Goal: Transaction & Acquisition: Obtain resource

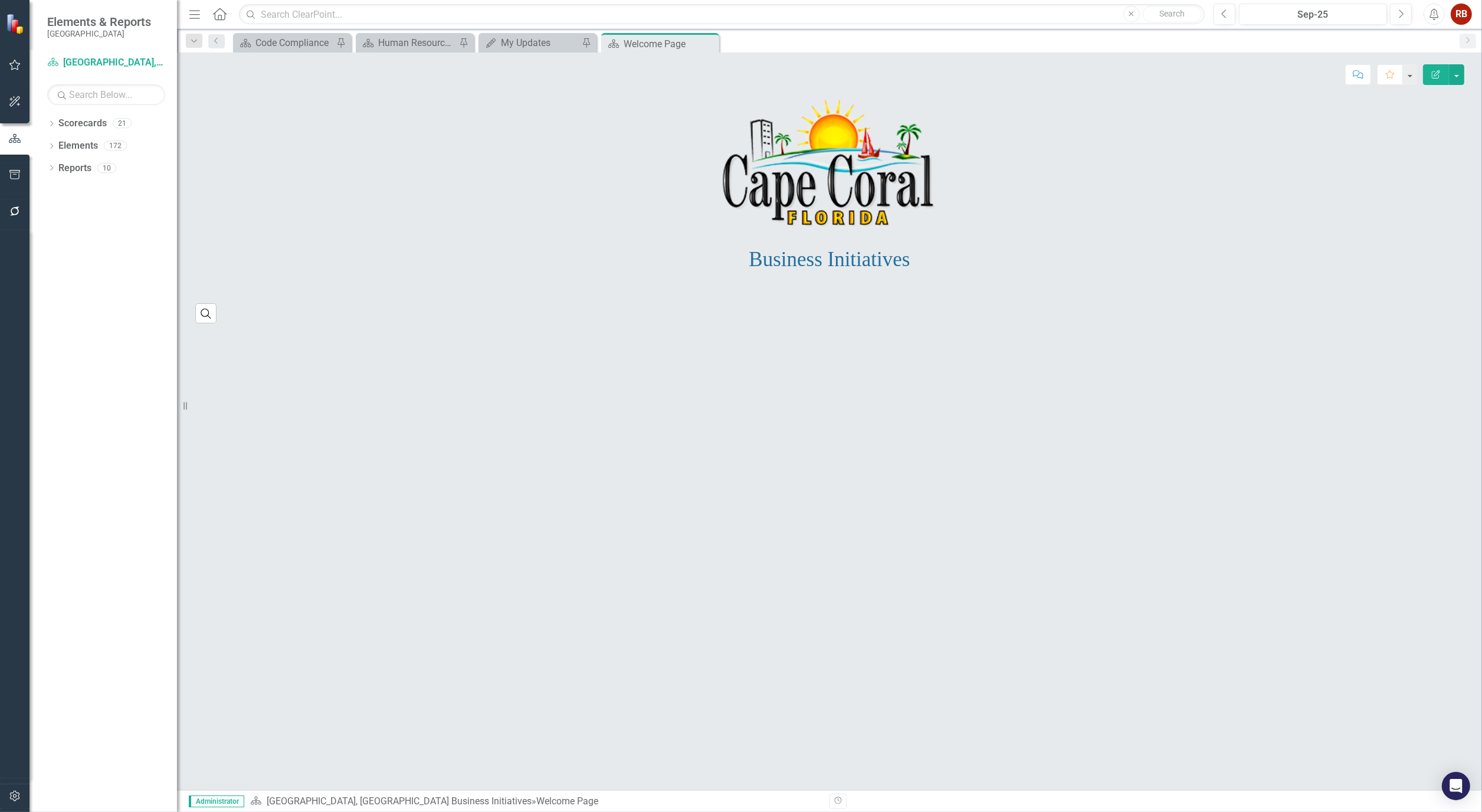
click at [12, 792] on icon "button" at bounding box center [14, 796] width 12 height 9
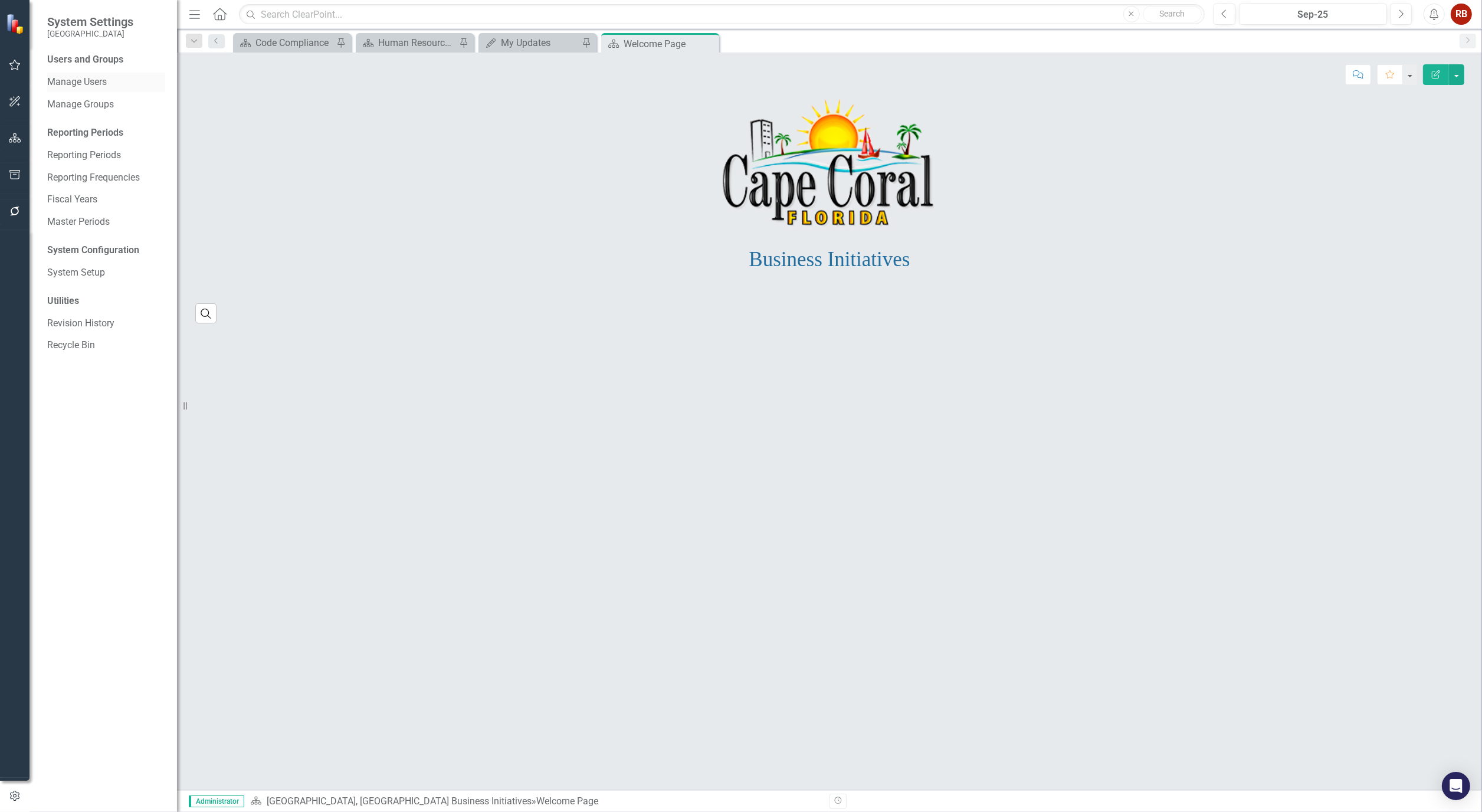
click at [78, 77] on link "Manage Users" at bounding box center [106, 82] width 118 height 14
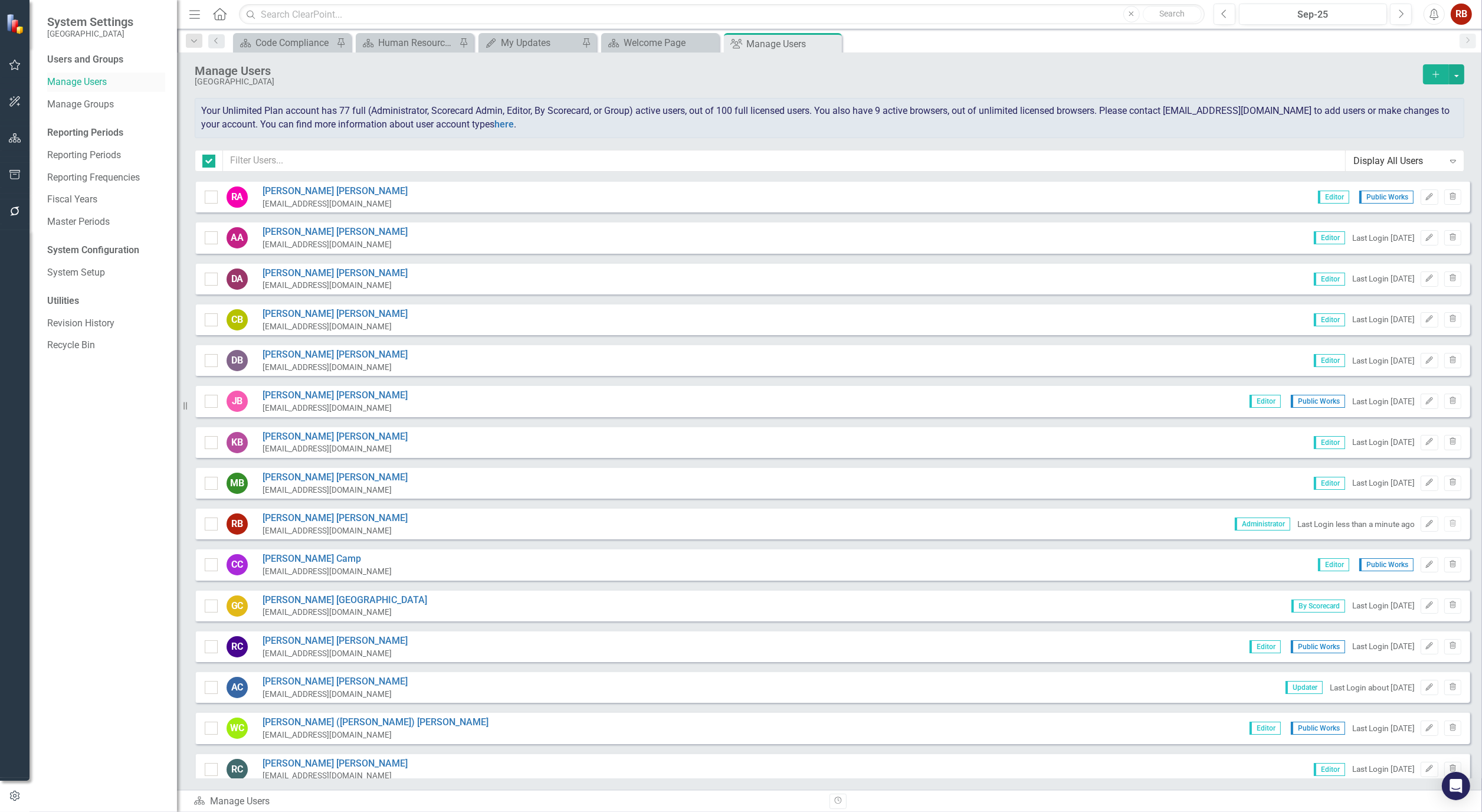
checkbox input "false"
click at [321, 155] on input "text" at bounding box center [784, 161] width 1123 height 22
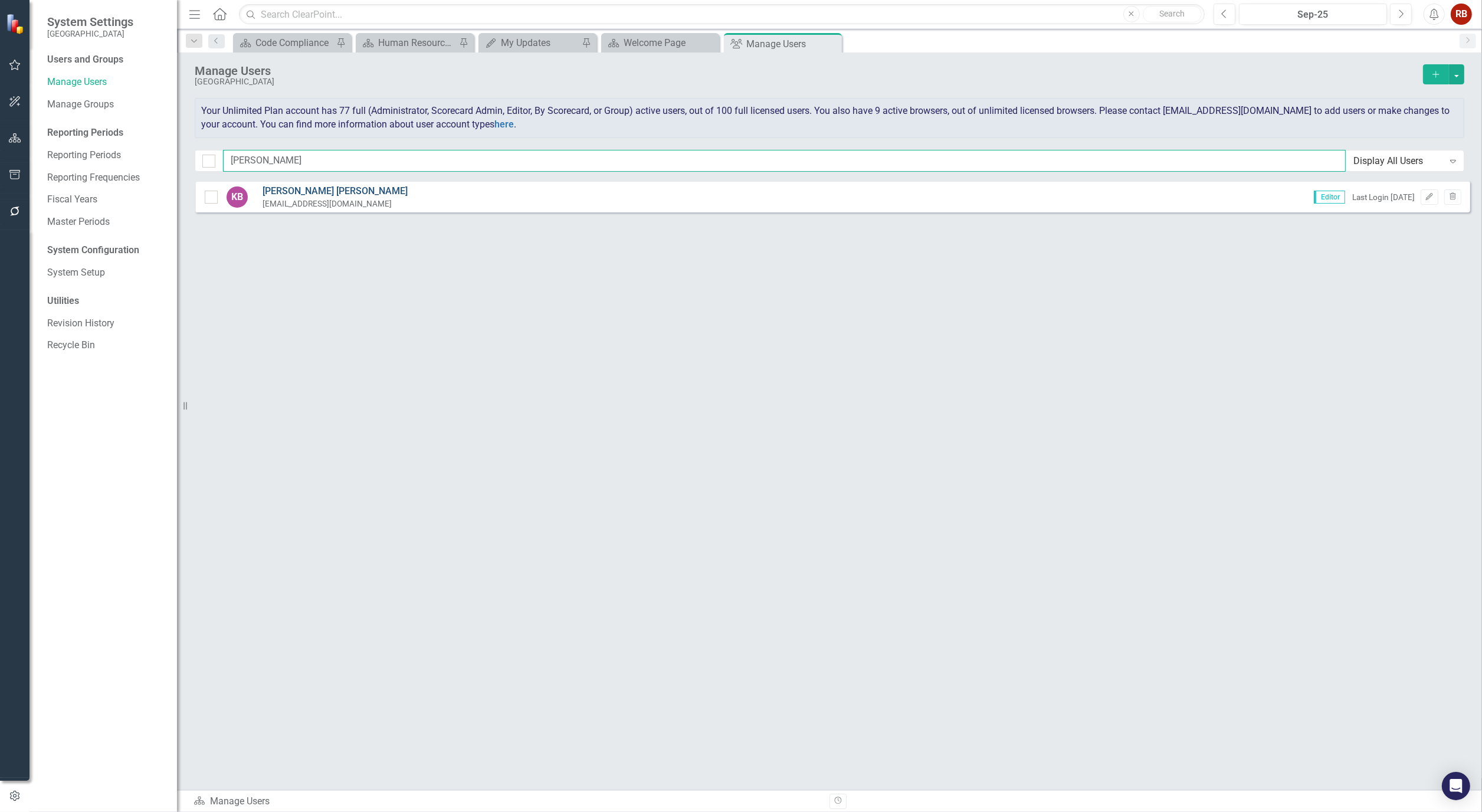
type input "kim"
click at [288, 187] on link "Kimberly Bruns" at bounding box center [335, 191] width 145 height 14
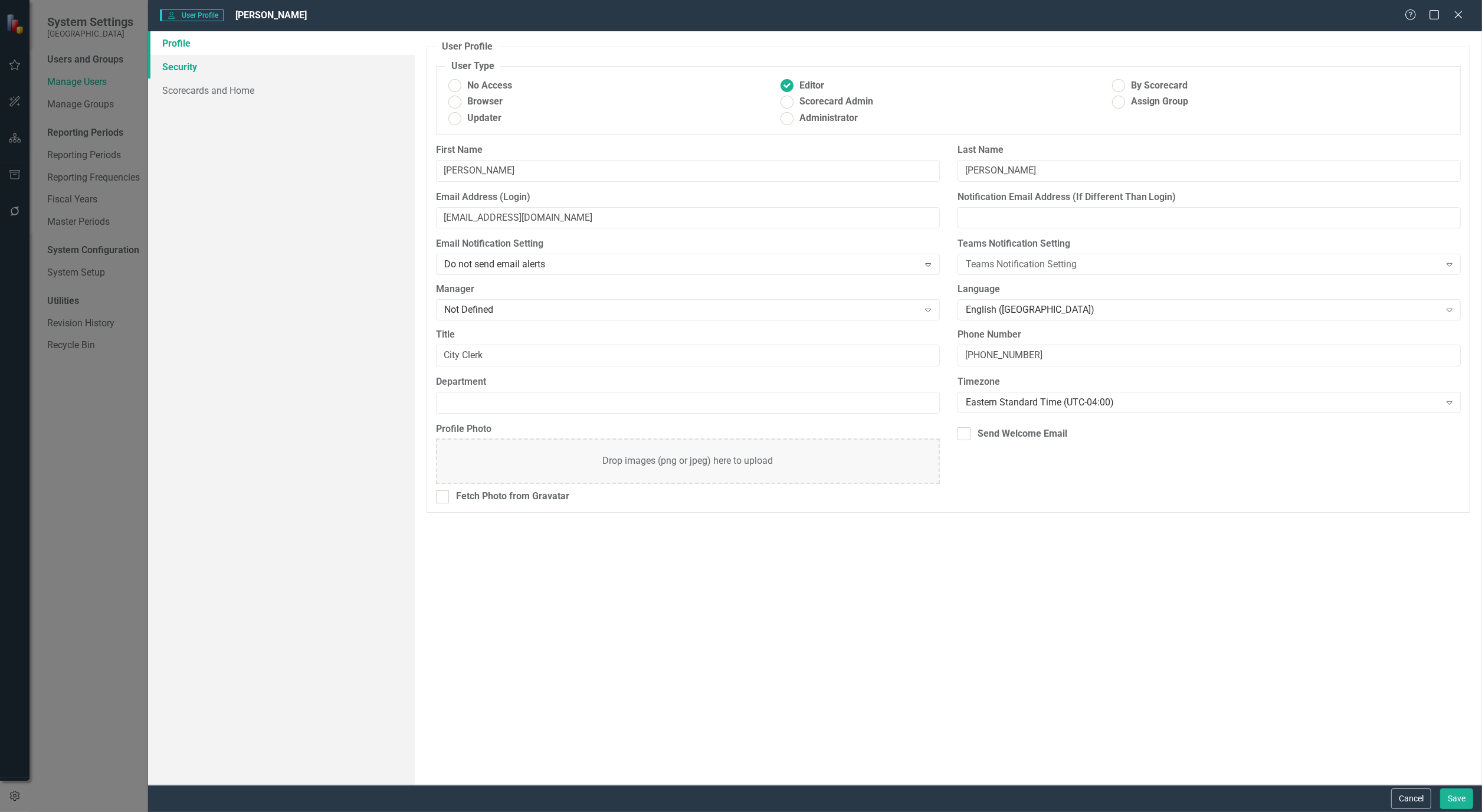
click at [184, 60] on link "Security" at bounding box center [281, 66] width 267 height 24
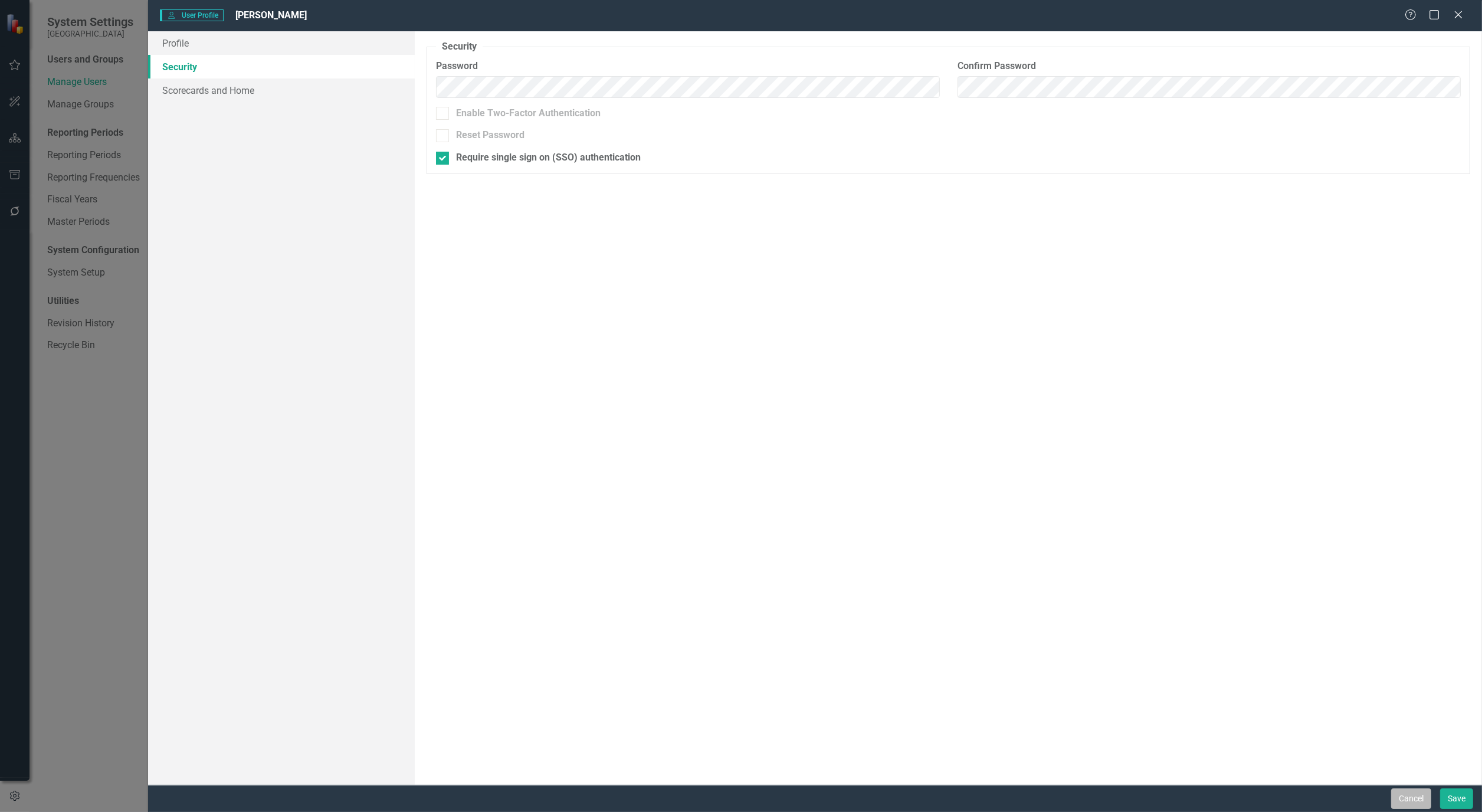
click at [1407, 799] on button "Cancel" at bounding box center [1411, 798] width 40 height 21
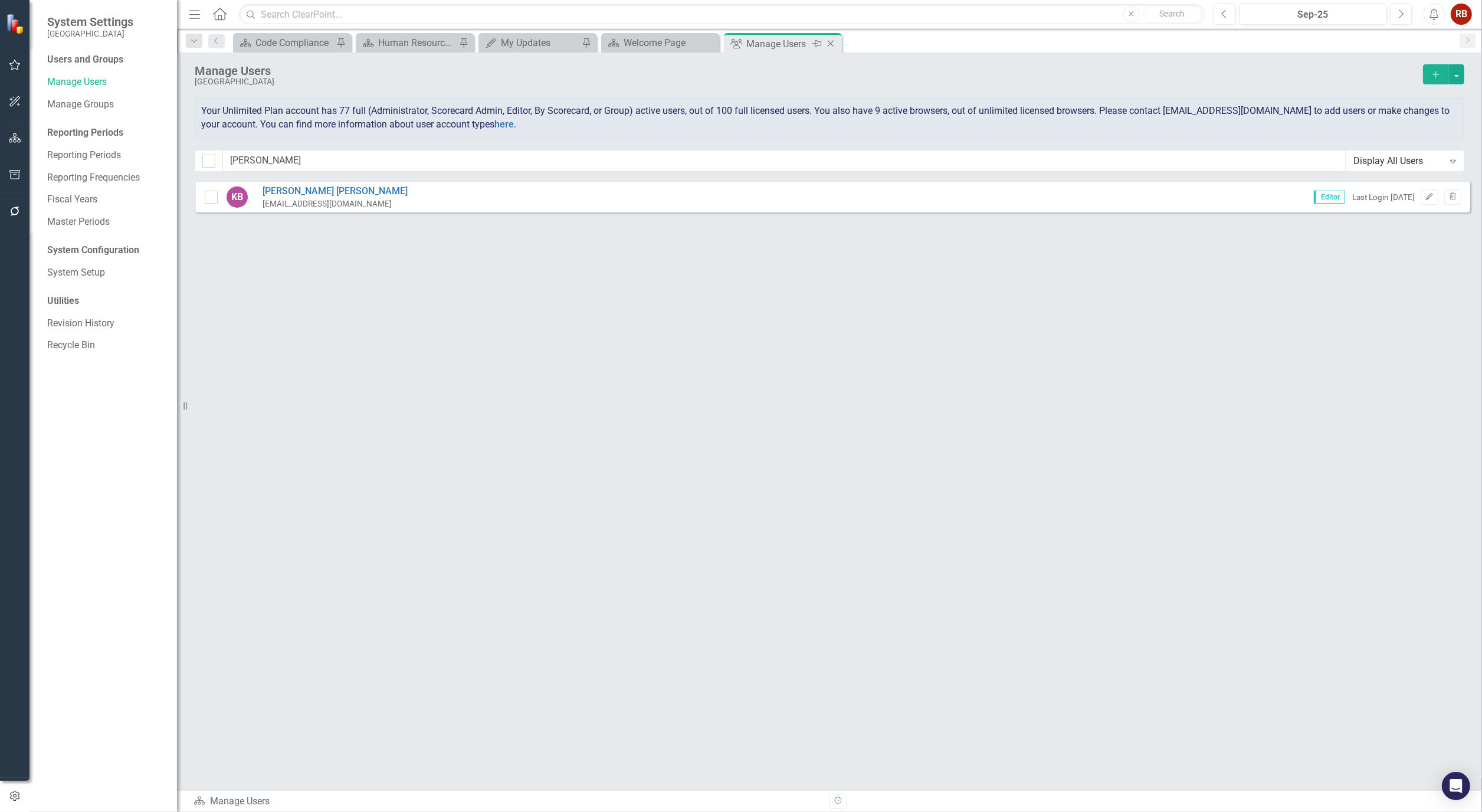
click at [832, 39] on icon "Close" at bounding box center [831, 43] width 11 height 9
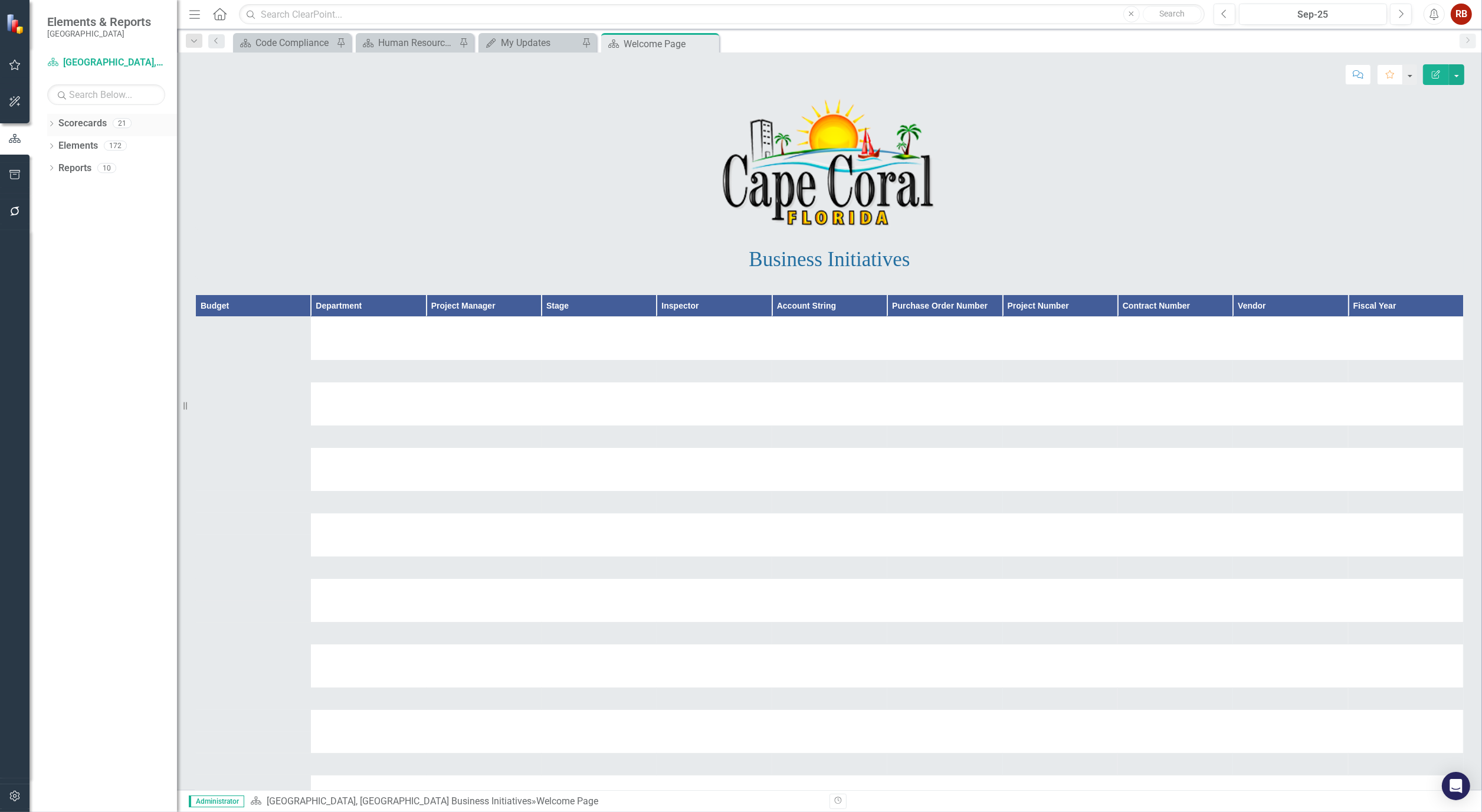
click at [52, 122] on icon at bounding box center [52, 123] width 3 height 5
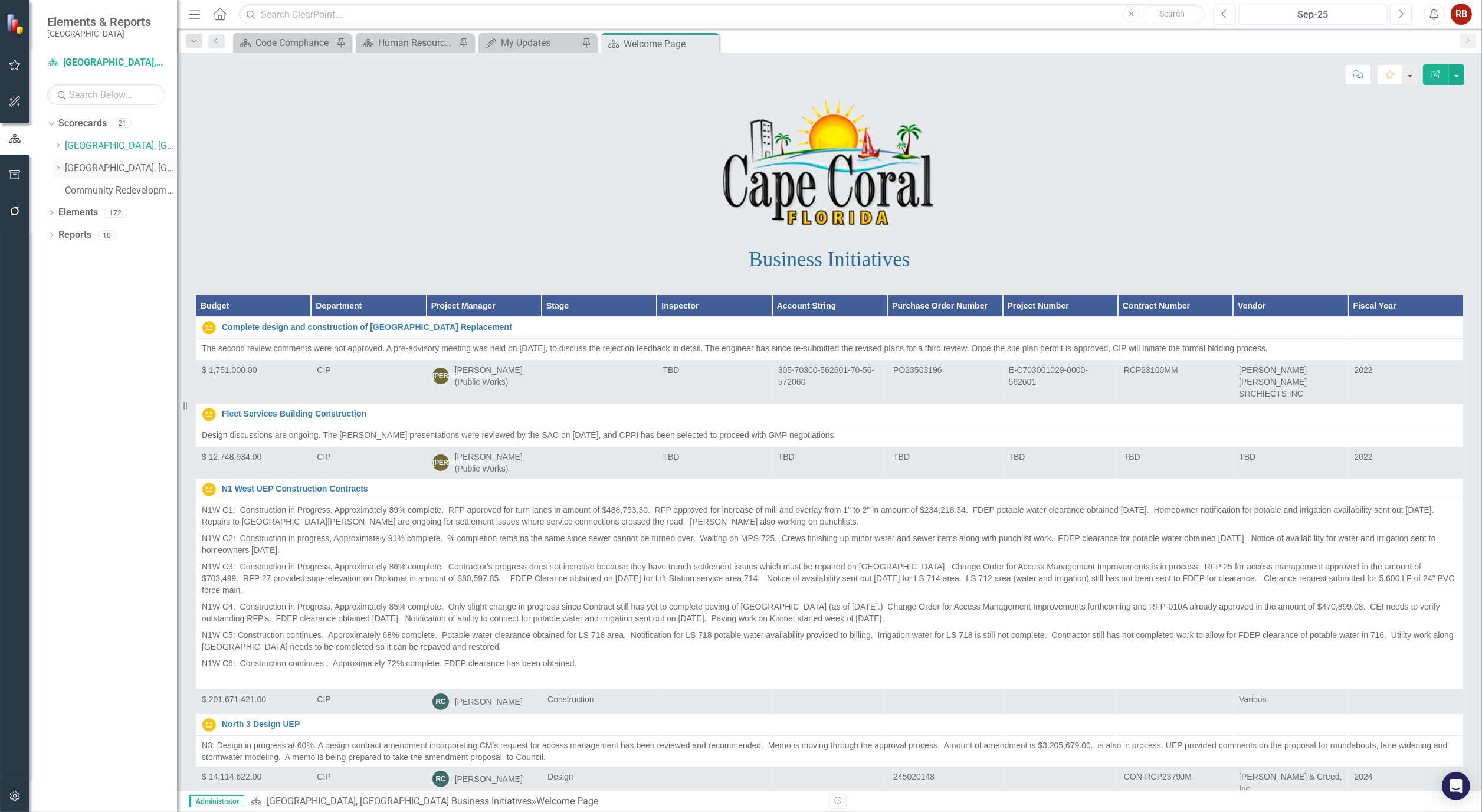
click at [98, 171] on link "[GEOGRAPHIC_DATA], [GEOGRAPHIC_DATA] Strategic Plan" at bounding box center [121, 168] width 112 height 14
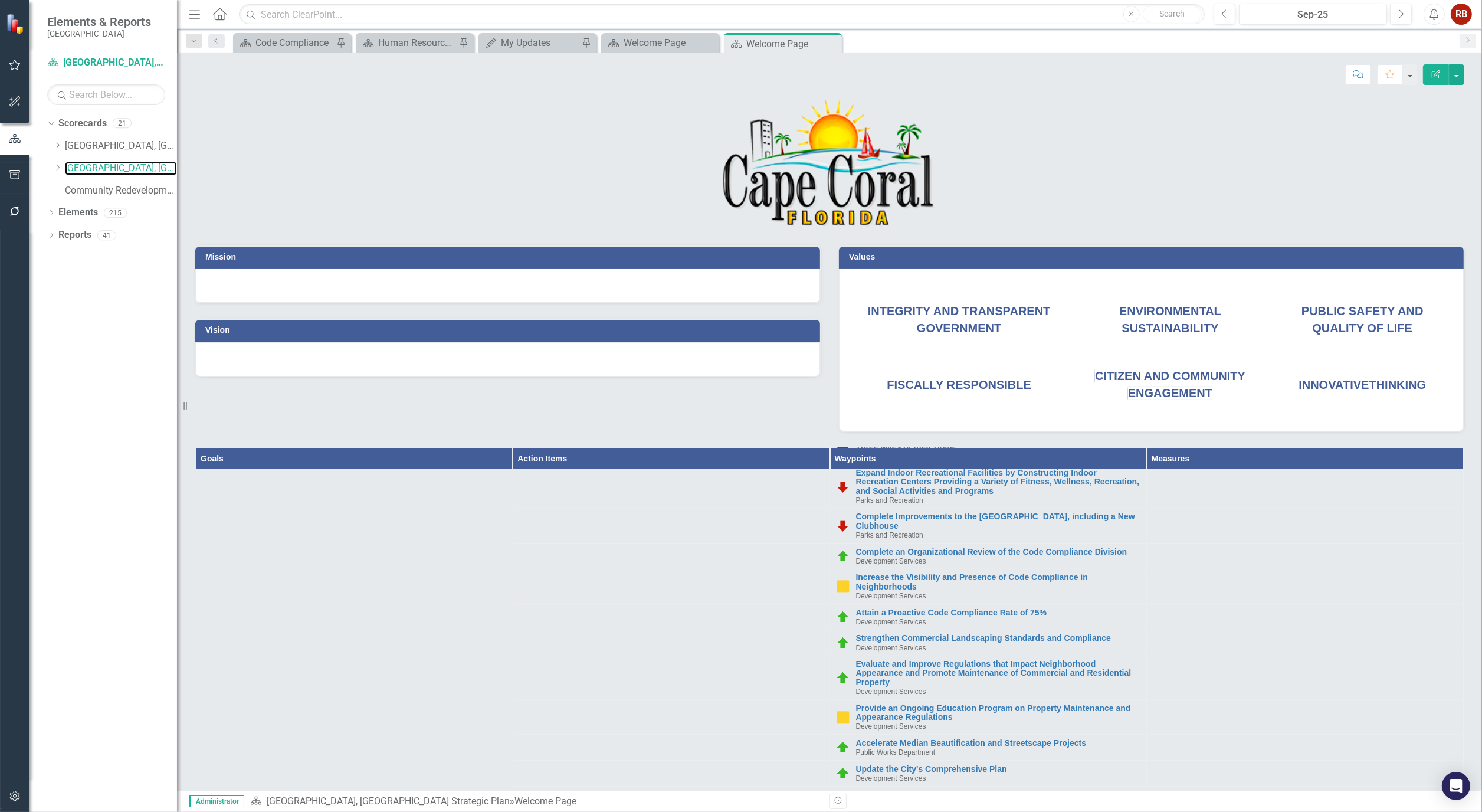
scroll to position [590, 0]
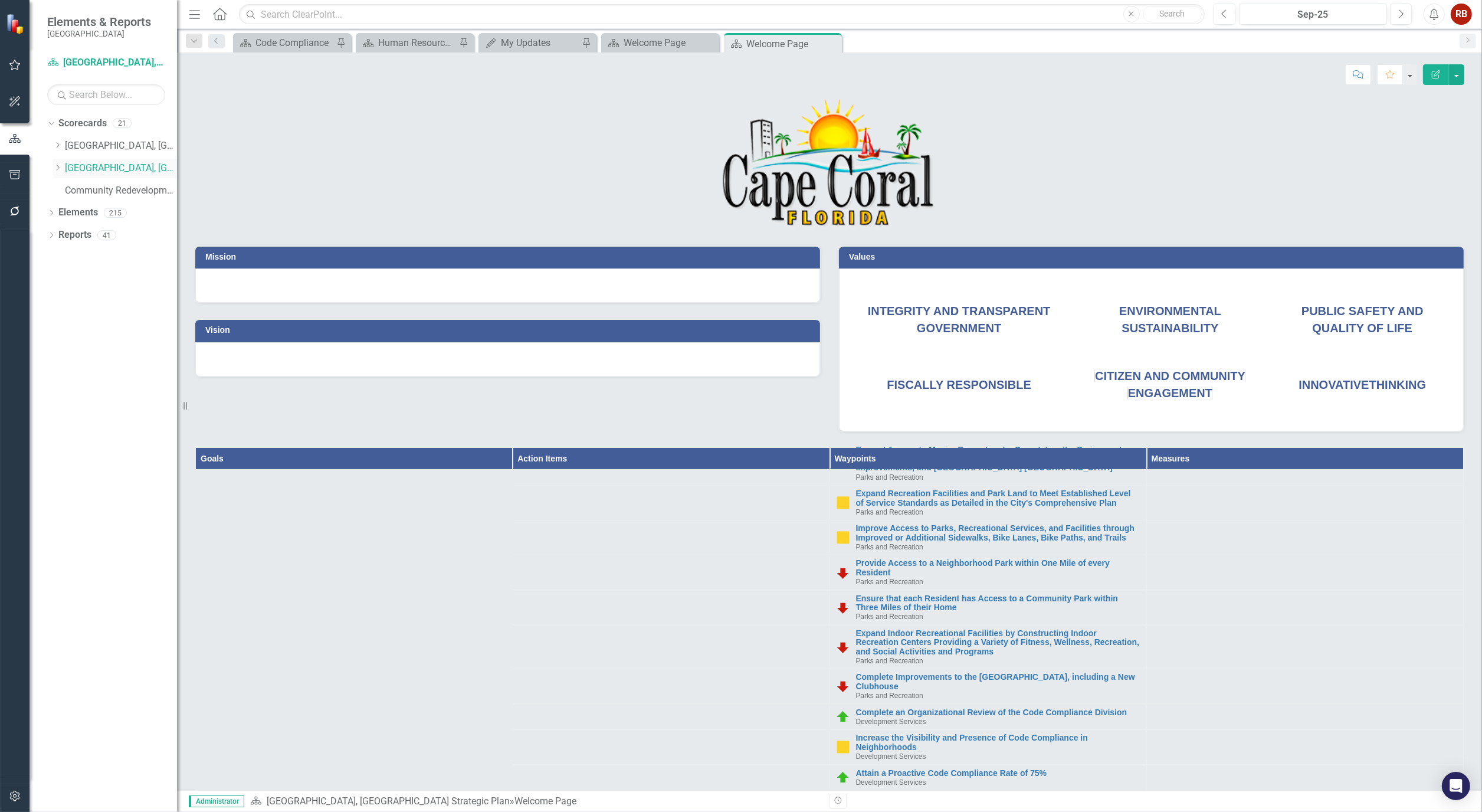
click at [55, 168] on icon "Dropdown" at bounding box center [57, 168] width 9 height 7
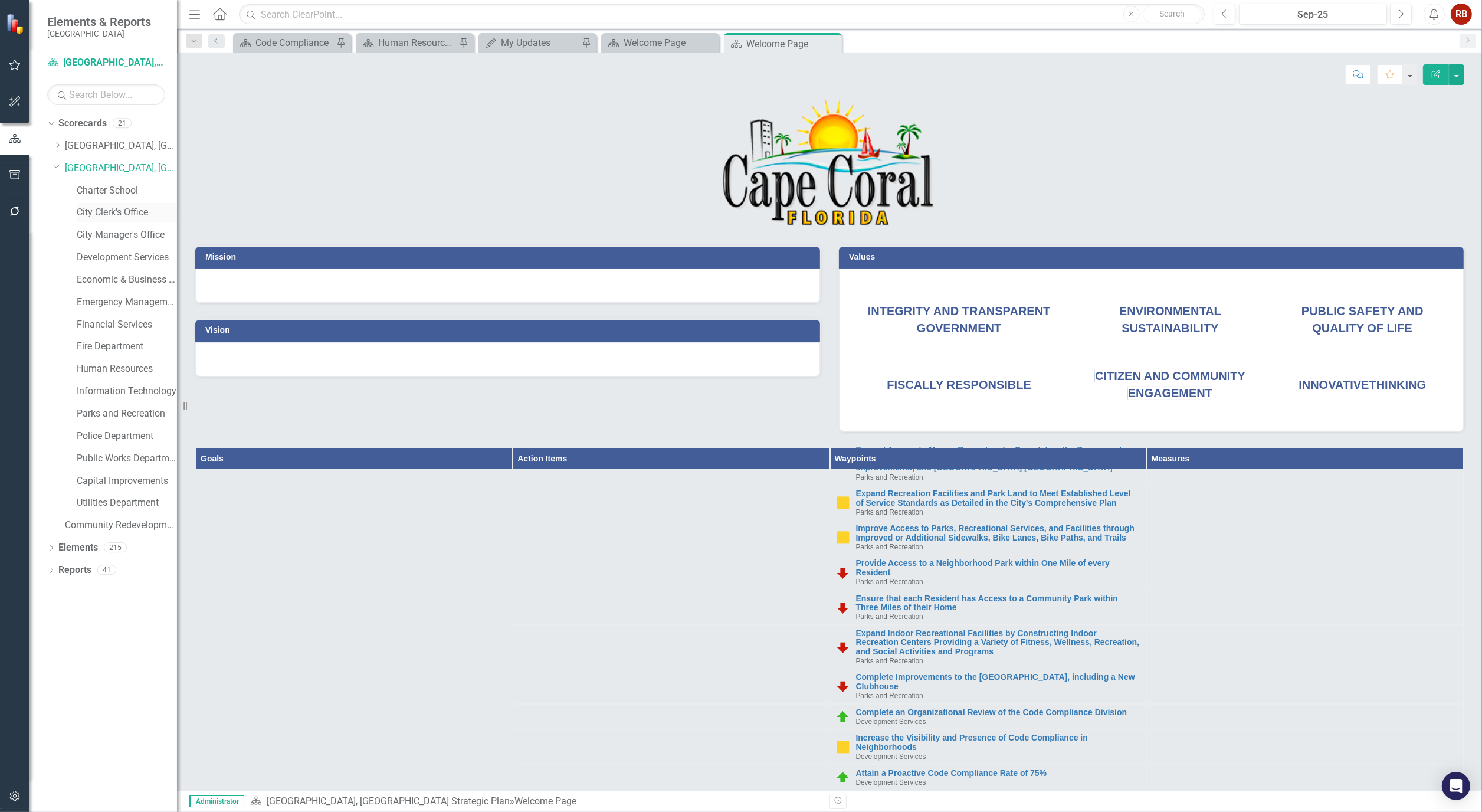
click at [119, 214] on link "City Clerk's Office" at bounding box center [127, 212] width 100 height 14
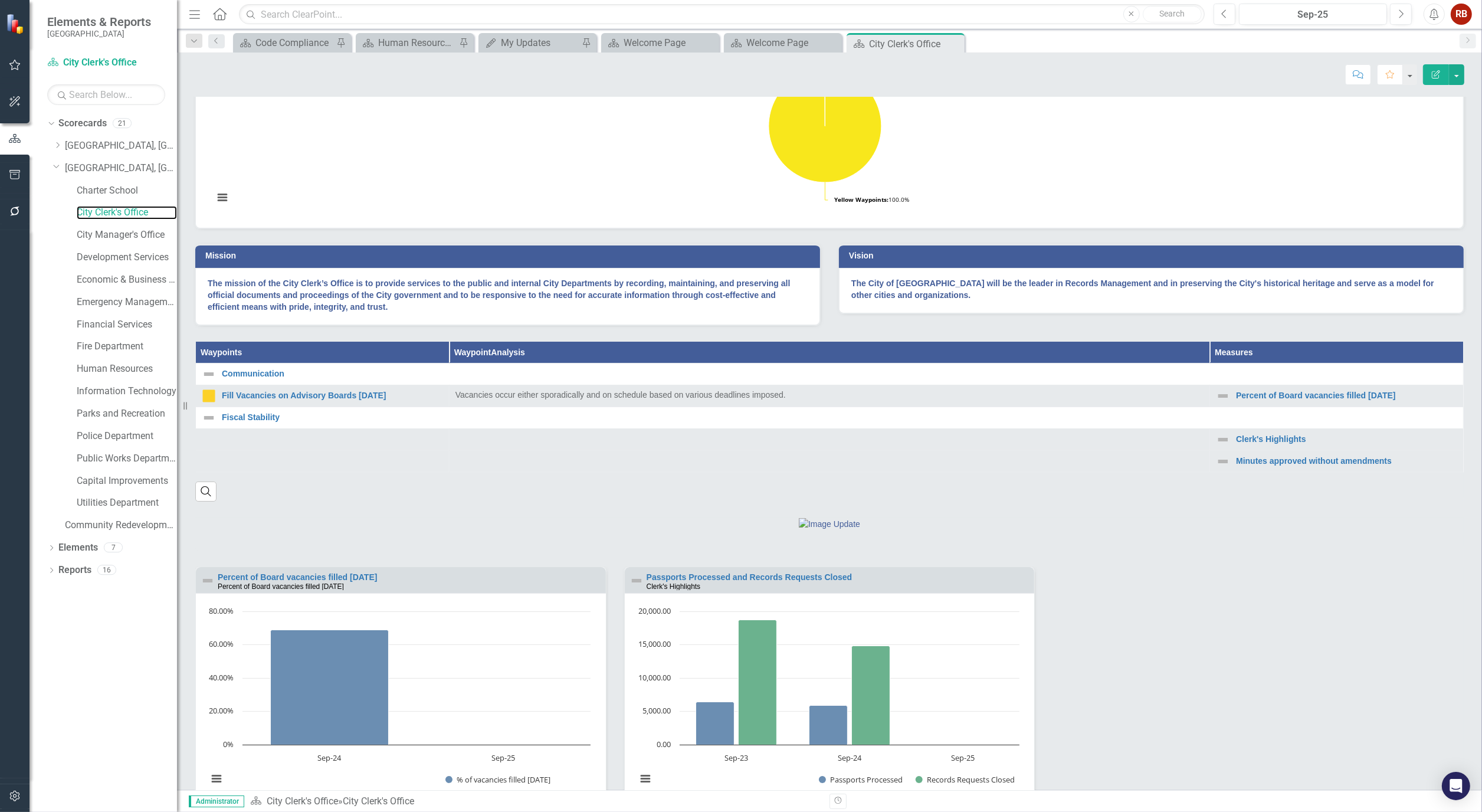
scroll to position [197, 0]
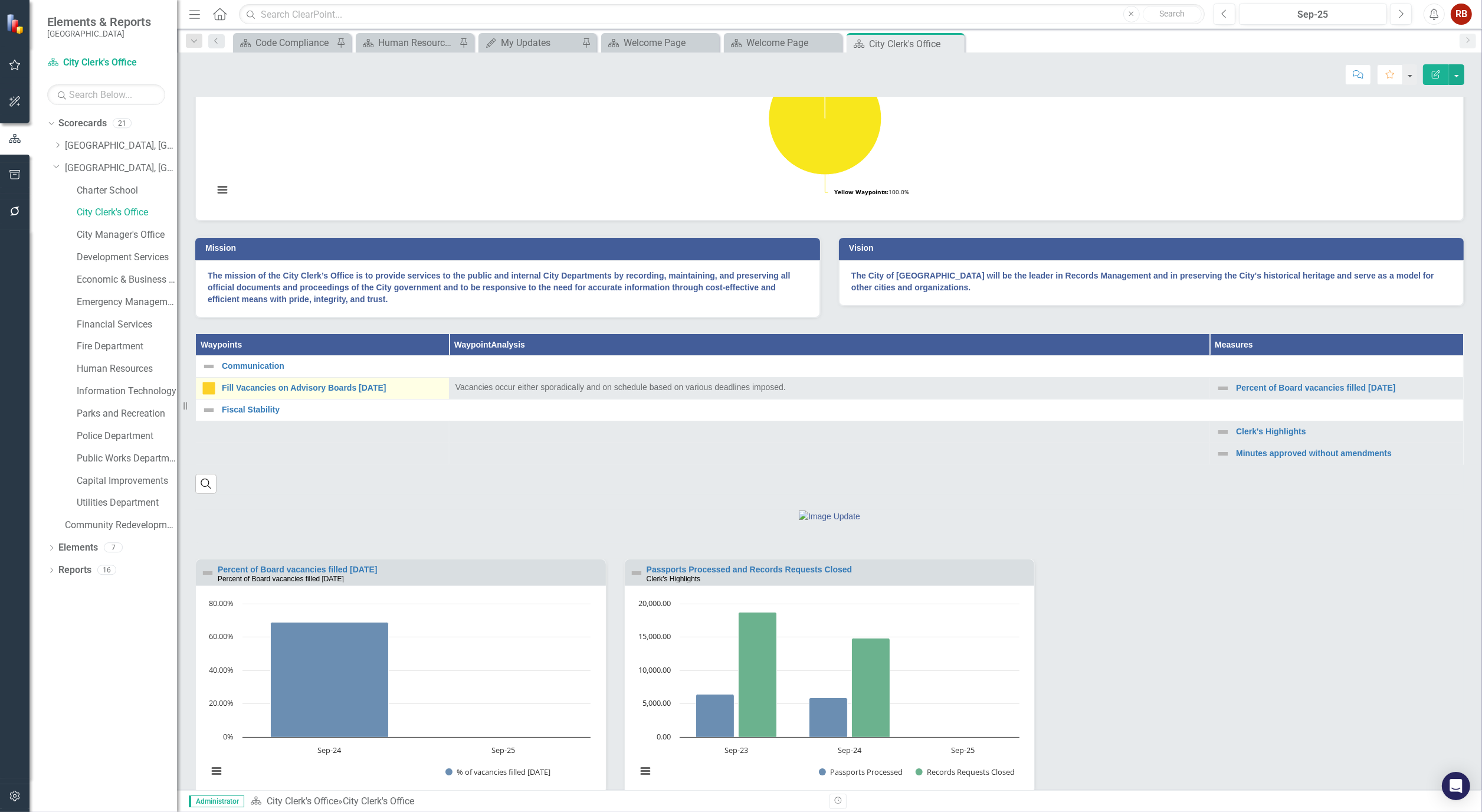
click at [278, 395] on div "Fill Vacancies on Advisory Boards [DATE]" at bounding box center [322, 388] width 241 height 14
click at [278, 392] on link "Fill Vacancies on Advisory Boards [DATE]" at bounding box center [332, 388] width 221 height 9
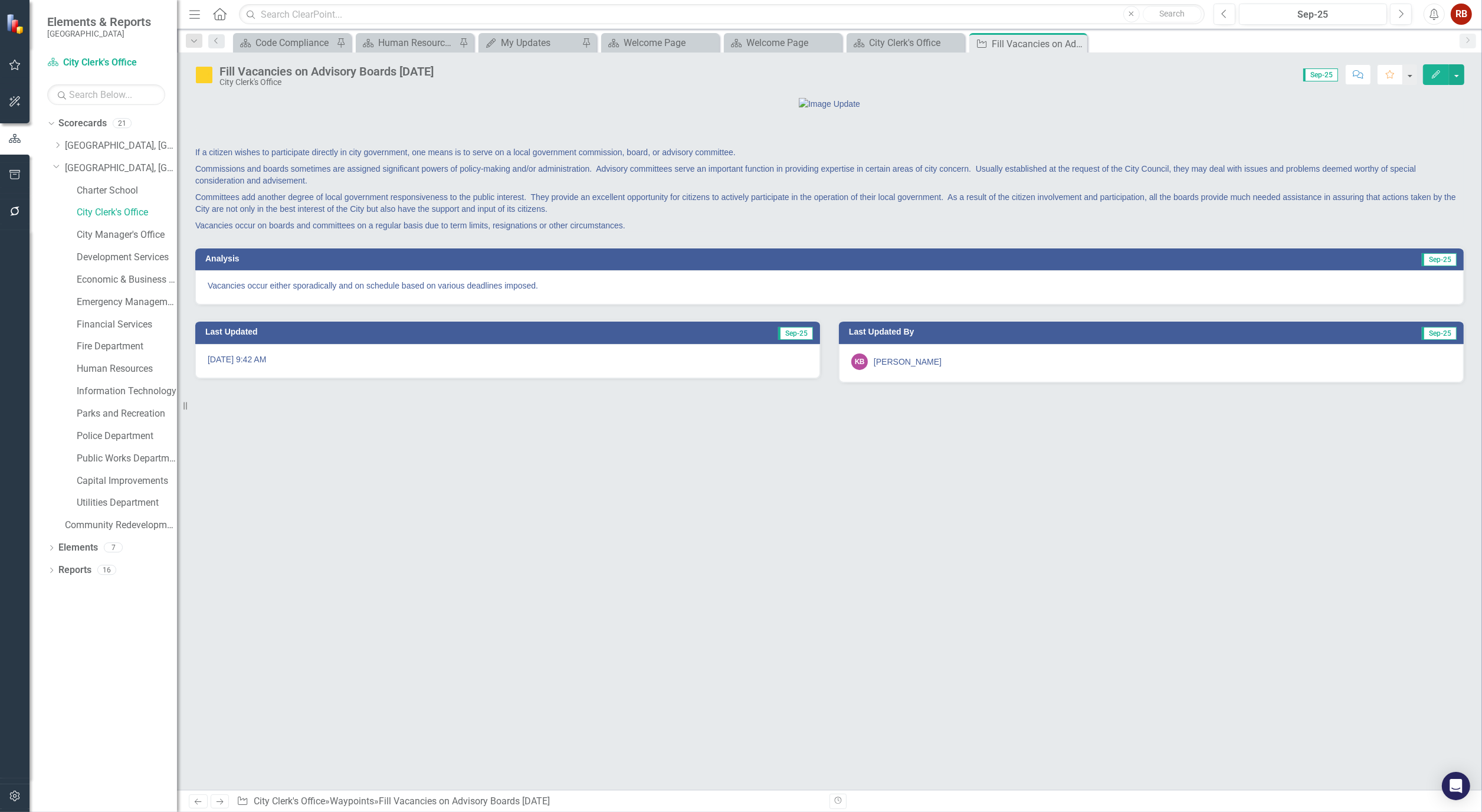
click at [560, 291] on p "Vacancies occur either sporadically and on schedule based on various deadlines …" at bounding box center [829, 285] width 1243 height 11
click at [559, 291] on p "Vacancies occur either sporadically and on schedule based on various deadlines …" at bounding box center [829, 285] width 1243 height 11
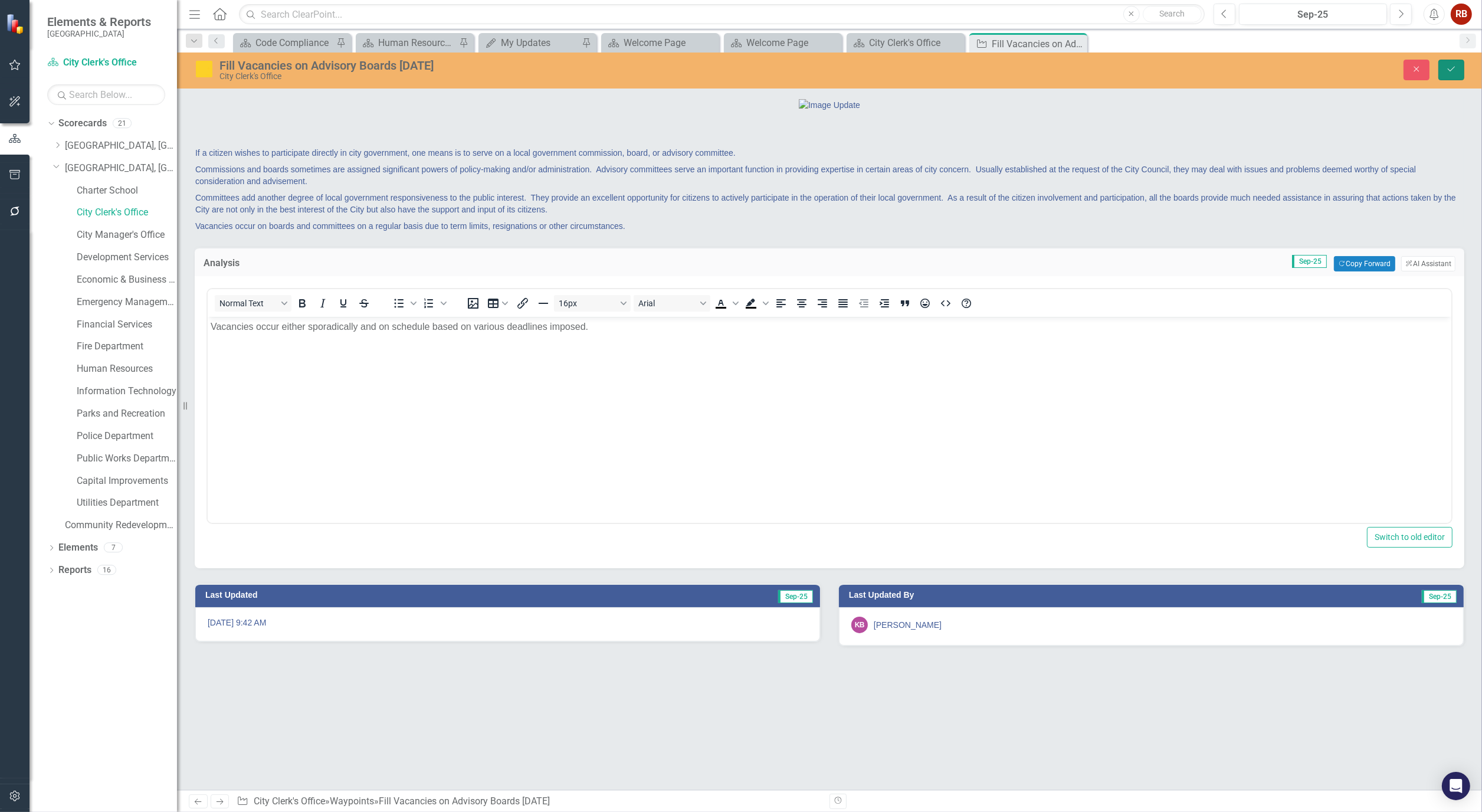
click at [1450, 68] on icon "Save" at bounding box center [1450, 69] width 11 height 9
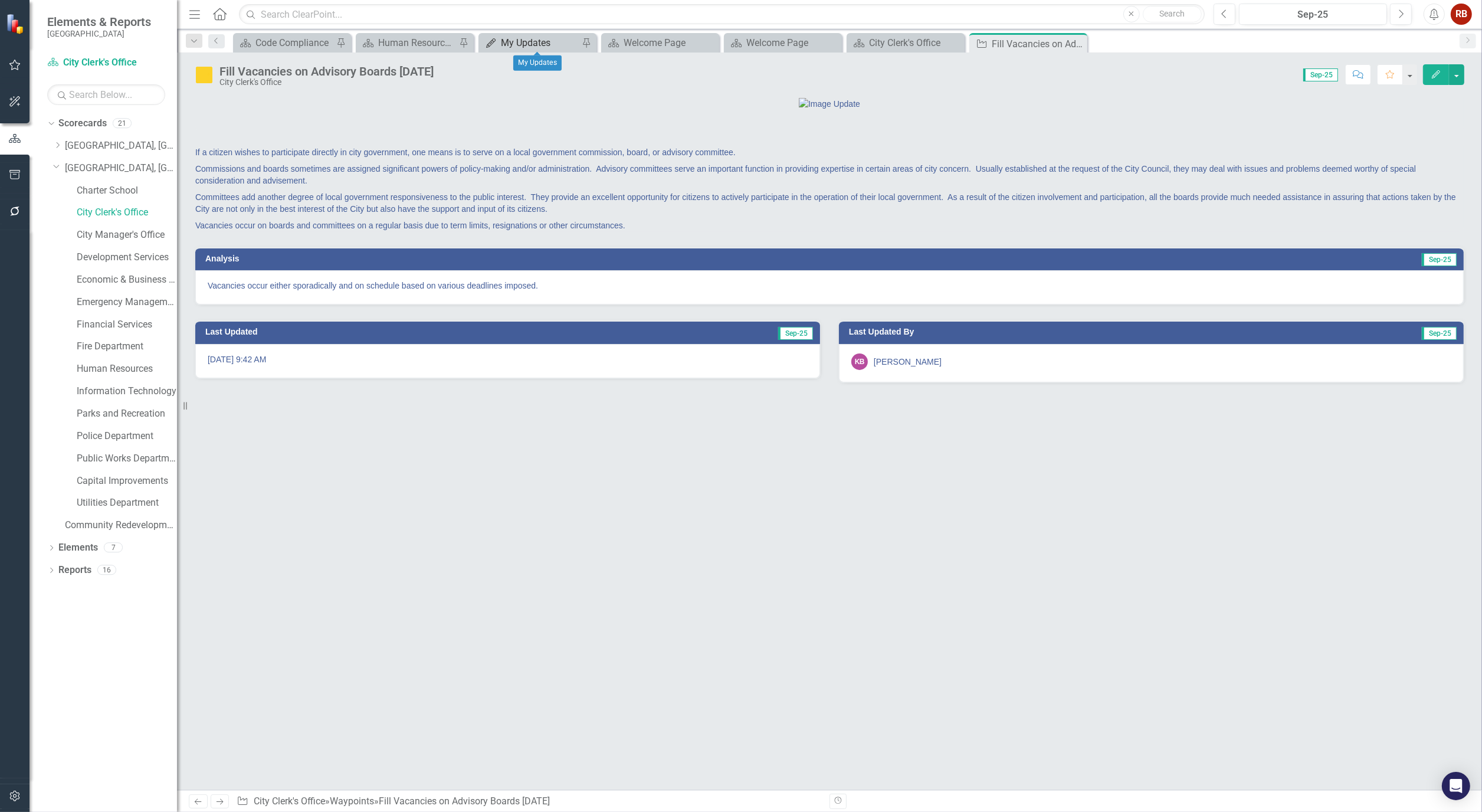
click at [523, 36] on div "My Updates" at bounding box center [539, 42] width 78 height 15
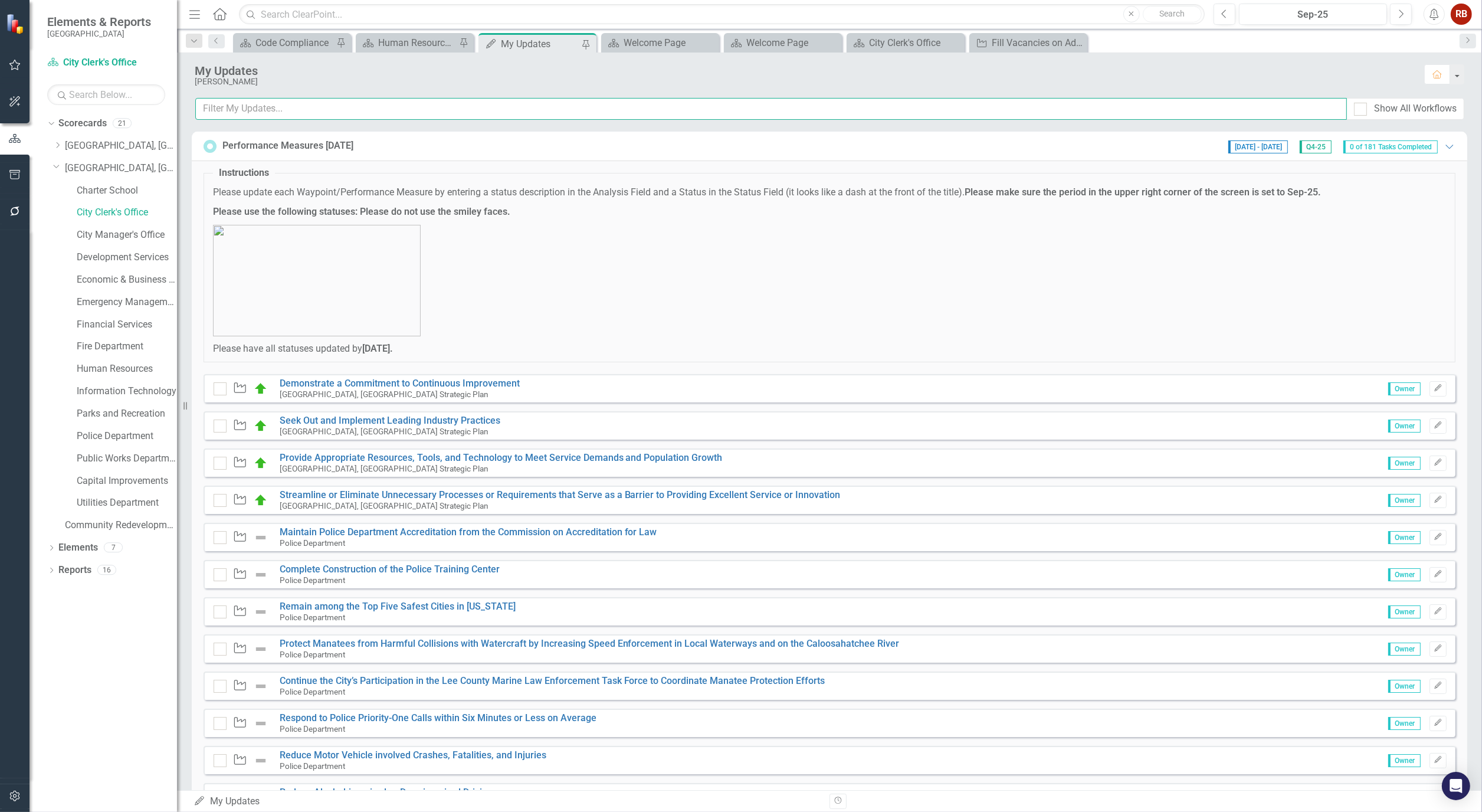
click at [275, 116] on input "text" at bounding box center [770, 109] width 1151 height 22
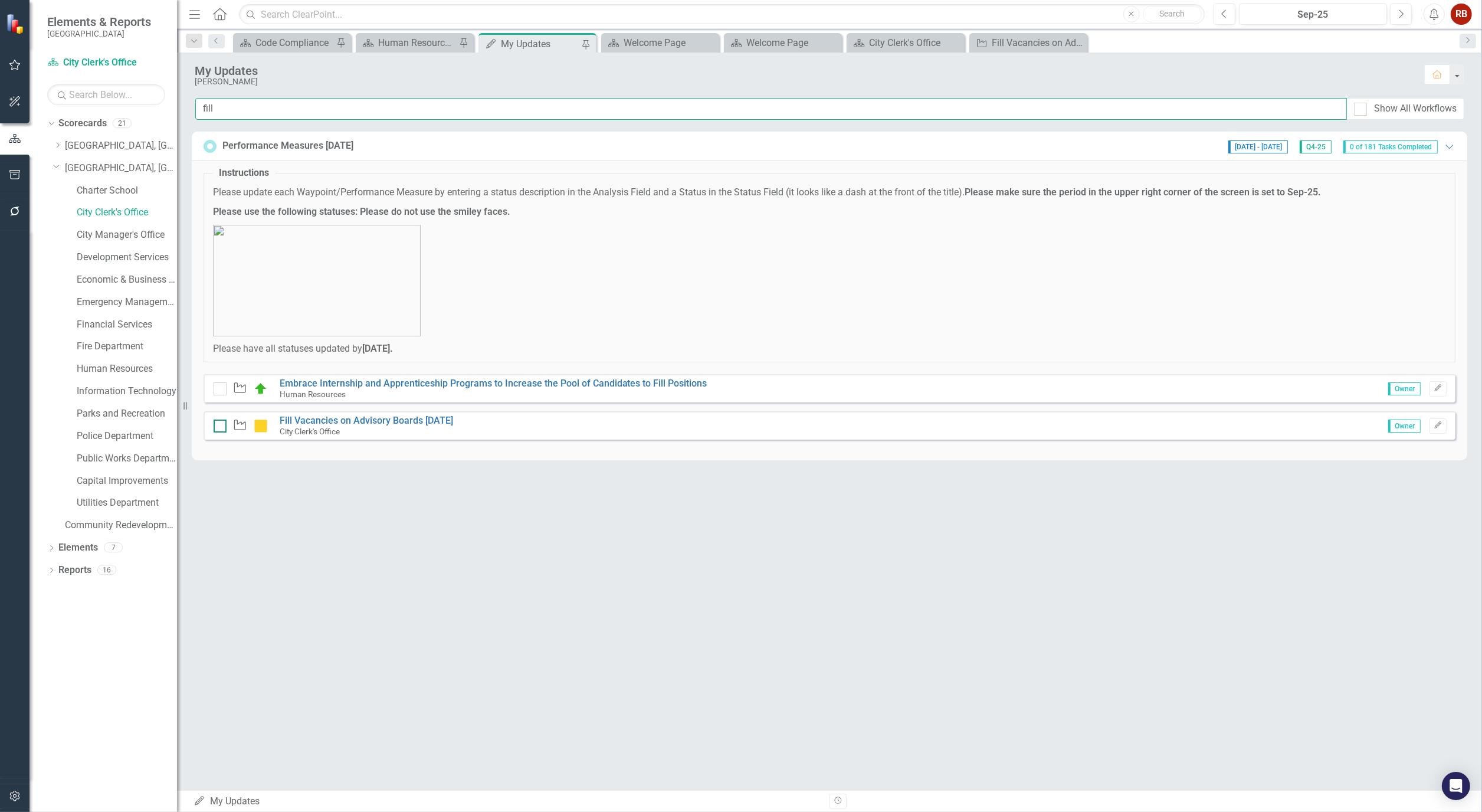
type input "fill"
click at [217, 426] on input "checkbox" at bounding box center [217, 423] width 8 height 8
checkbox input "true"
click at [1436, 426] on icon "Edit" at bounding box center [1438, 425] width 9 height 7
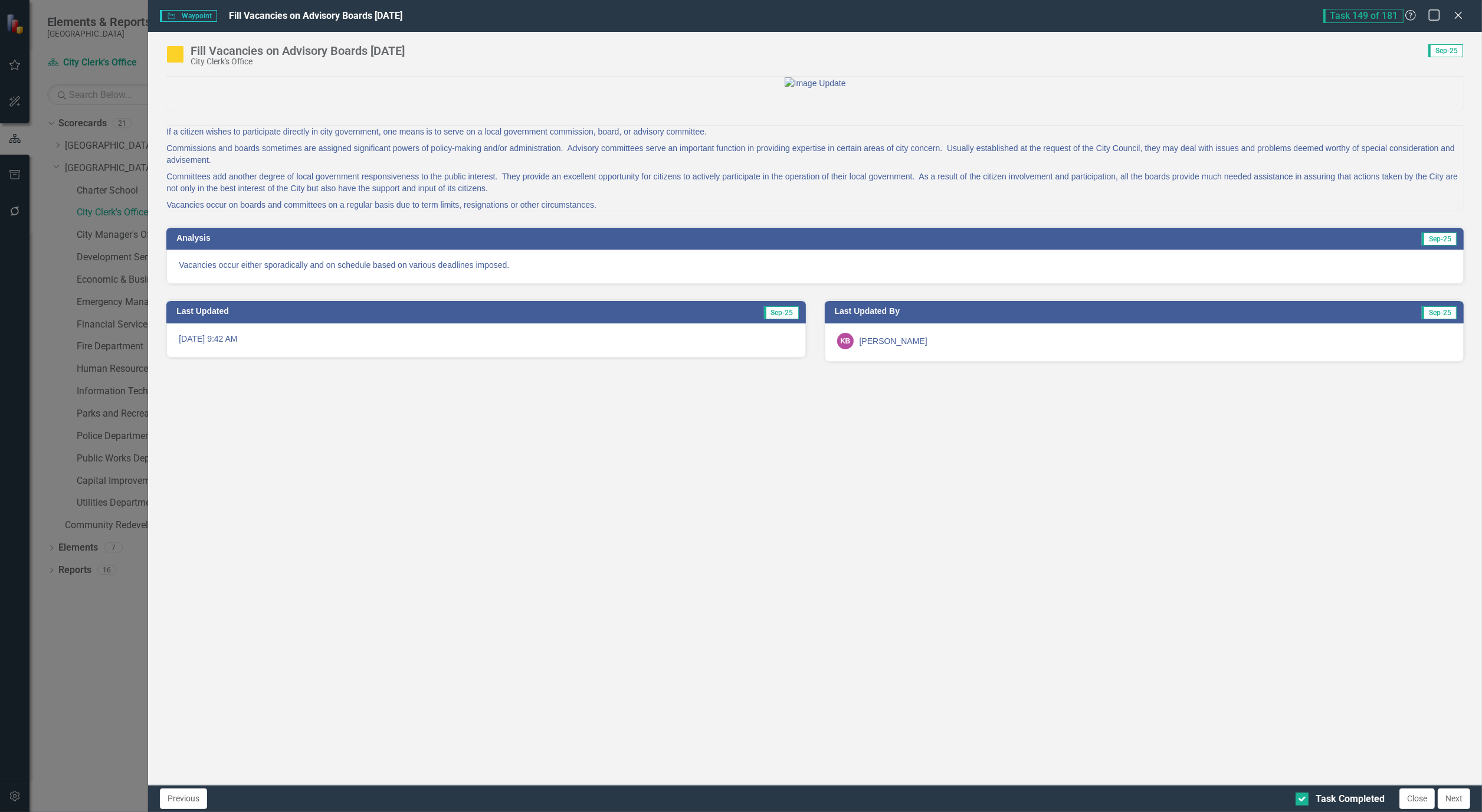
click at [1433, 12] on icon "Maximize" at bounding box center [1434, 15] width 15 height 11
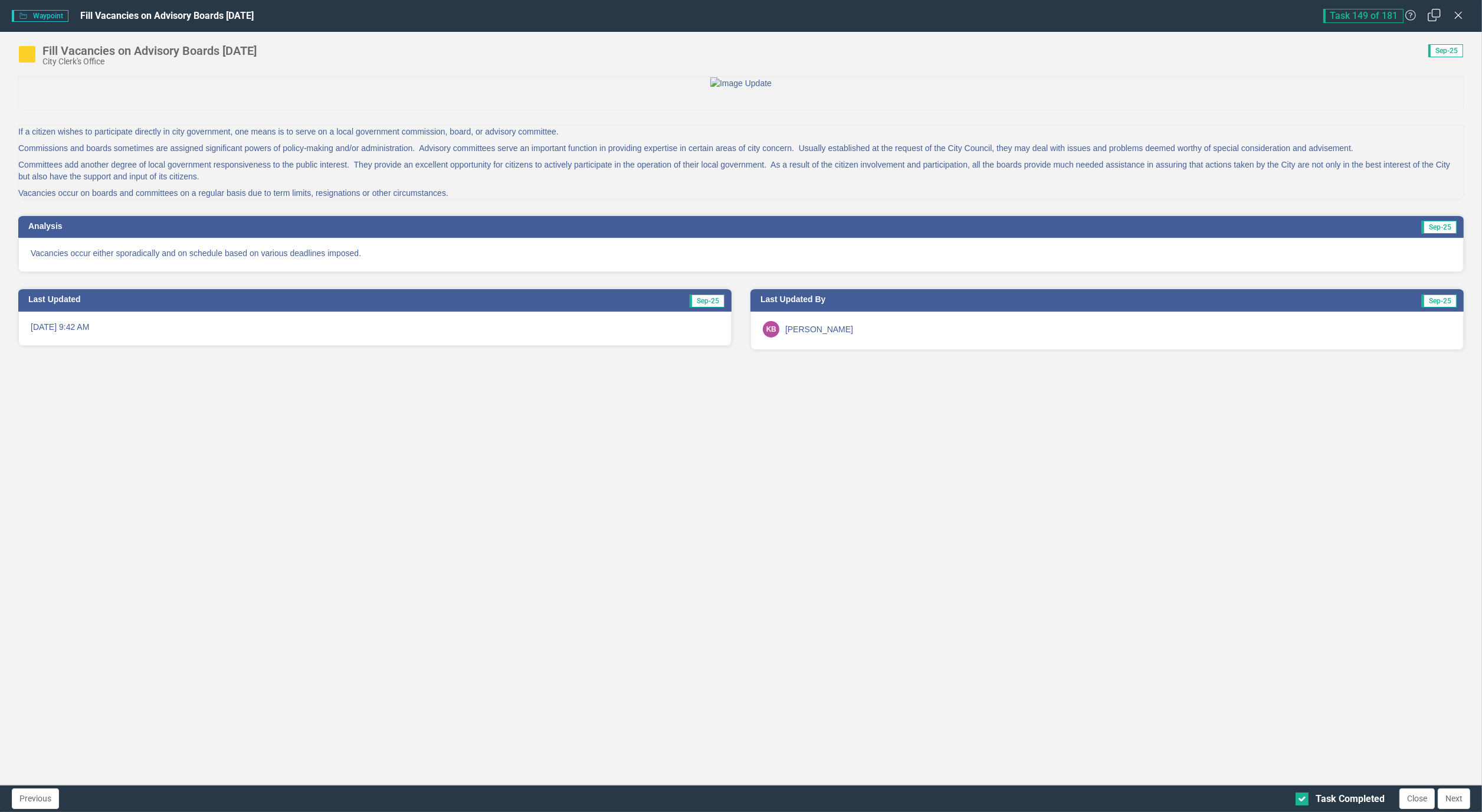
click at [1433, 12] on icon "Restore" at bounding box center [1434, 15] width 15 height 11
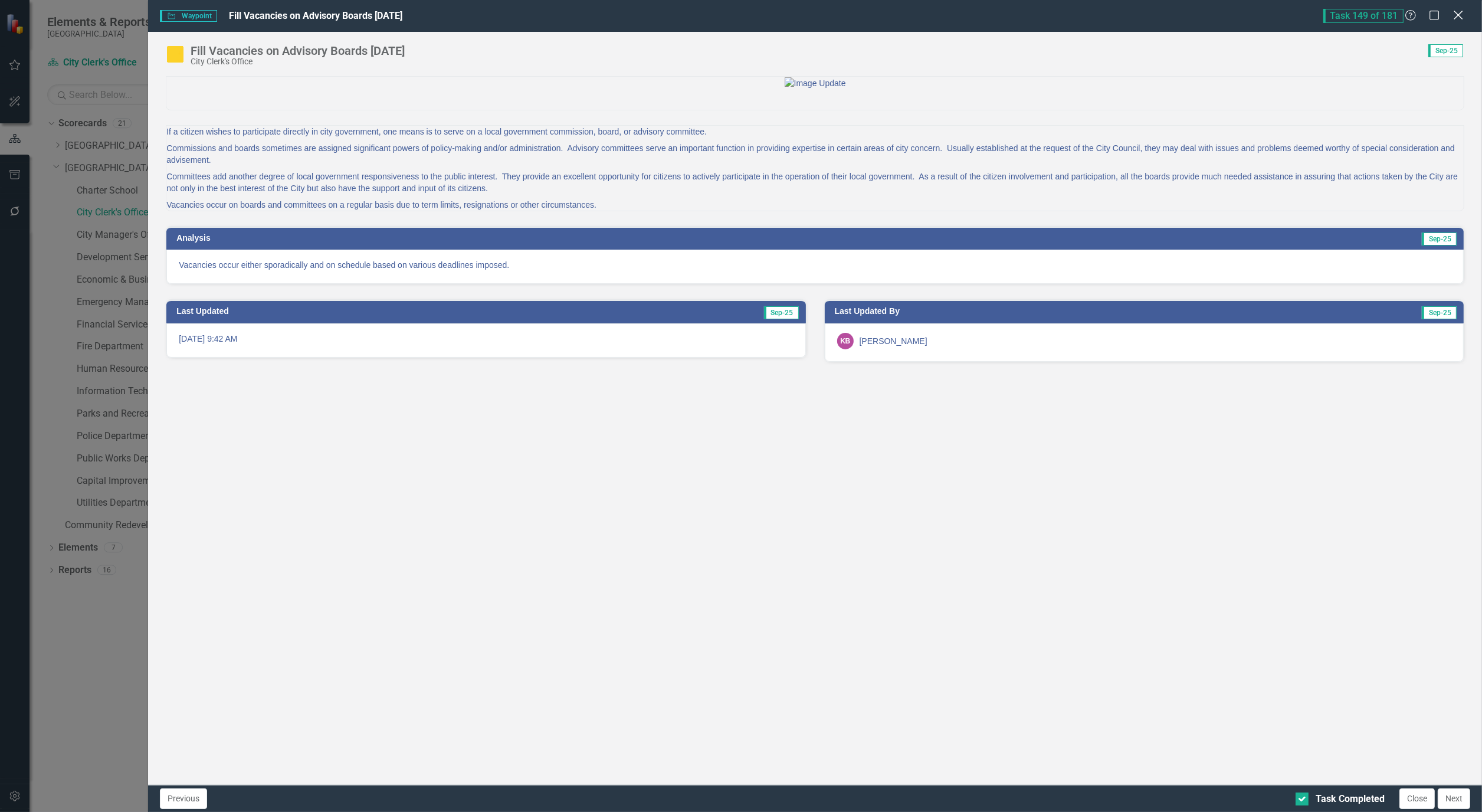
click at [1453, 12] on icon "Close" at bounding box center [1458, 15] width 15 height 11
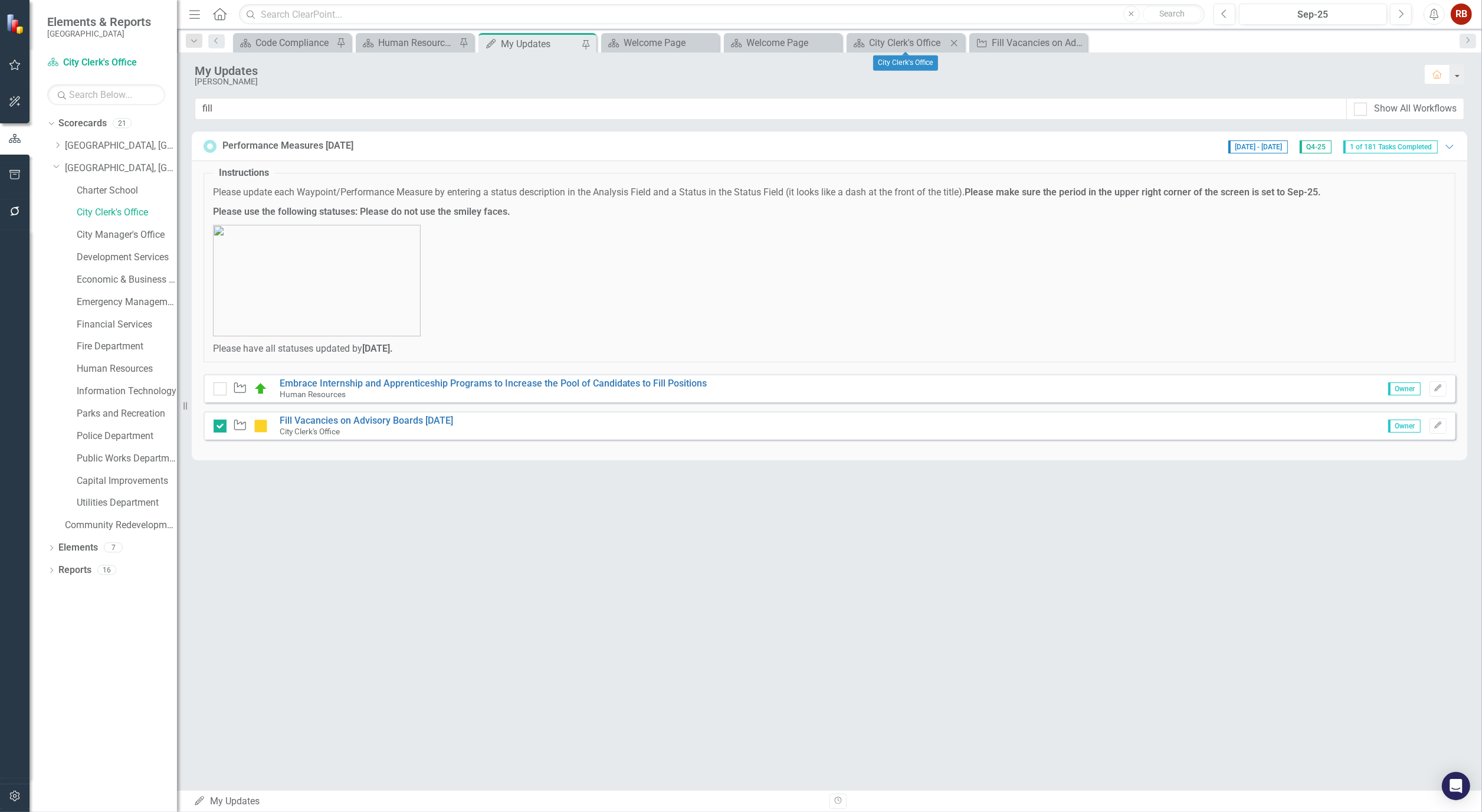
click at [958, 47] on icon "Close" at bounding box center [953, 42] width 11 height 9
click at [958, 42] on icon "Close" at bounding box center [953, 42] width 11 height 9
click at [91, 255] on link "Development Services" at bounding box center [127, 257] width 100 height 14
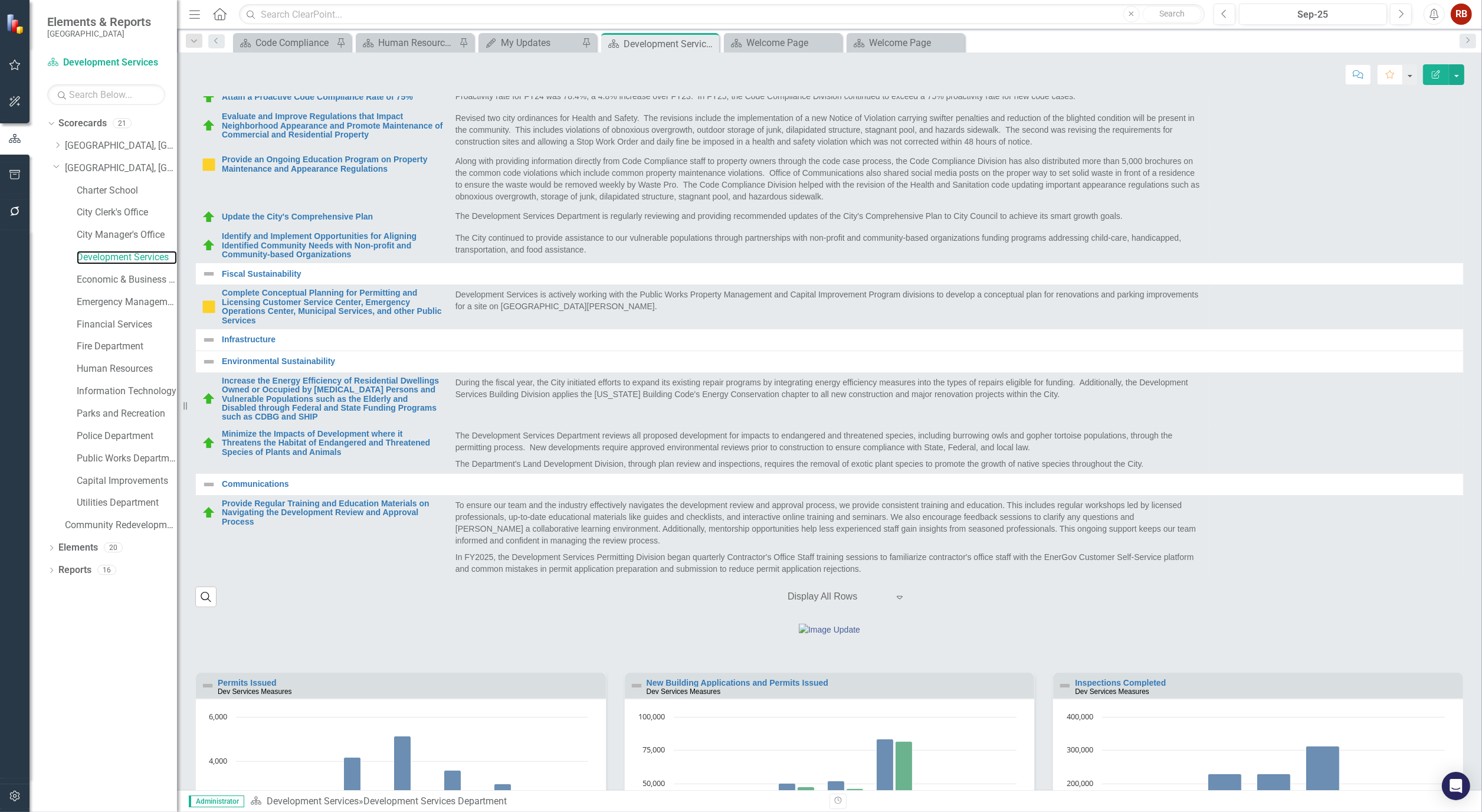
scroll to position [656, 0]
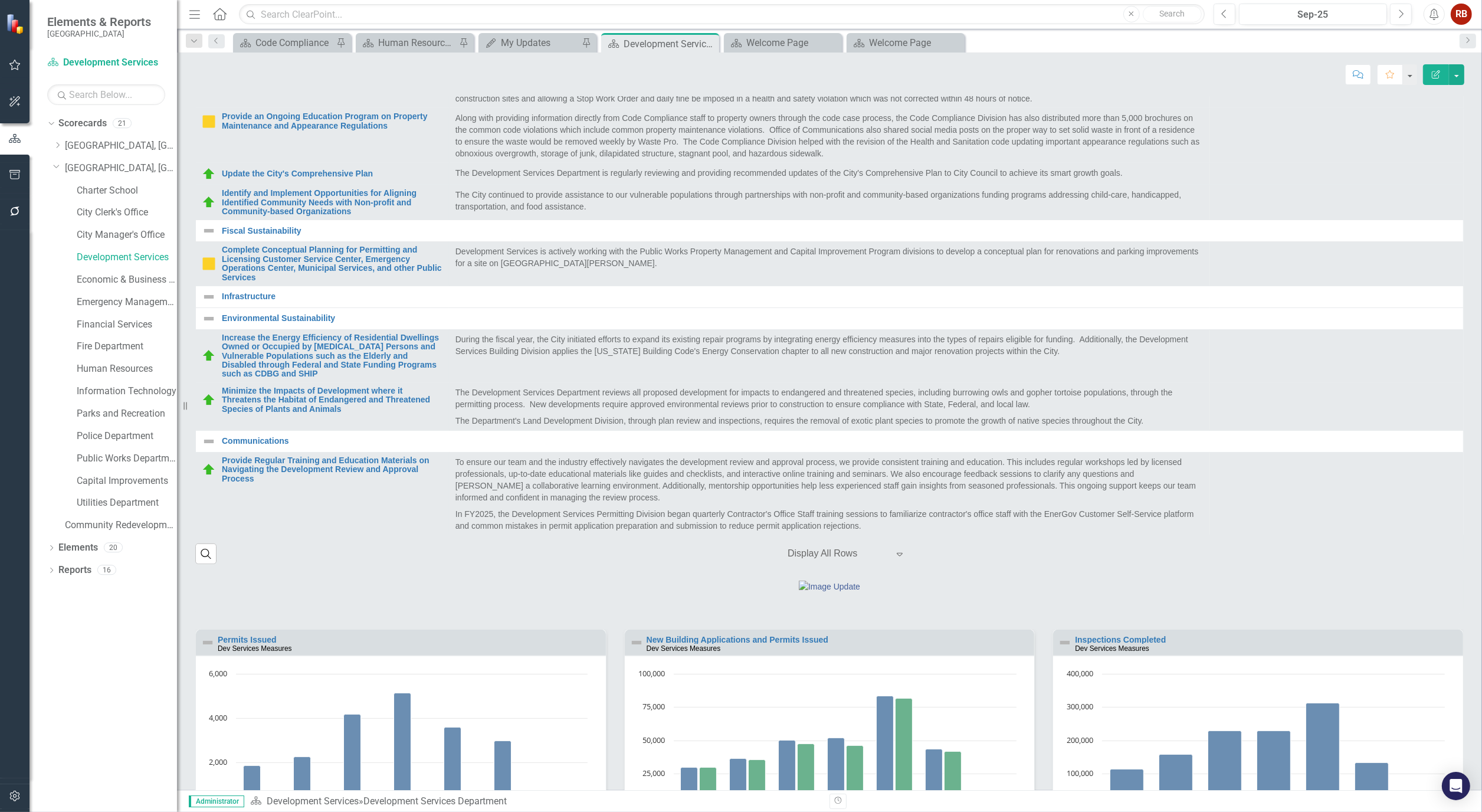
click at [894, 559] on icon "Expand" at bounding box center [900, 554] width 11 height 9
click at [1224, 164] on td at bounding box center [1337, 136] width 254 height 55
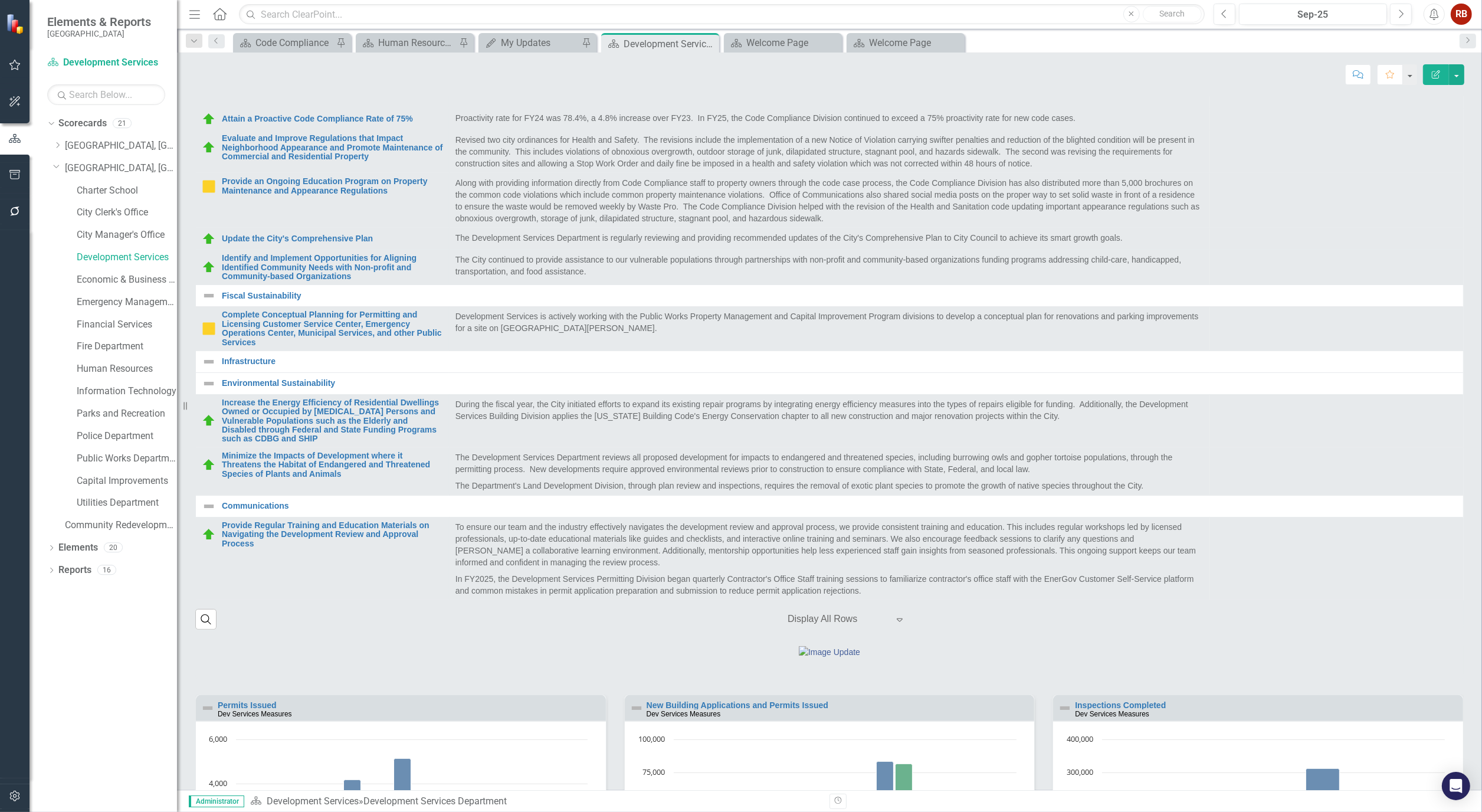
scroll to position [524, 0]
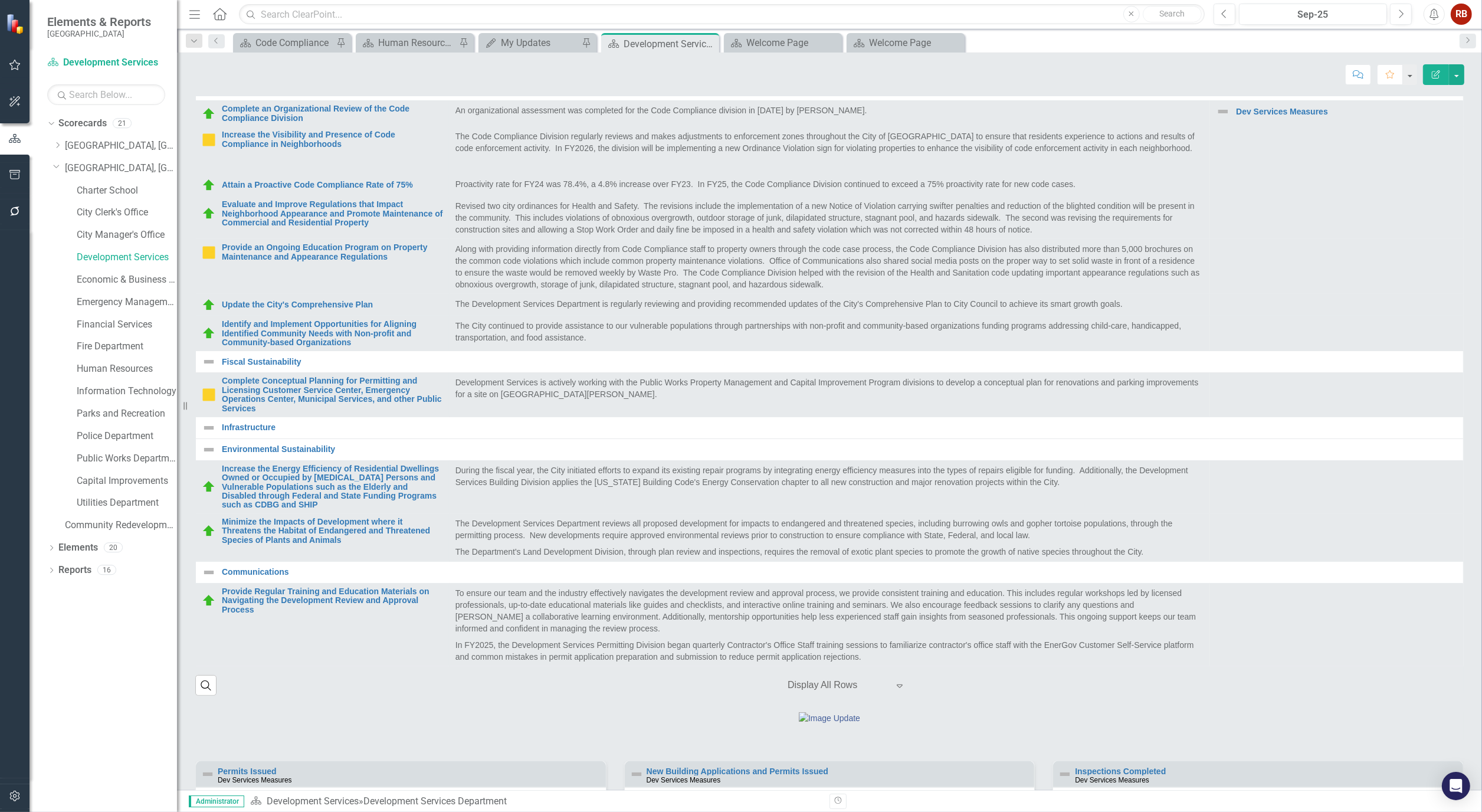
click at [1369, 666] on td at bounding box center [1337, 624] width 254 height 83
click at [99, 463] on link "Public Works Department" at bounding box center [127, 458] width 100 height 14
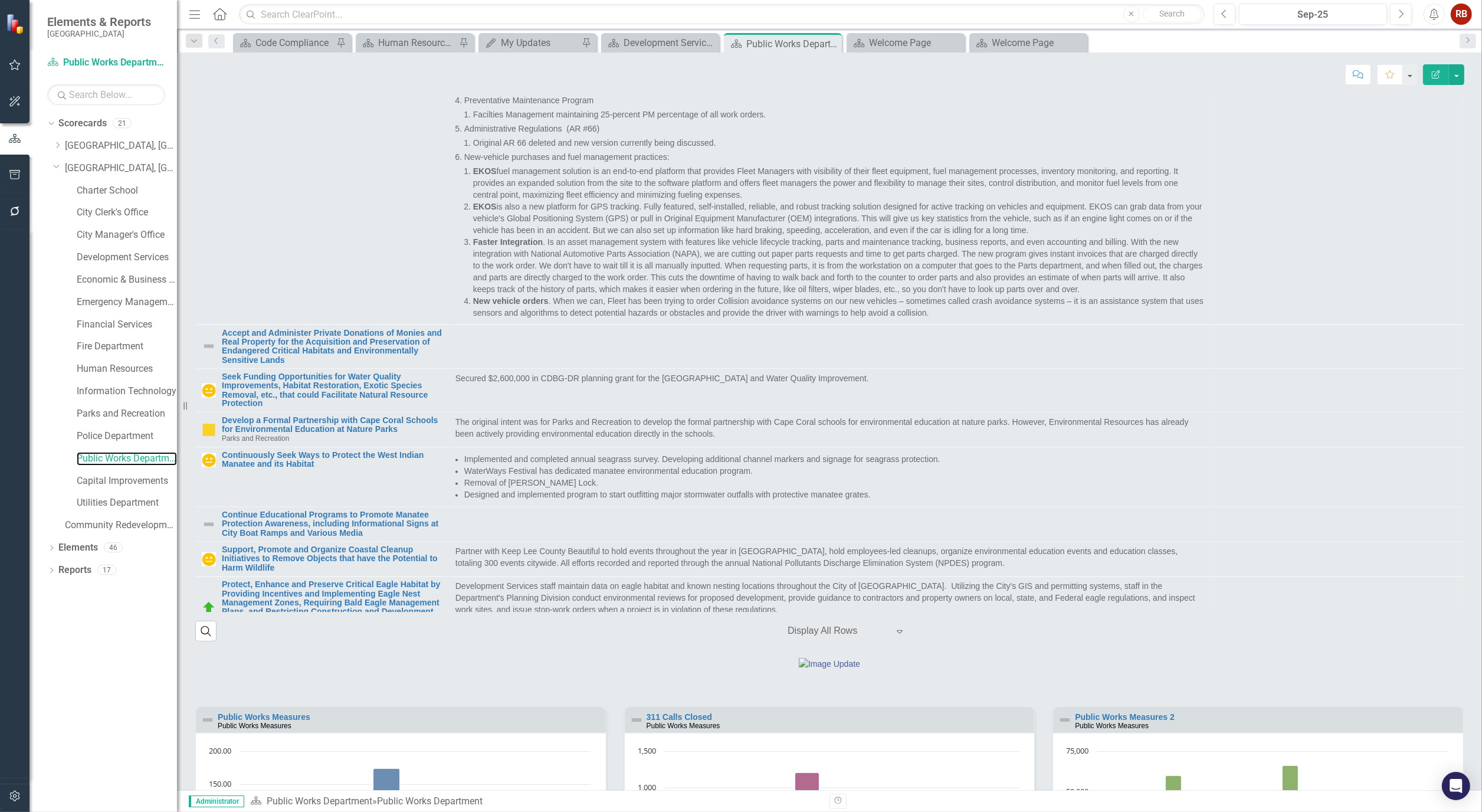
scroll to position [2950, 0]
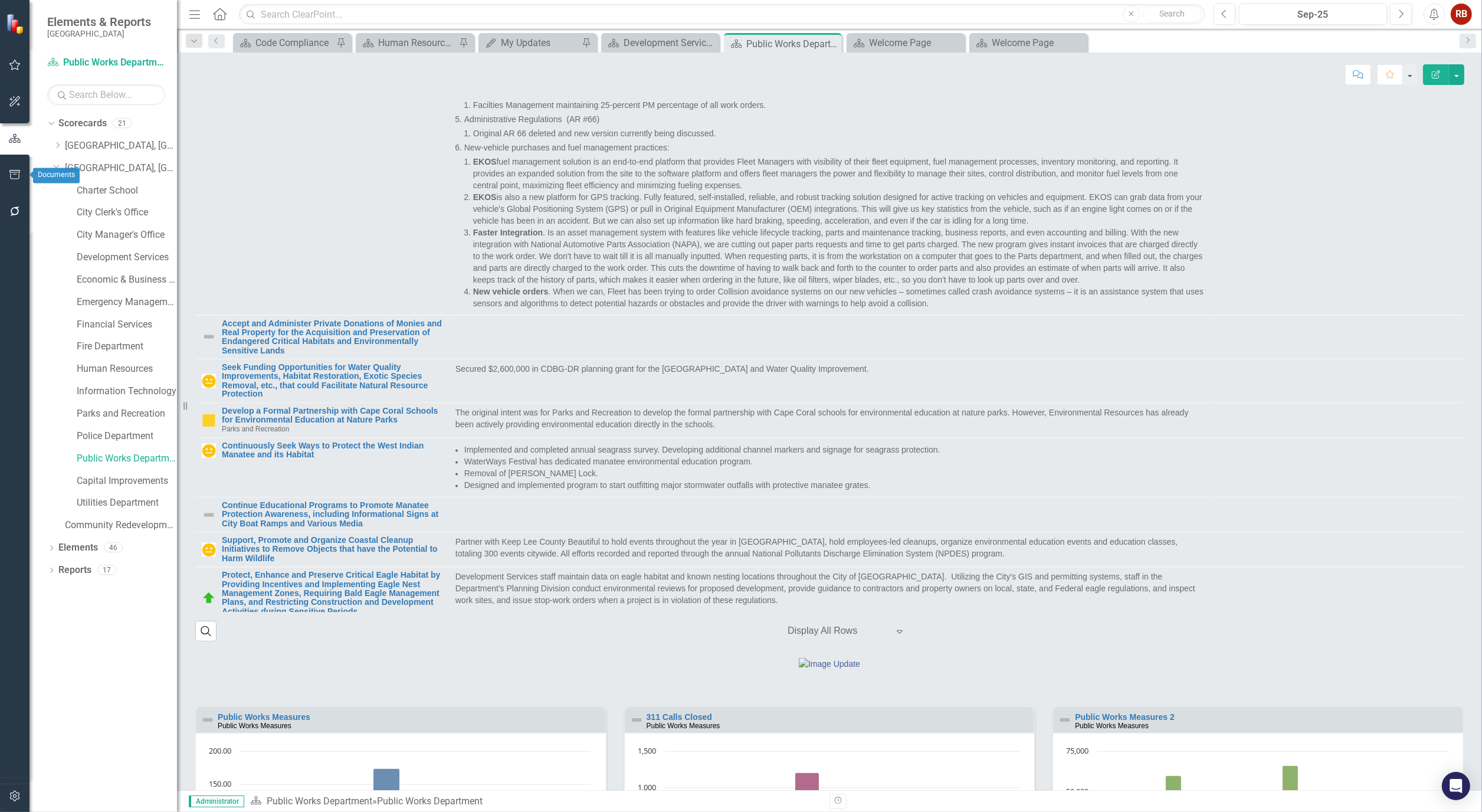
click at [22, 179] on button "button" at bounding box center [14, 175] width 27 height 25
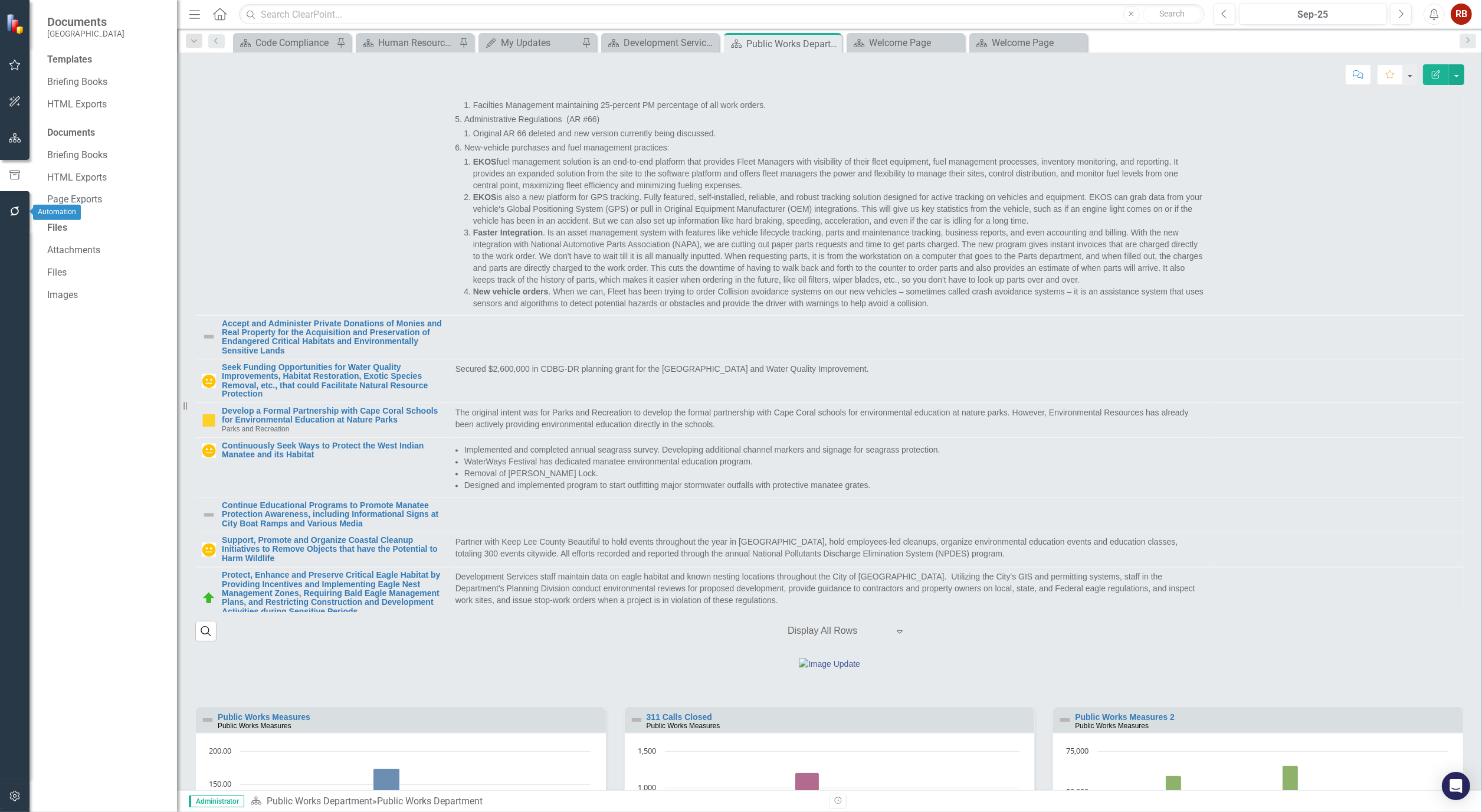
click at [11, 214] on icon "button" at bounding box center [14, 211] width 9 height 9
click at [121, 82] on link "Reporting Workflows" at bounding box center [106, 85] width 118 height 14
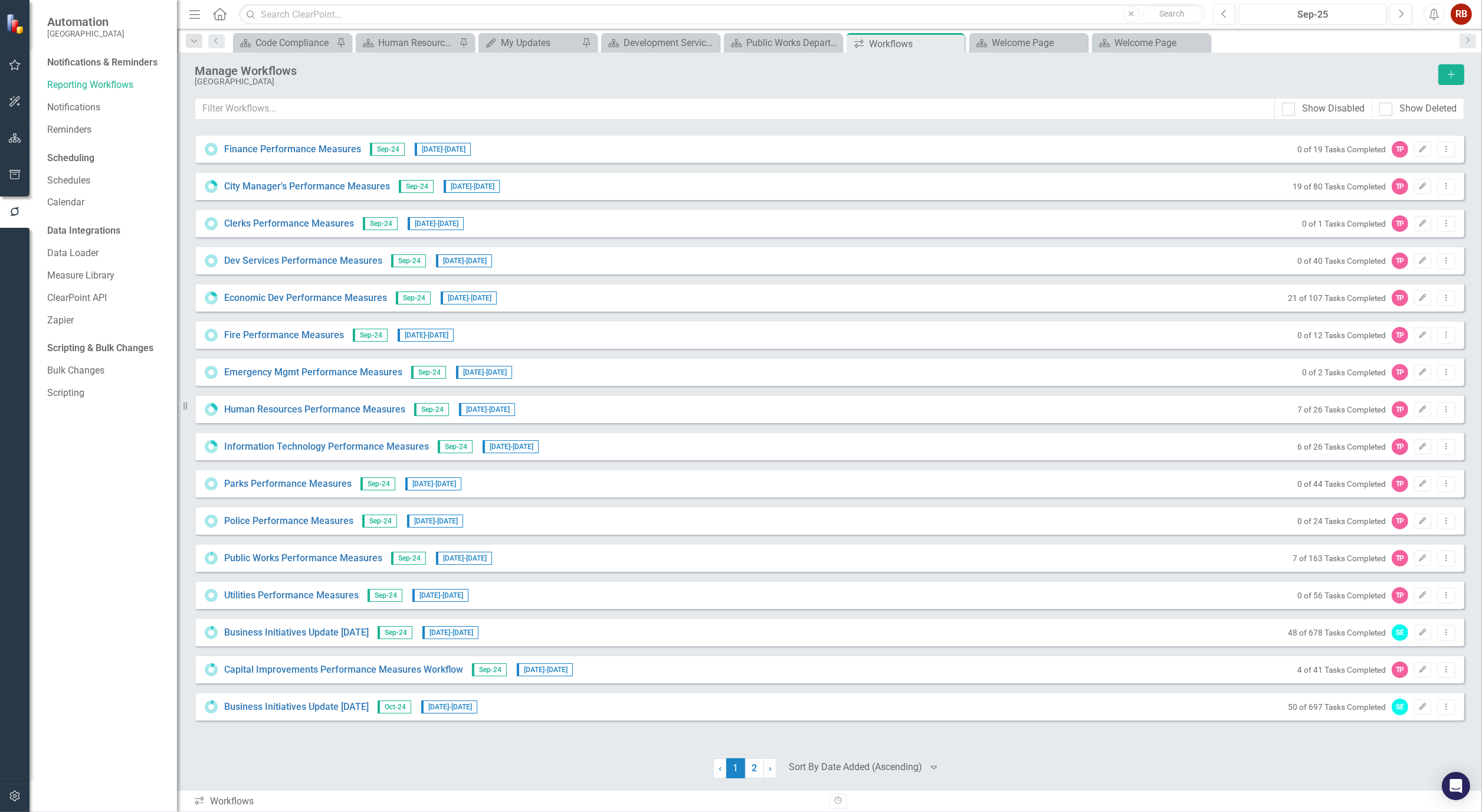
click at [754, 757] on div "Finance Performance Measures Sep-24 12/4/24 - 12/5/24 0 of 19 Tasks Completed T…" at bounding box center [829, 453] width 1270 height 649
click at [752, 763] on link "2" at bounding box center [755, 768] width 19 height 20
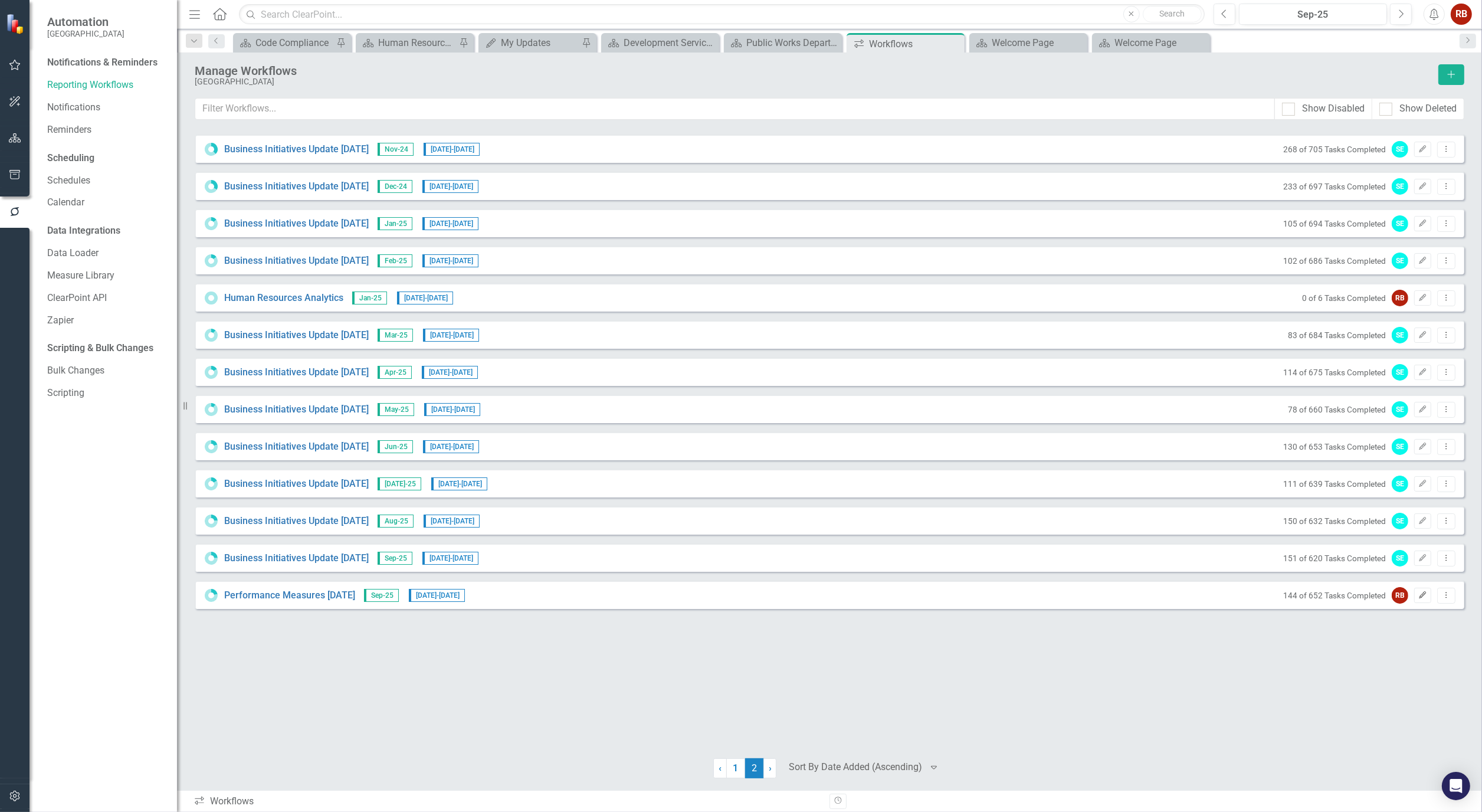
click at [1426, 592] on icon "Edit" at bounding box center [1422, 595] width 9 height 7
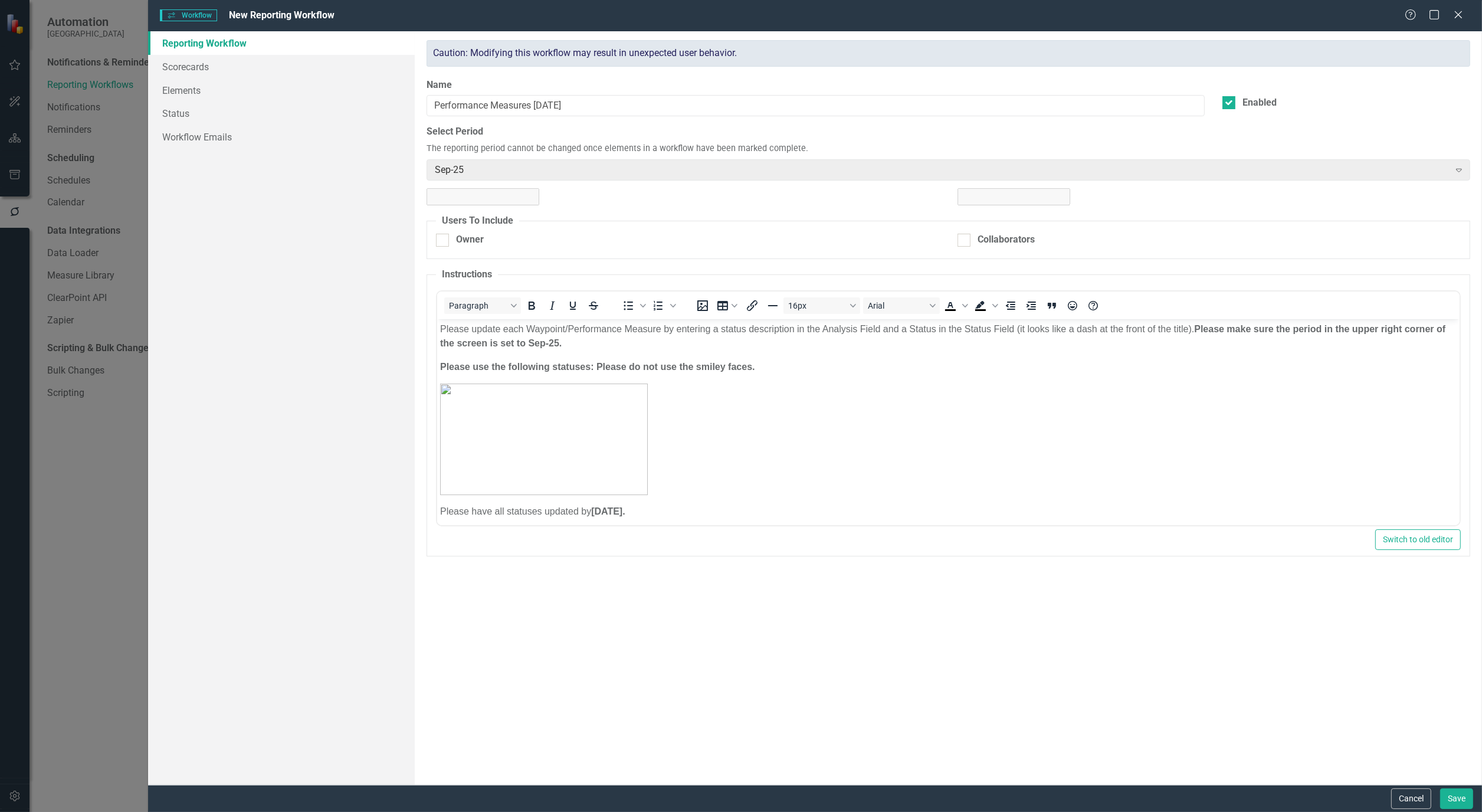
checkbox input "true"
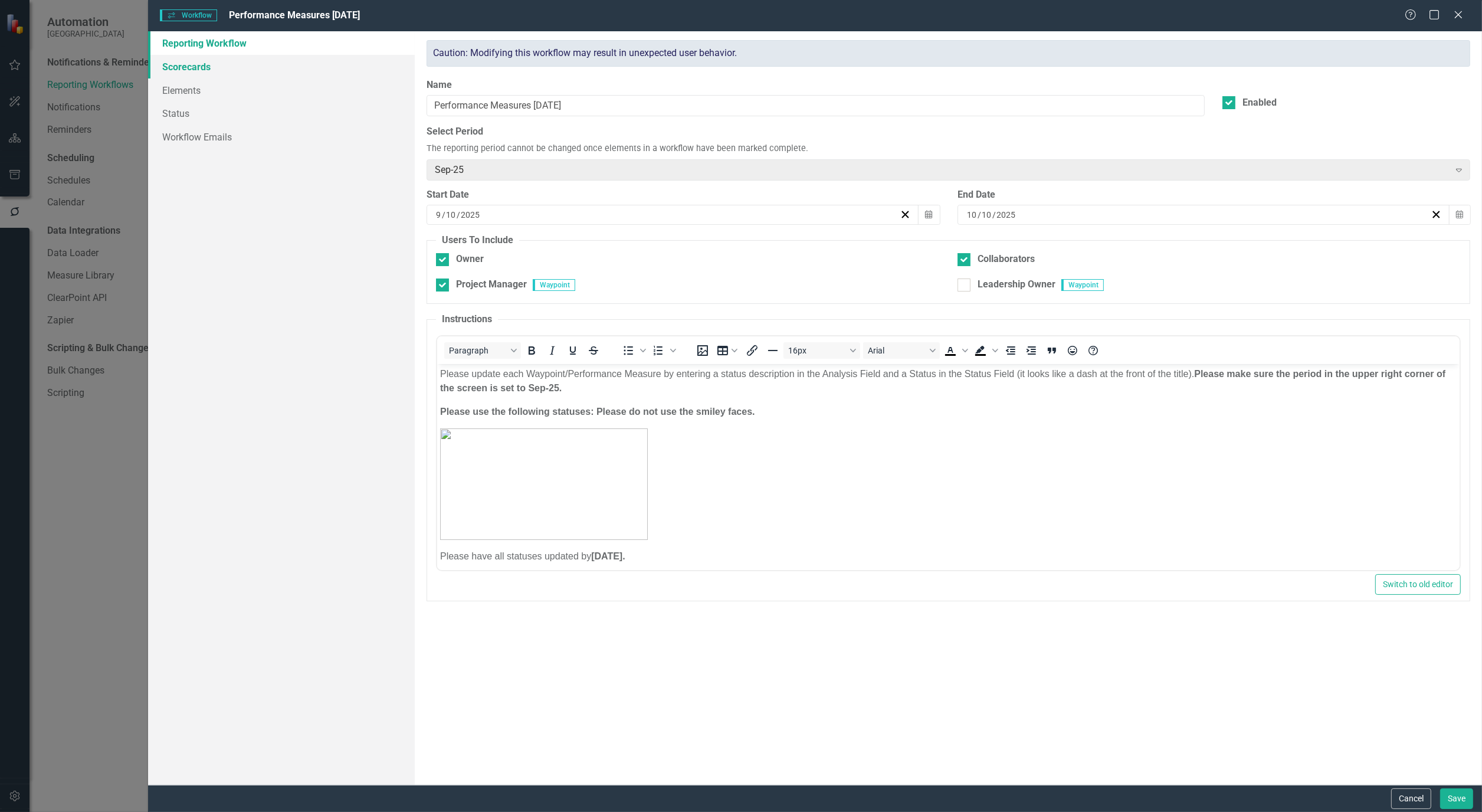
click at [202, 72] on link "Scorecards" at bounding box center [281, 66] width 267 height 24
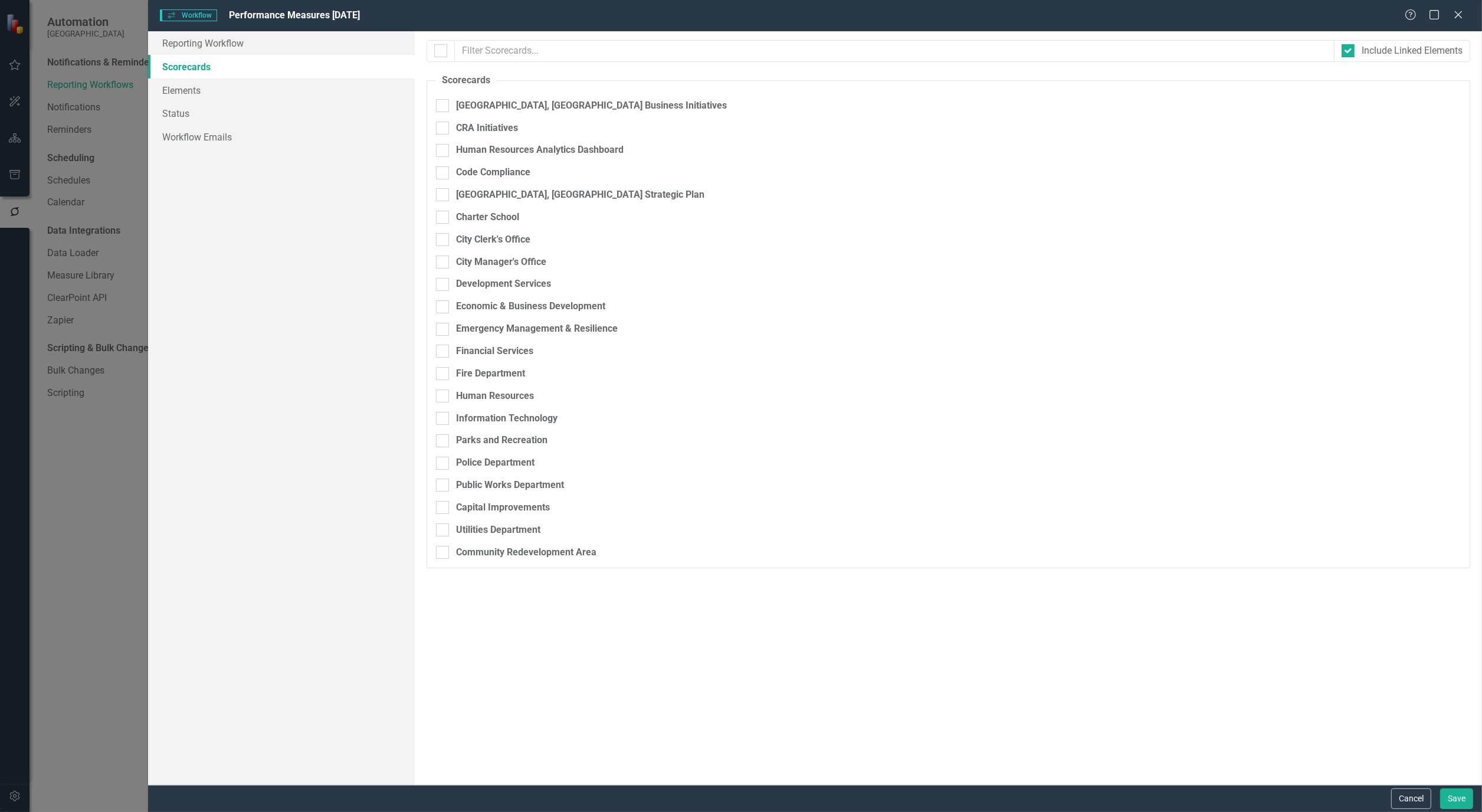
checkbox input "true"
checkbox input "false"
click at [198, 97] on link "Elements" at bounding box center [281, 90] width 267 height 24
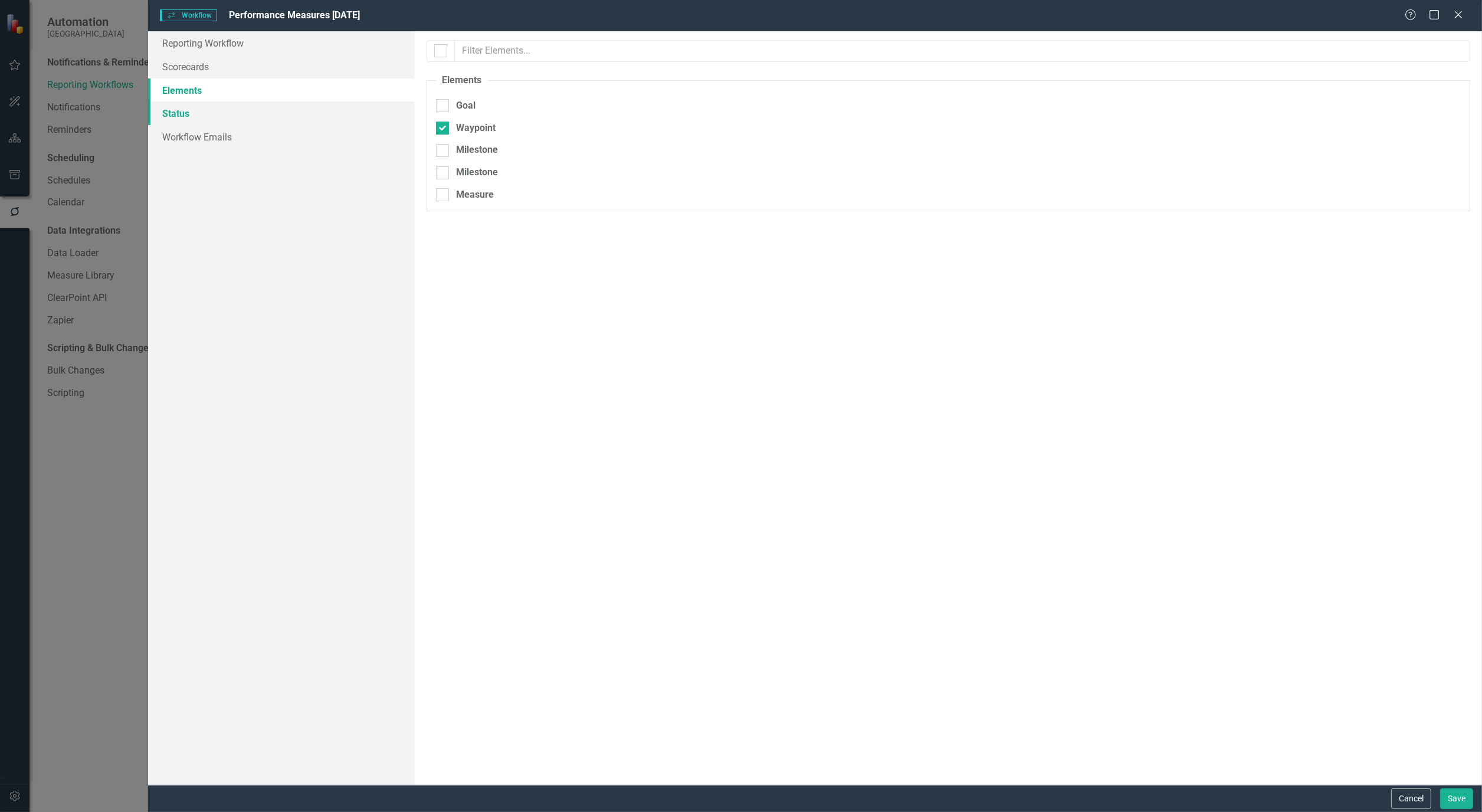
click at [181, 115] on link "Status" at bounding box center [281, 113] width 267 height 24
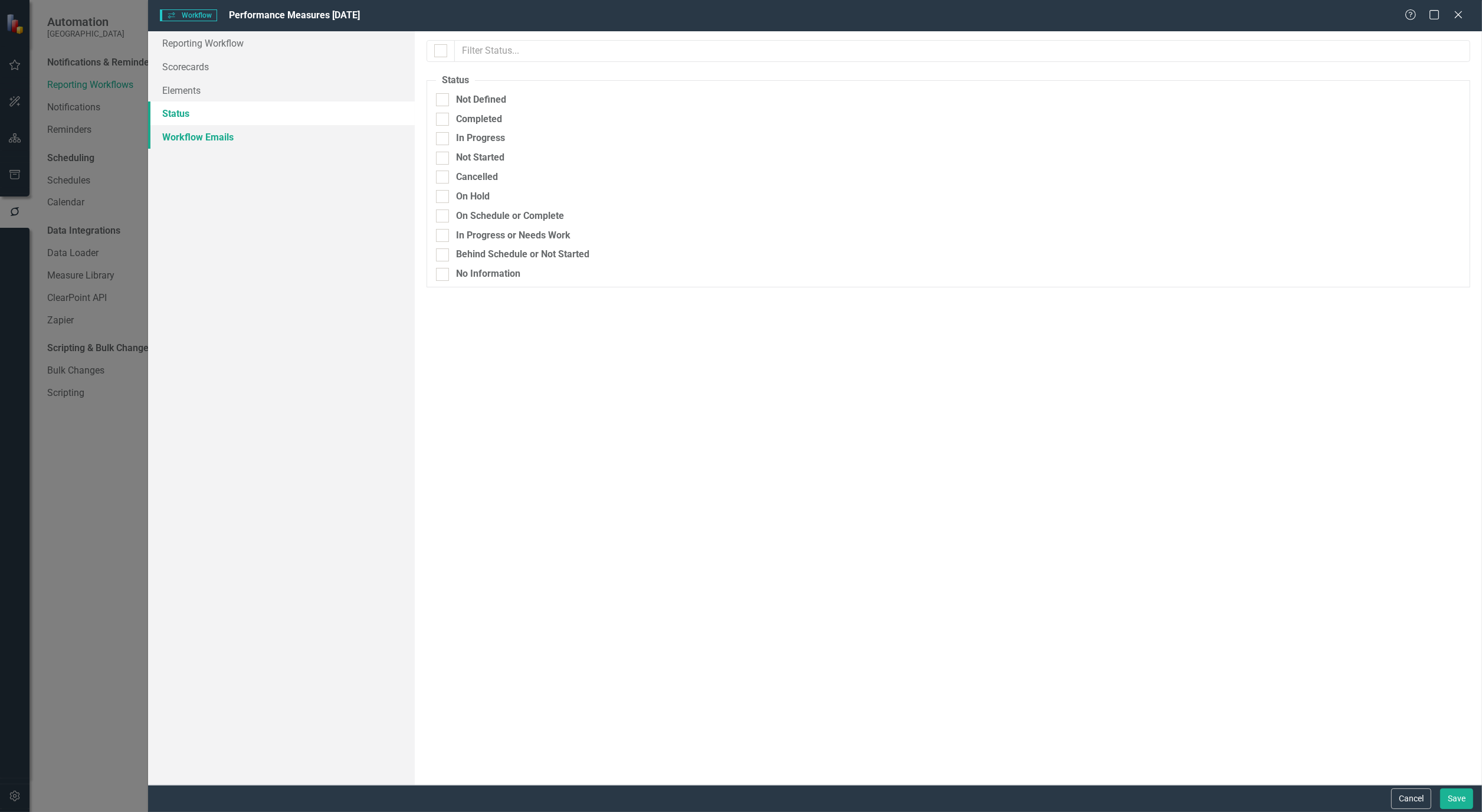
click at [186, 142] on link "Workflow Emails" at bounding box center [281, 136] width 267 height 24
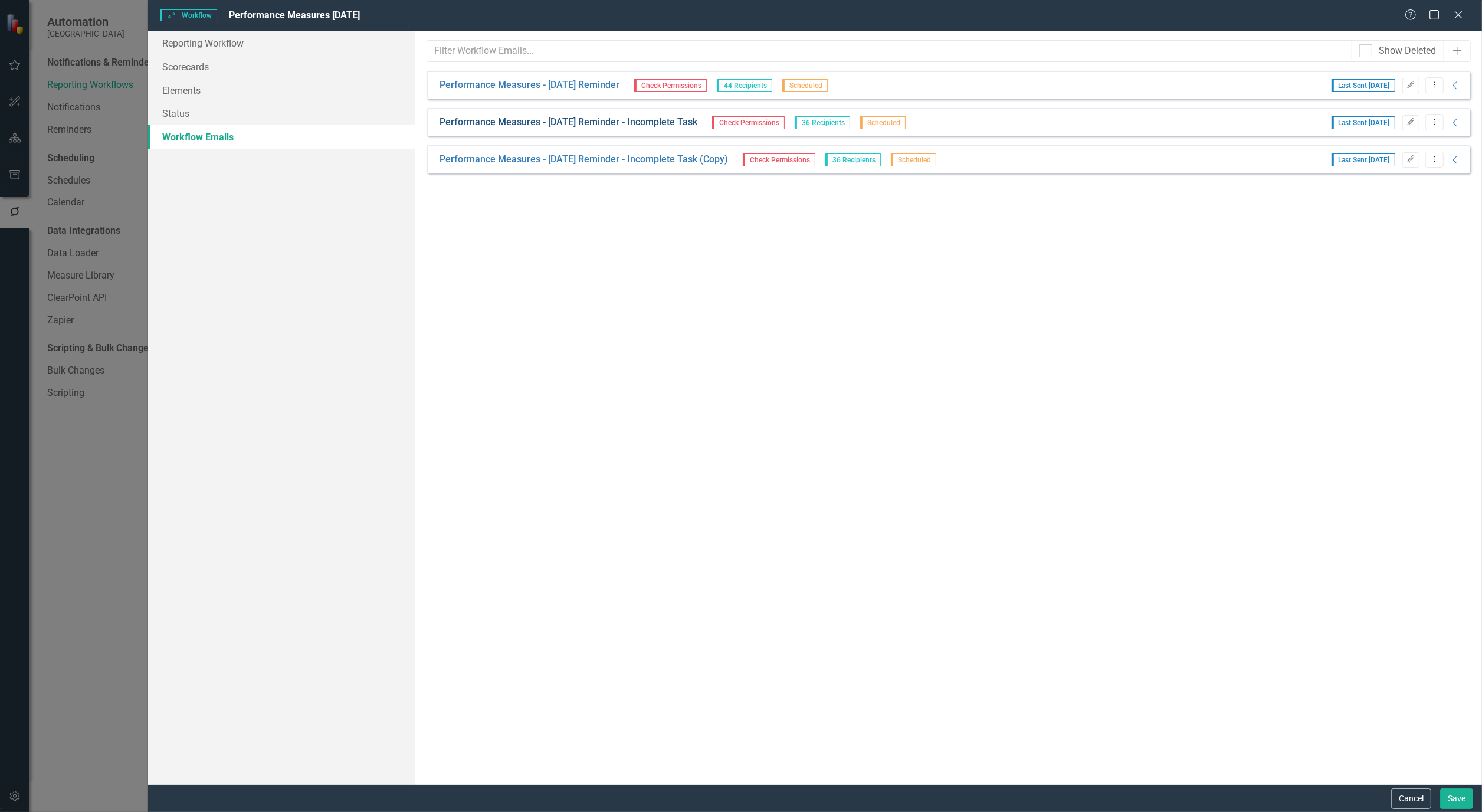
click at [464, 118] on link "Performance Measures - Sept 25 Reminder - Incomplete Task" at bounding box center [568, 122] width 258 height 14
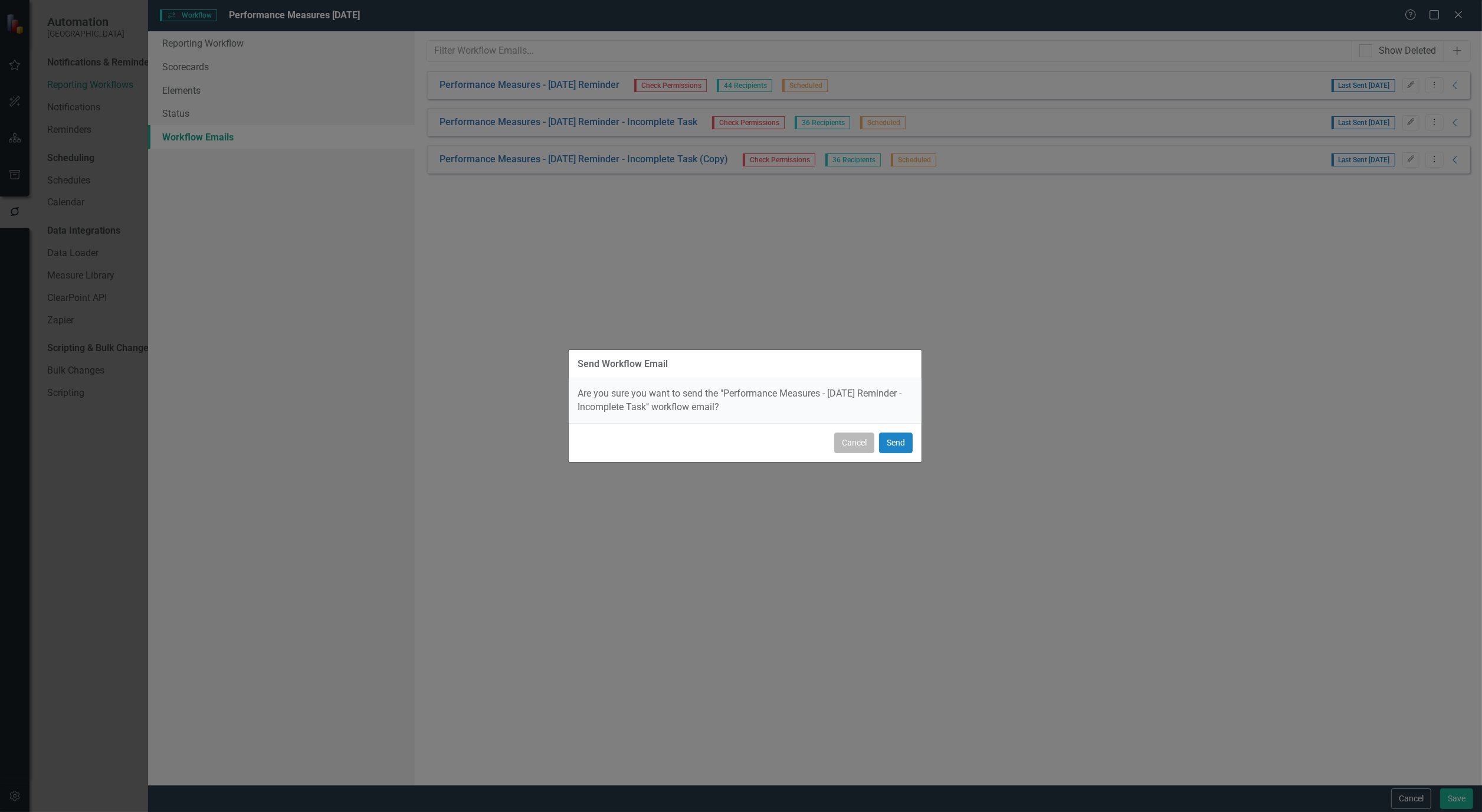
click at [865, 445] on button "Cancel" at bounding box center [854, 443] width 40 height 21
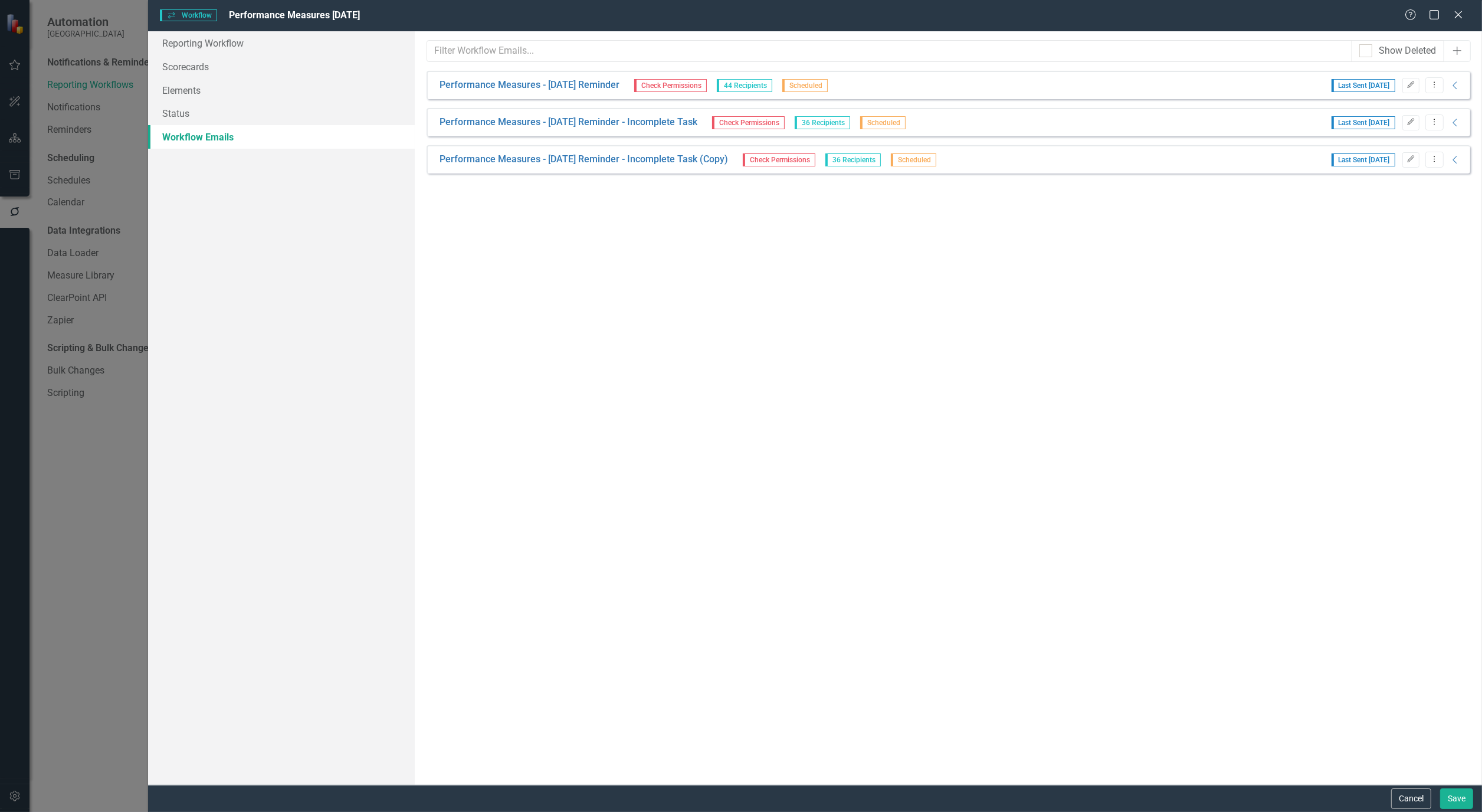
click at [1414, 131] on div "Performance Measures - Sept 25 Reminder - Incomplete Task Check Permissions 36 …" at bounding box center [948, 121] width 1044 height 28
click at [1412, 122] on icon "Edit" at bounding box center [1410, 122] width 9 height 7
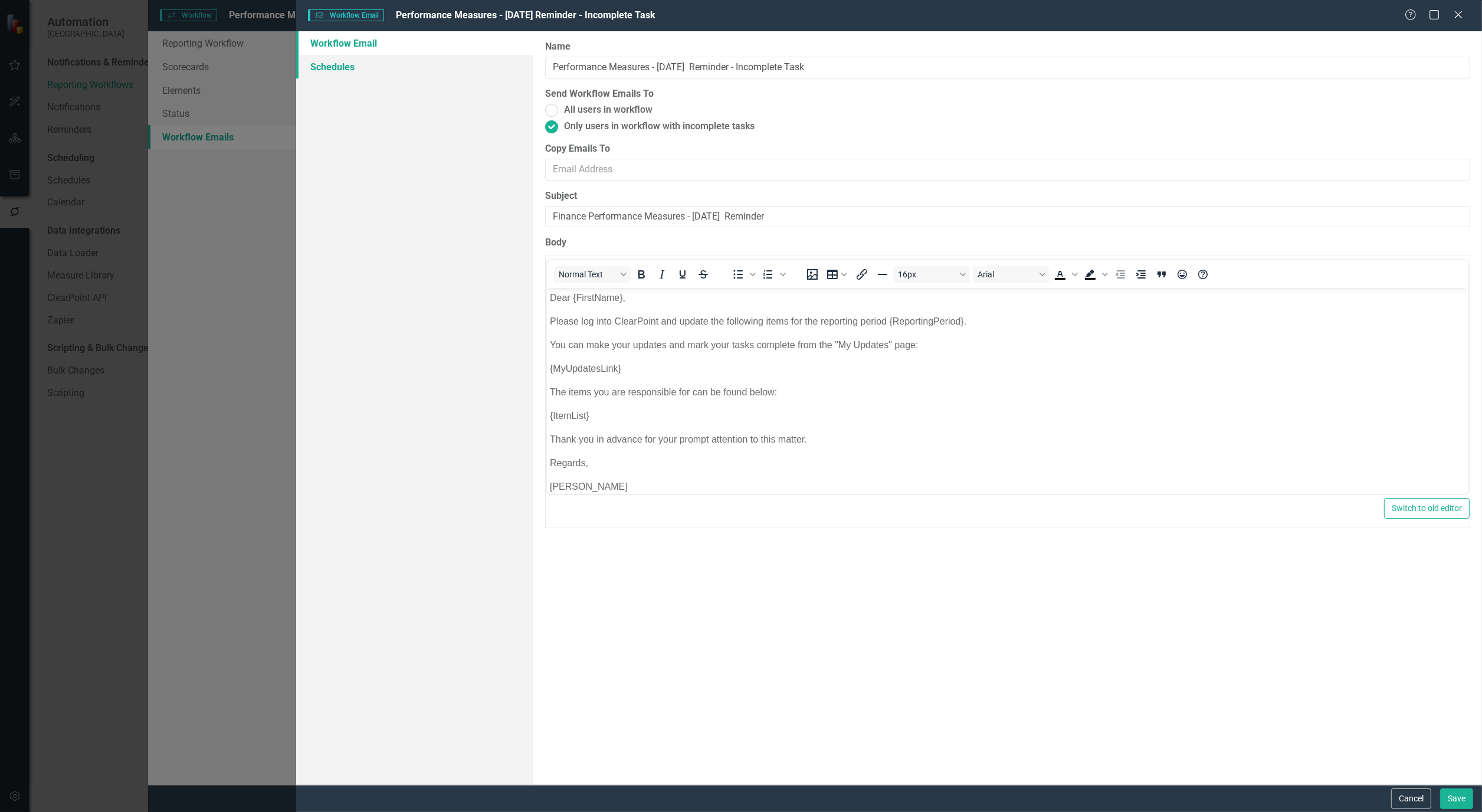
click at [327, 62] on link "Schedules" at bounding box center [415, 66] width 237 height 24
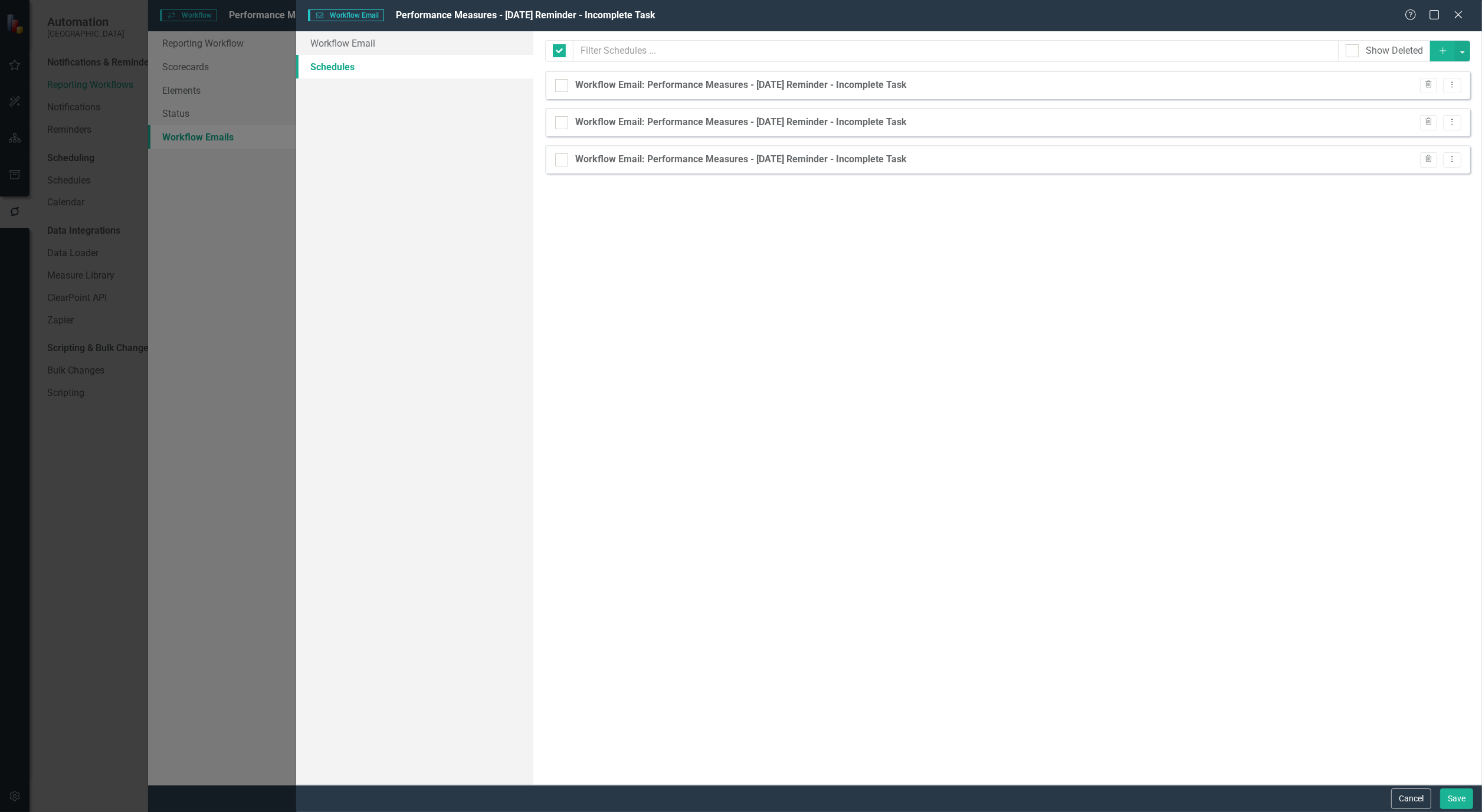
checkbox input "false"
click at [1417, 788] on div "Cancel Save" at bounding box center [889, 798] width 1186 height 27
click at [1407, 798] on button "Cancel" at bounding box center [1411, 798] width 40 height 21
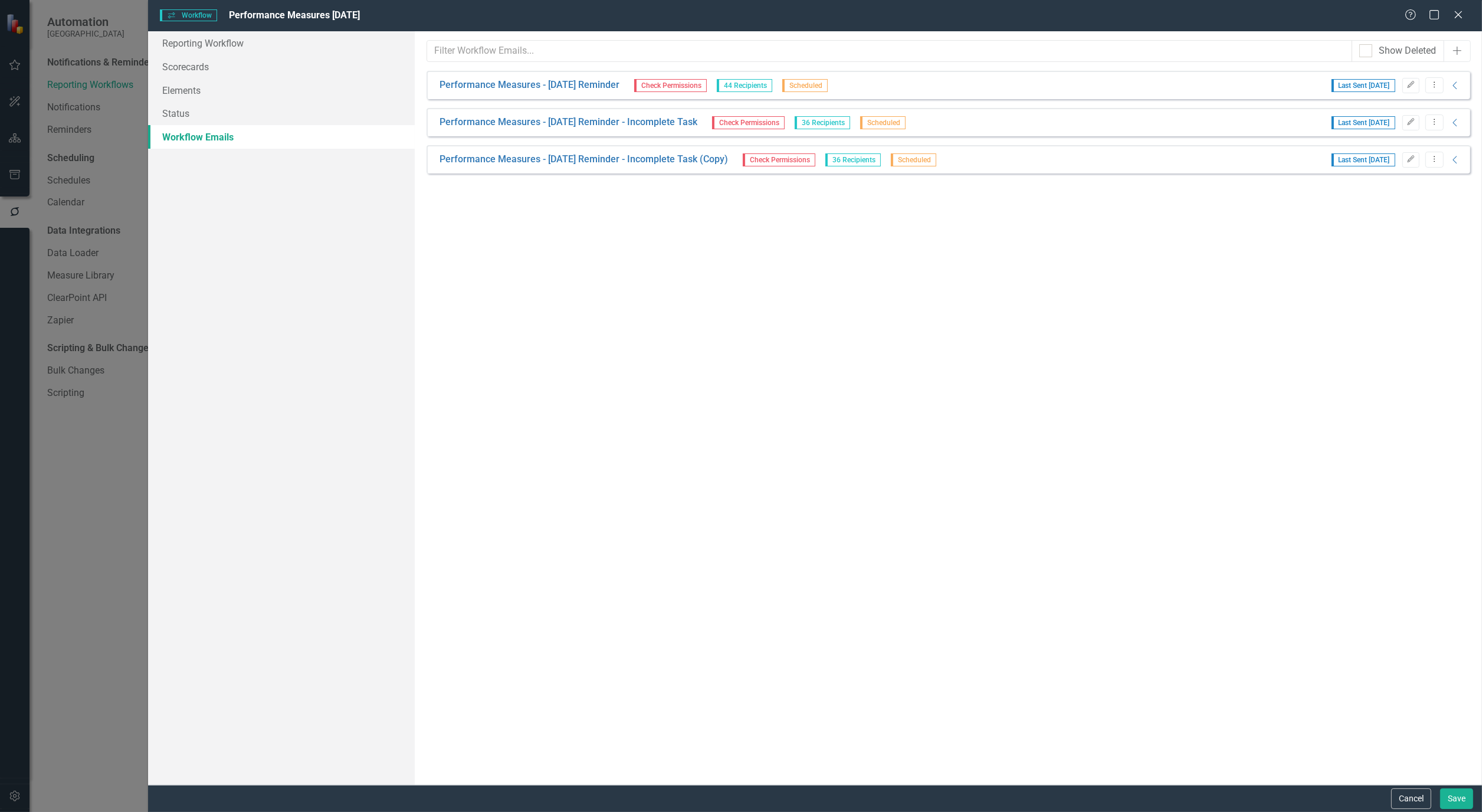
click at [1099, 709] on div "From this page, you can set up emails to be sent to remind users of updates. Th…" at bounding box center [948, 408] width 1067 height 753
click at [1460, 795] on button "Save" at bounding box center [1456, 798] width 33 height 21
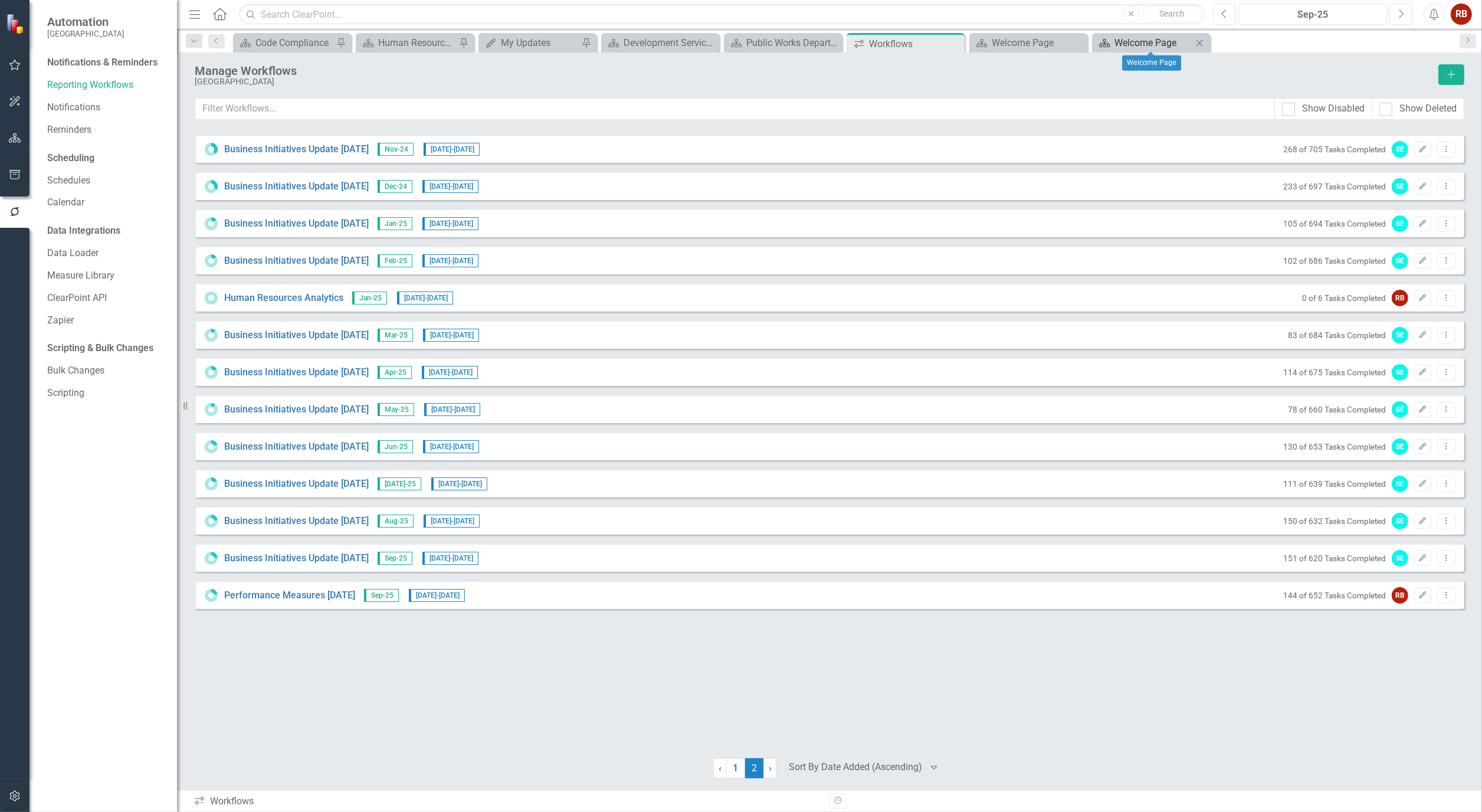
click at [1115, 44] on div "Welcome Page" at bounding box center [1153, 42] width 78 height 15
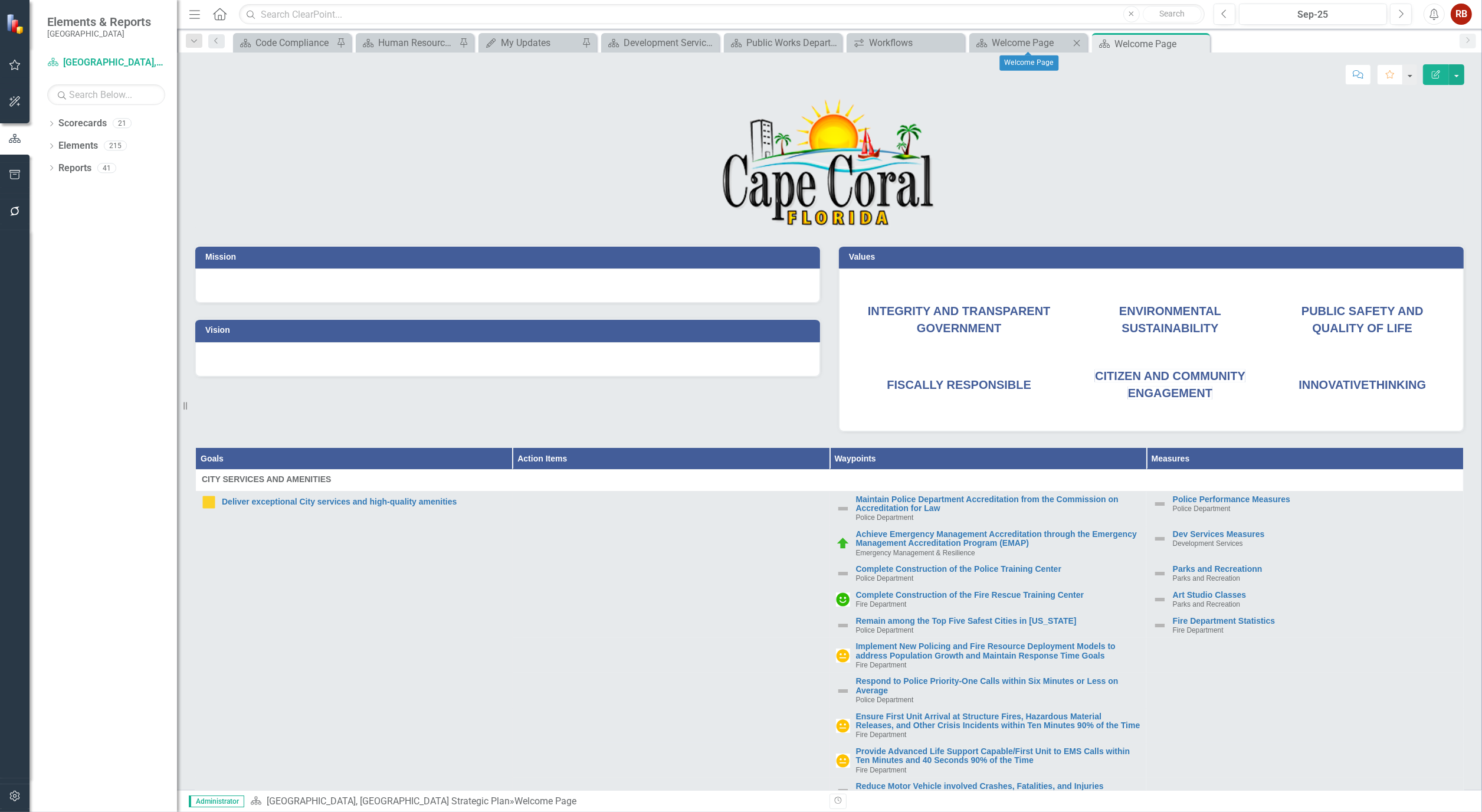
click at [1080, 39] on icon "Close" at bounding box center [1077, 42] width 11 height 9
click at [954, 43] on icon at bounding box center [954, 42] width 6 height 6
click at [831, 39] on icon "Close" at bounding box center [831, 42] width 11 height 9
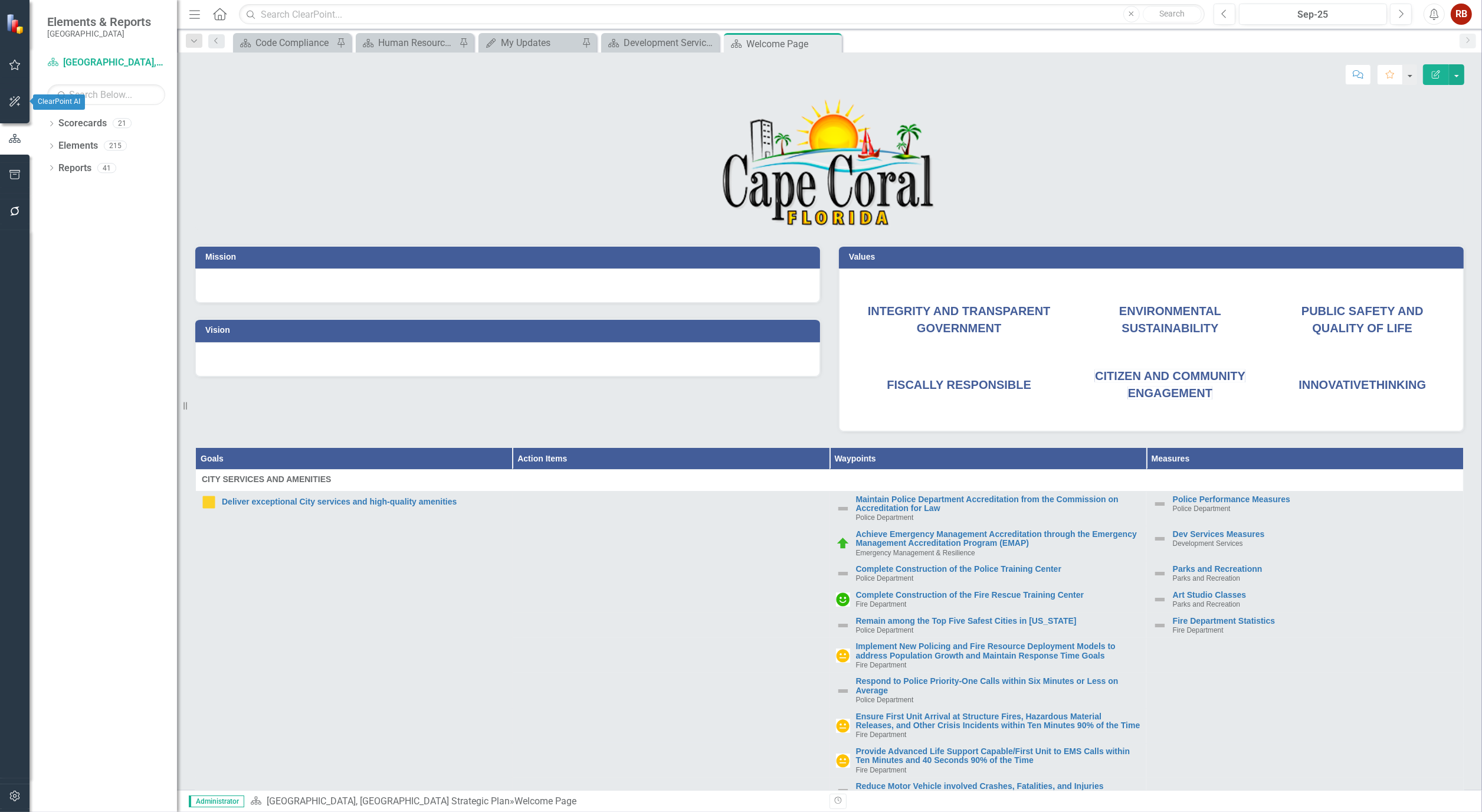
click at [14, 171] on icon "button" at bounding box center [14, 174] width 11 height 9
click at [96, 157] on link "Briefing Books" at bounding box center [106, 155] width 118 height 14
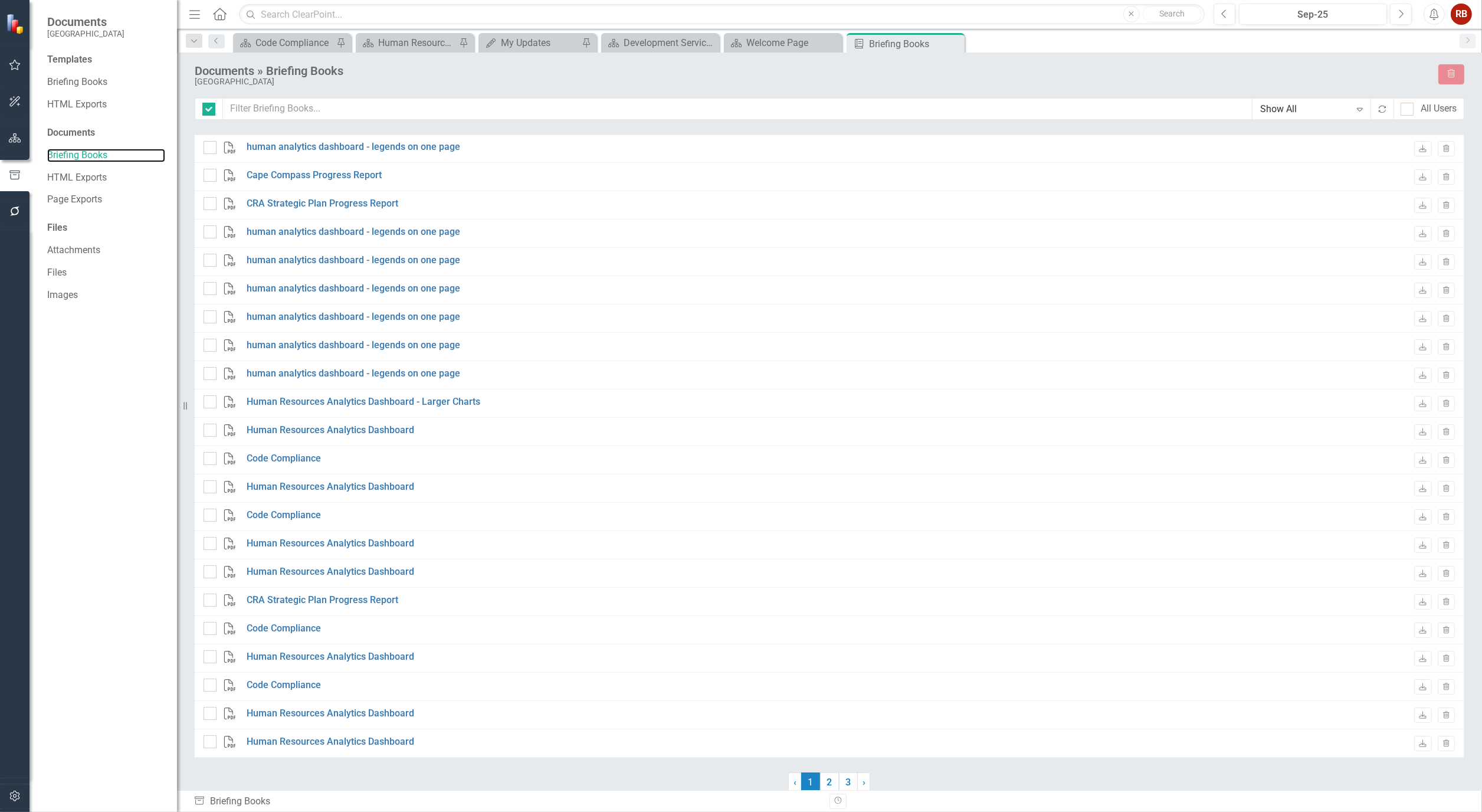
checkbox input "false"
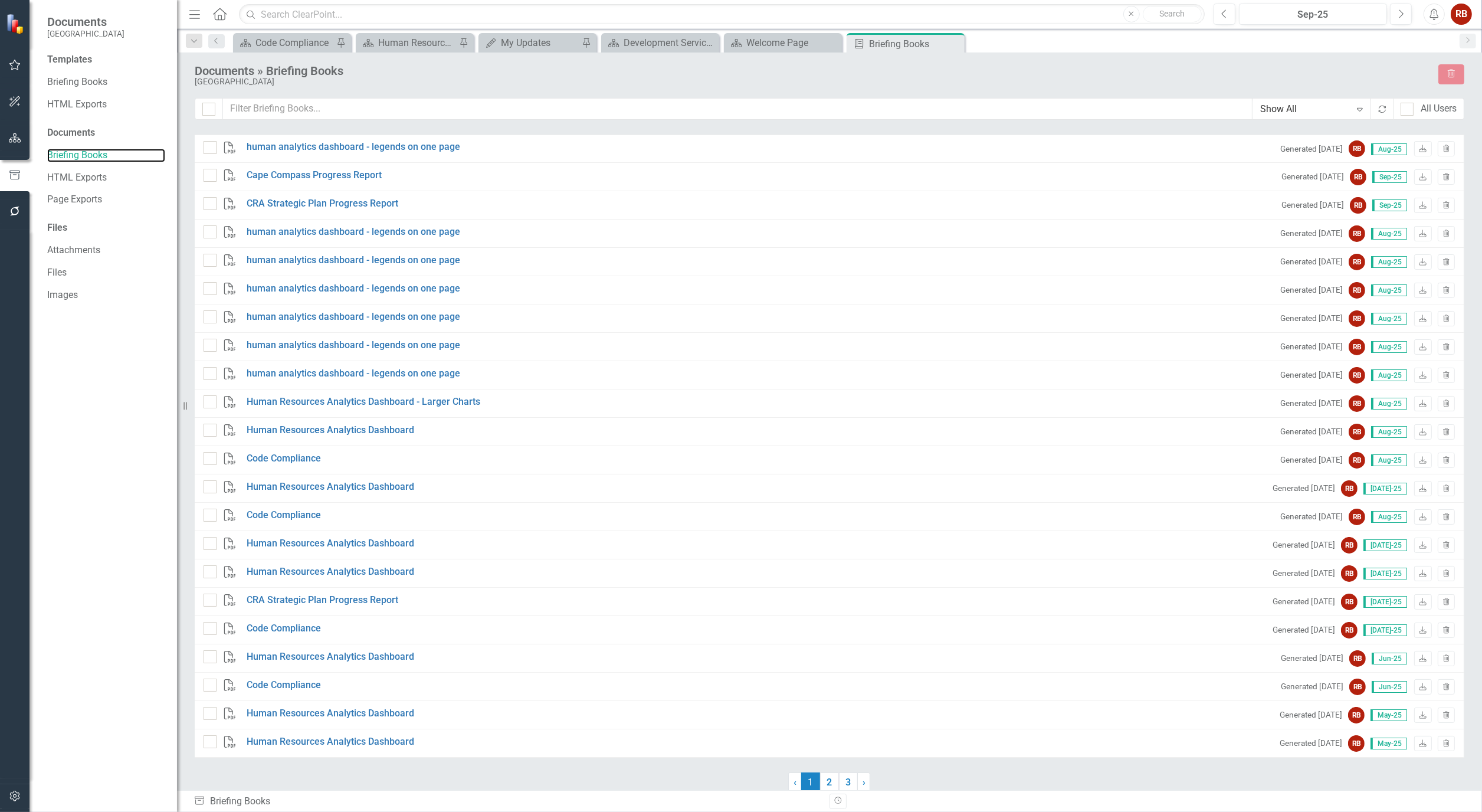
scroll to position [2, 0]
click at [78, 78] on link "Briefing Books" at bounding box center [106, 82] width 118 height 14
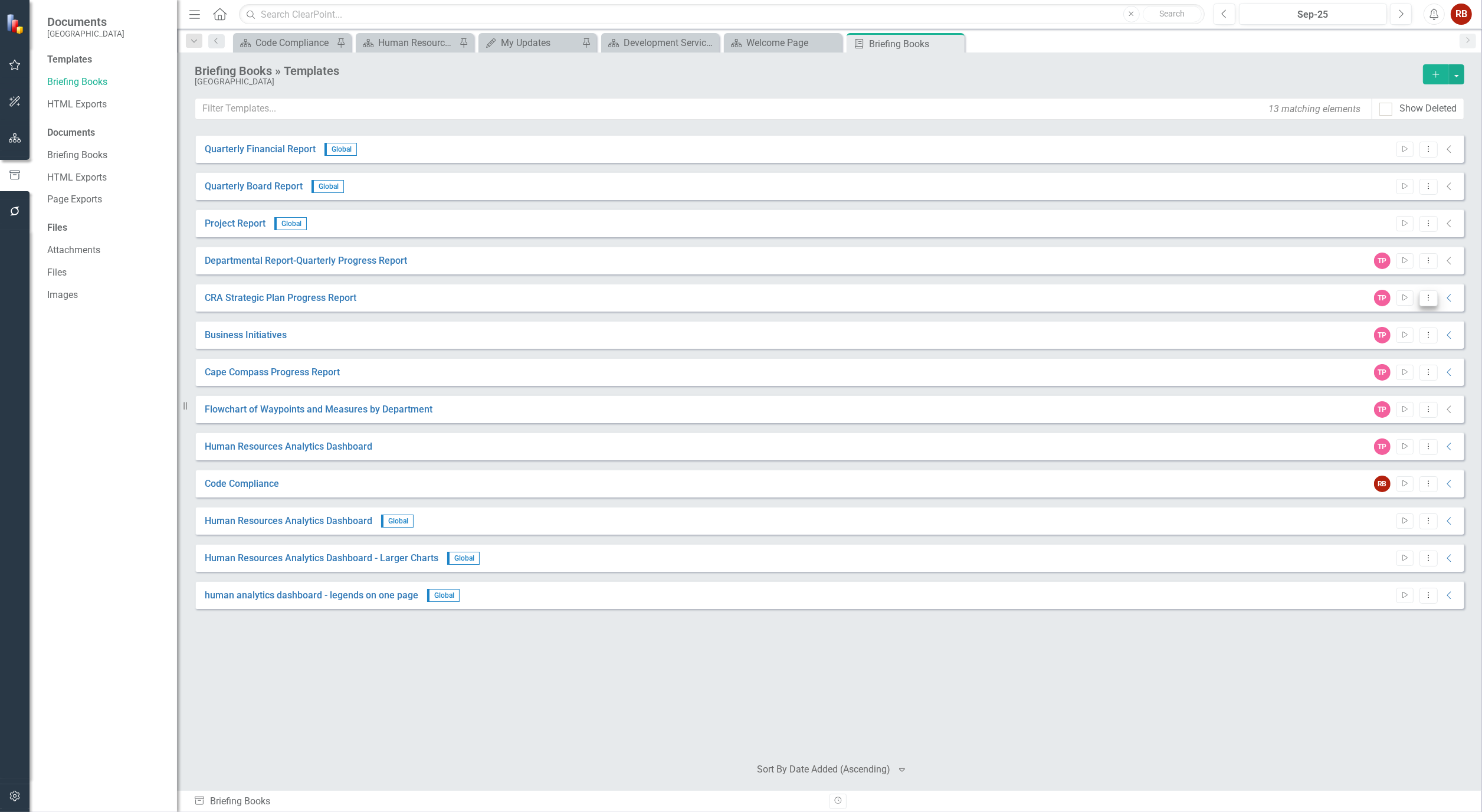
click at [1433, 297] on button "Dropdown Menu" at bounding box center [1427, 298] width 18 height 16
click at [1384, 313] on link "Start Run Template" at bounding box center [1382, 318] width 109 height 22
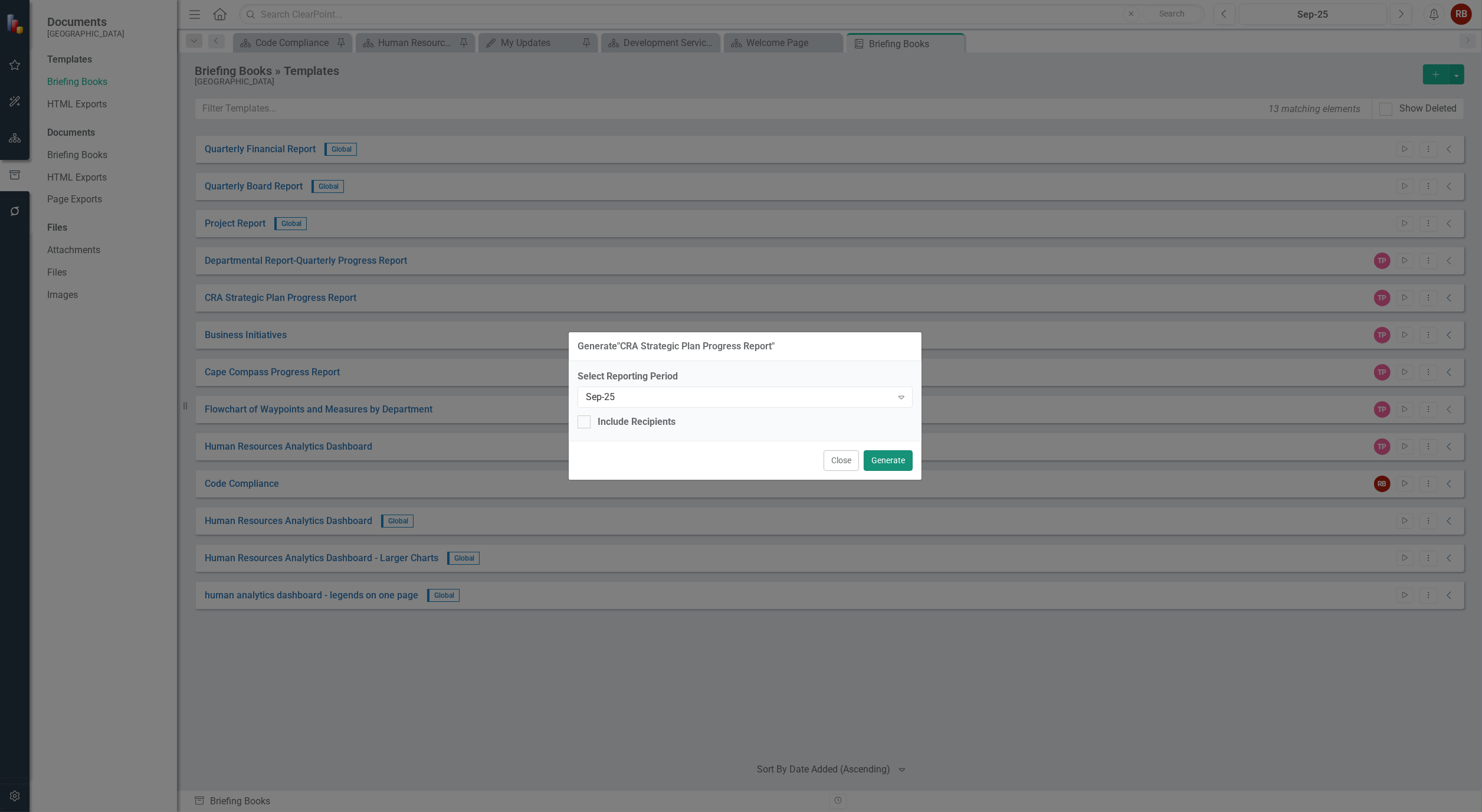
click at [895, 461] on button "Generate" at bounding box center [888, 460] width 49 height 21
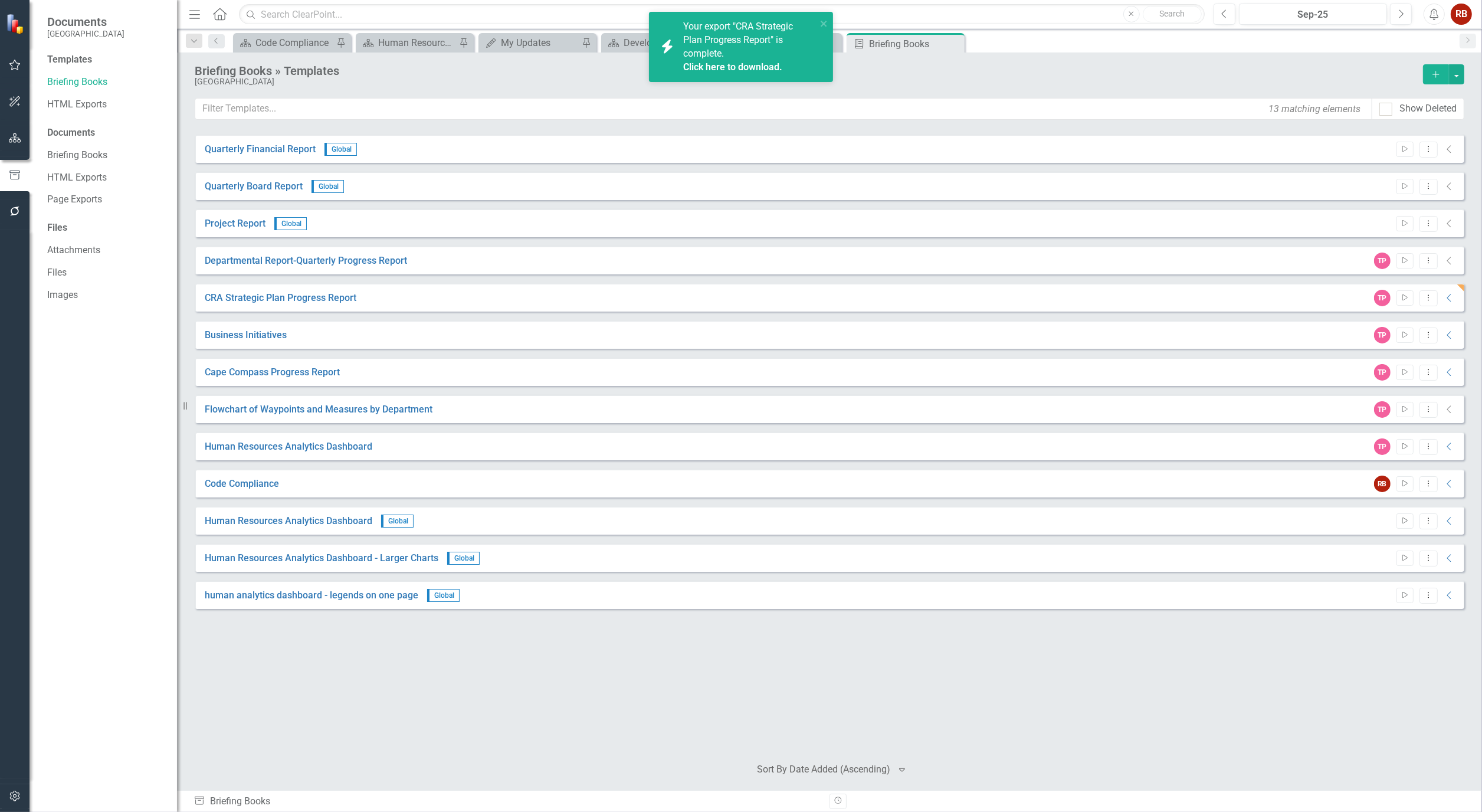
click at [743, 65] on link "Click here to download." at bounding box center [732, 67] width 99 height 11
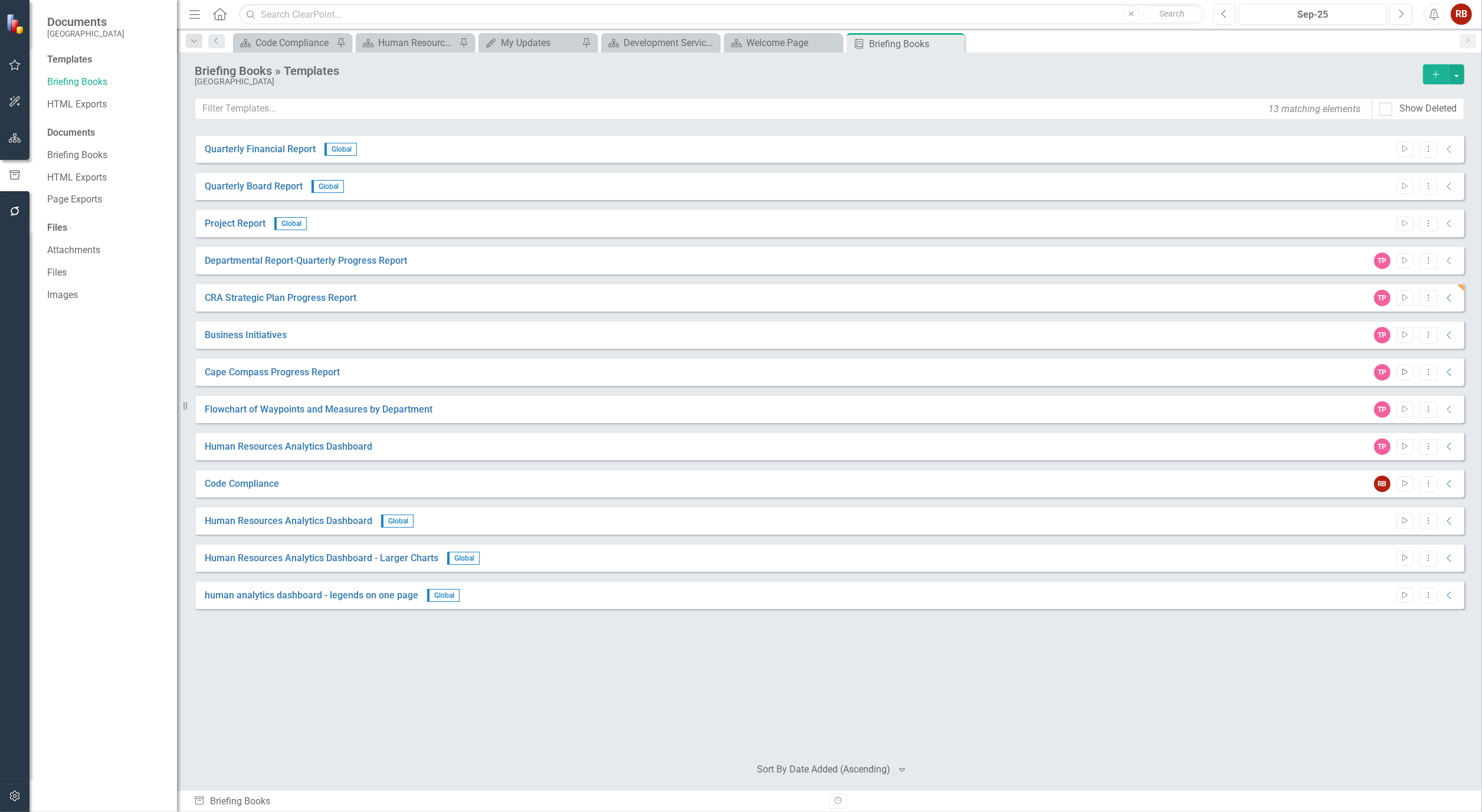
click at [1410, 373] on button "Start" at bounding box center [1405, 372] width 17 height 15
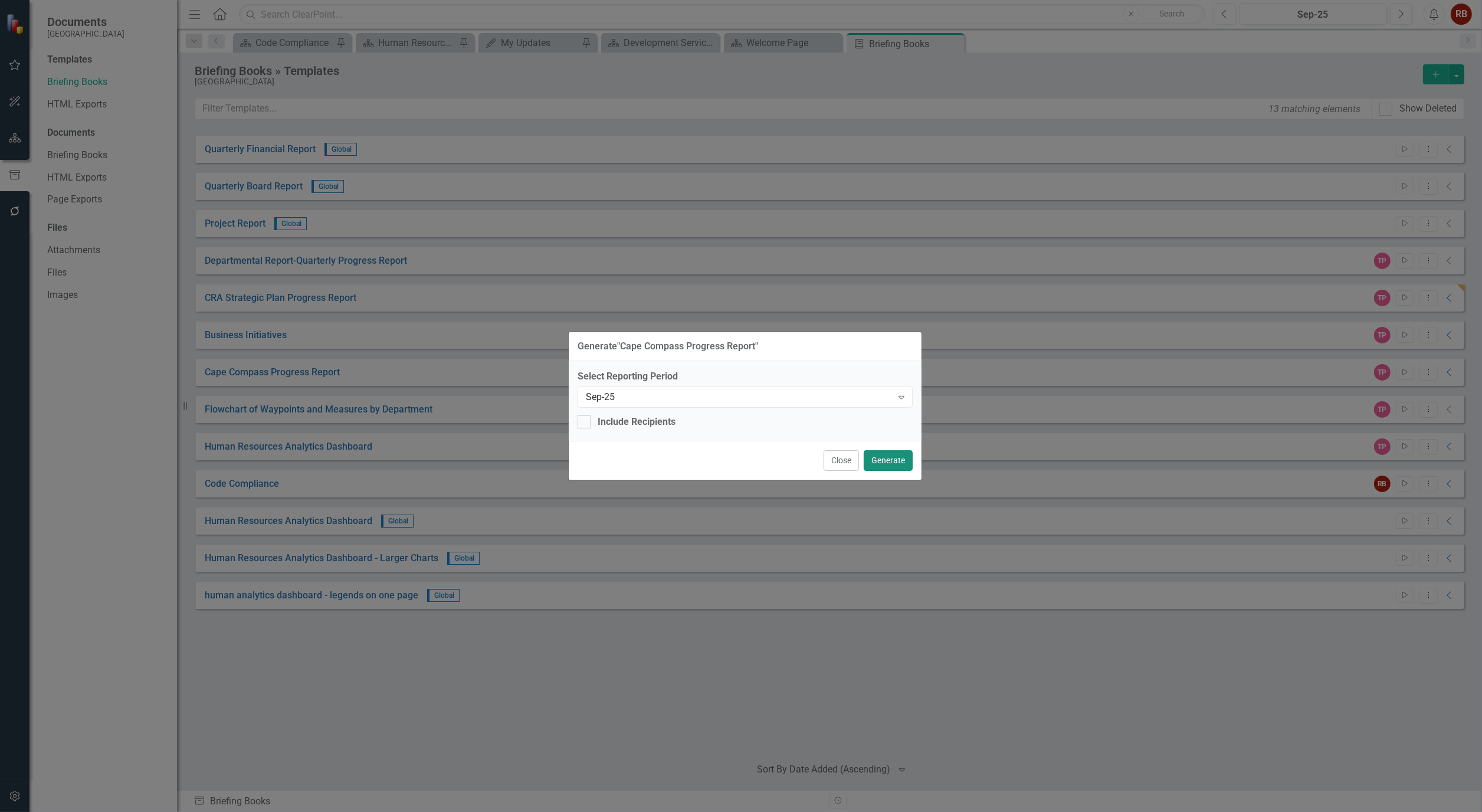
click at [897, 462] on button "Generate" at bounding box center [888, 460] width 49 height 21
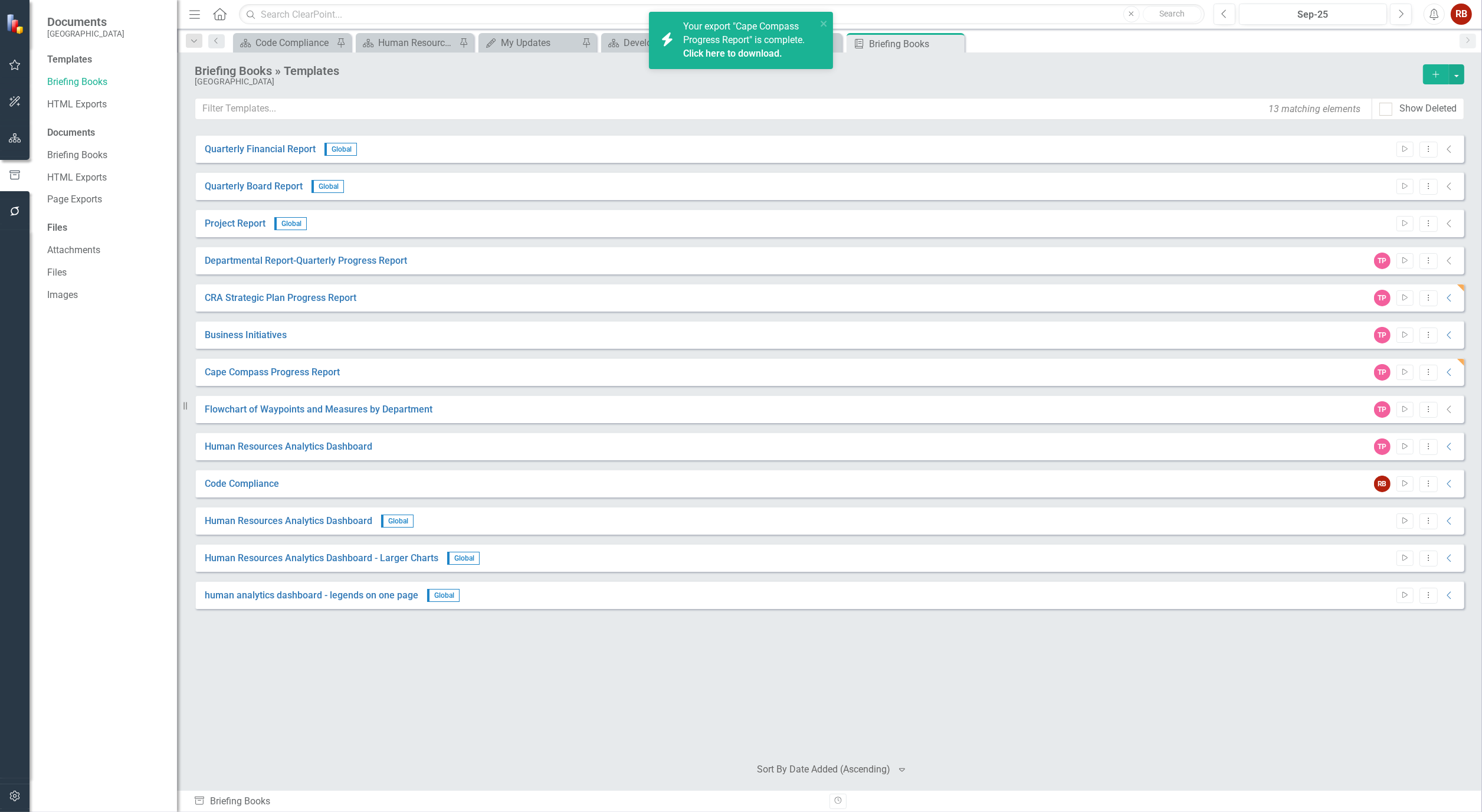
click at [705, 53] on link "Click here to download." at bounding box center [732, 54] width 99 height 11
click at [783, 40] on div "Welcome Page" at bounding box center [785, 42] width 78 height 15
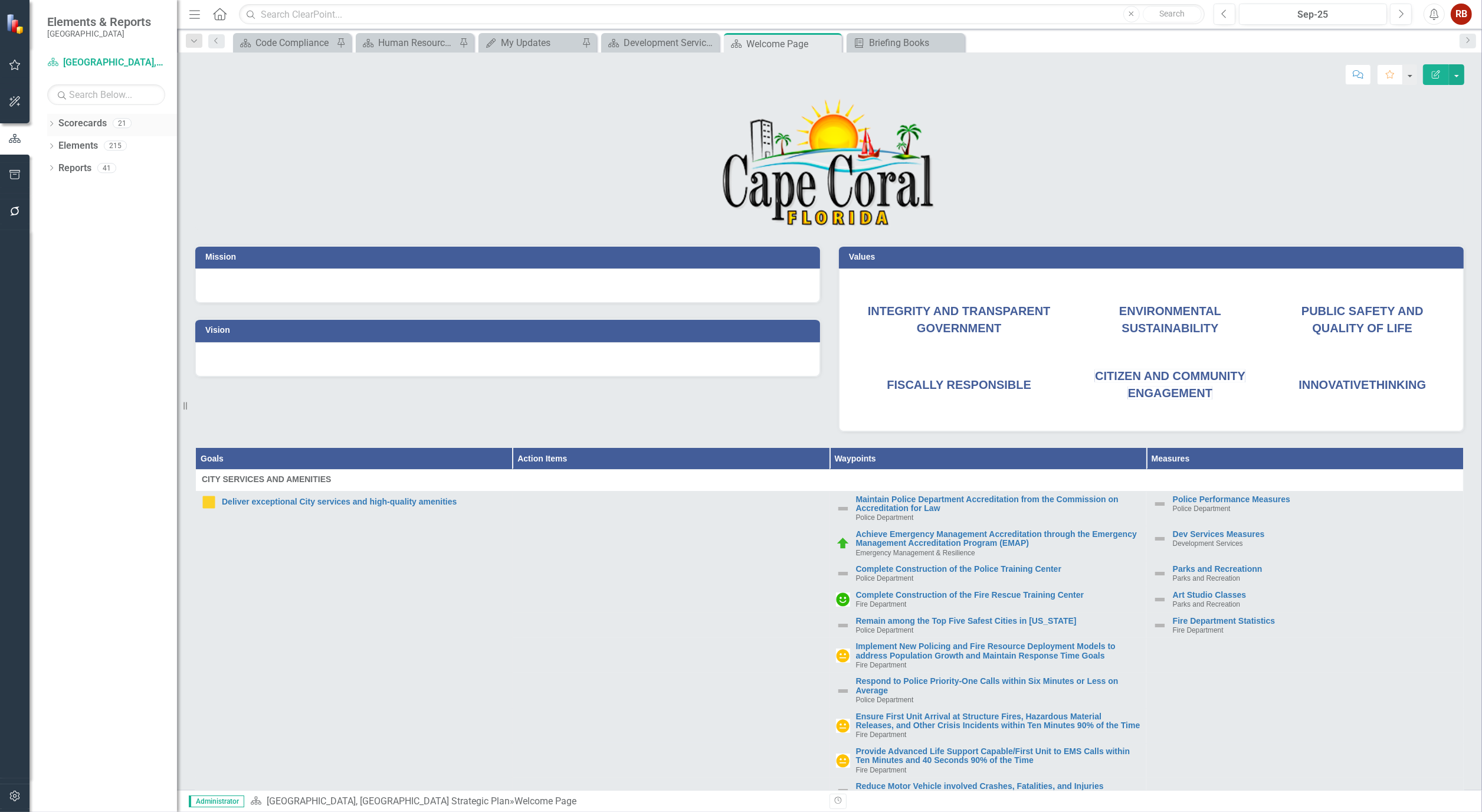
click at [48, 123] on icon "Dropdown" at bounding box center [52, 124] width 9 height 6
click at [57, 170] on icon at bounding box center [58, 167] width 3 height 6
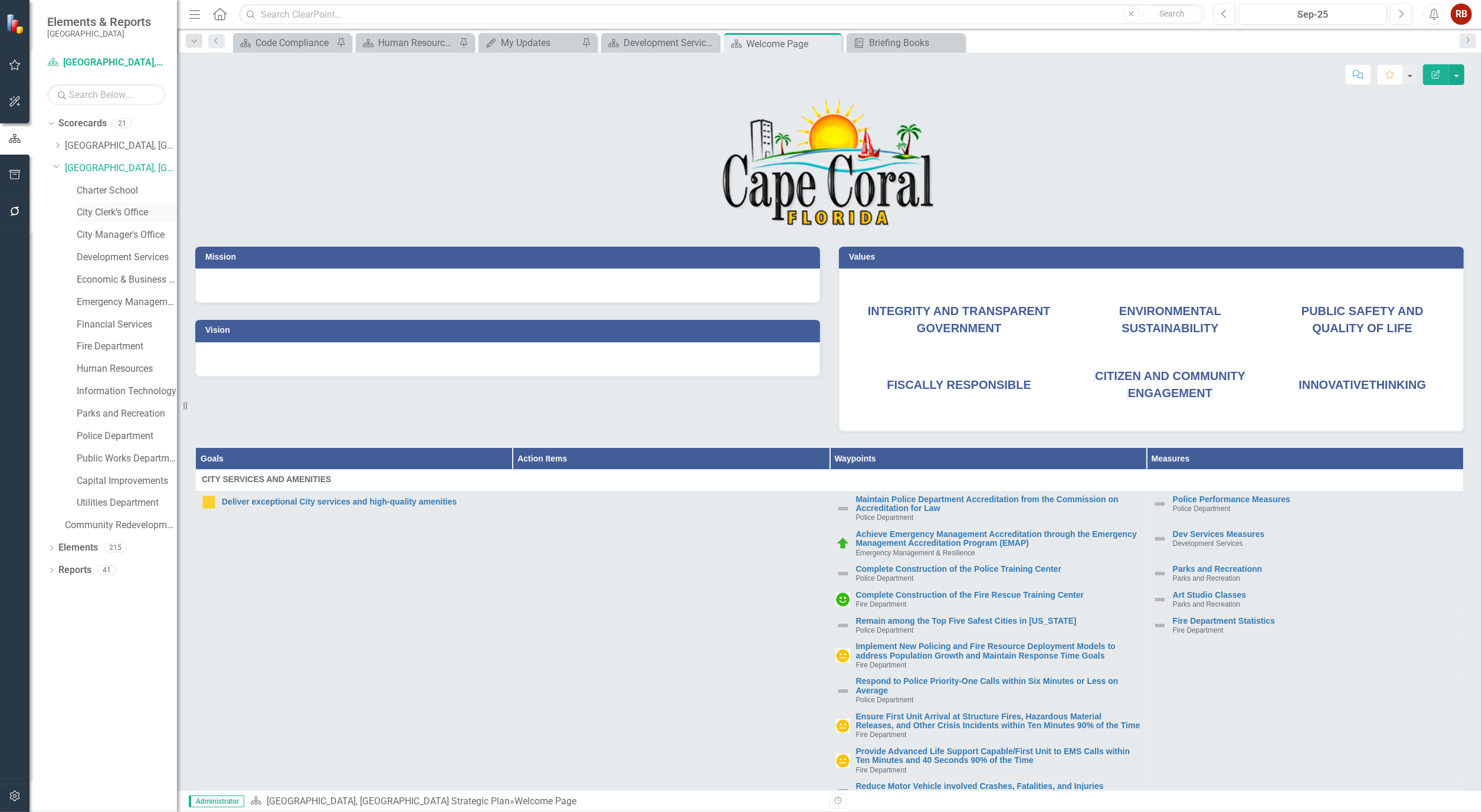
click at [105, 211] on link "City Clerk's Office" at bounding box center [127, 212] width 100 height 14
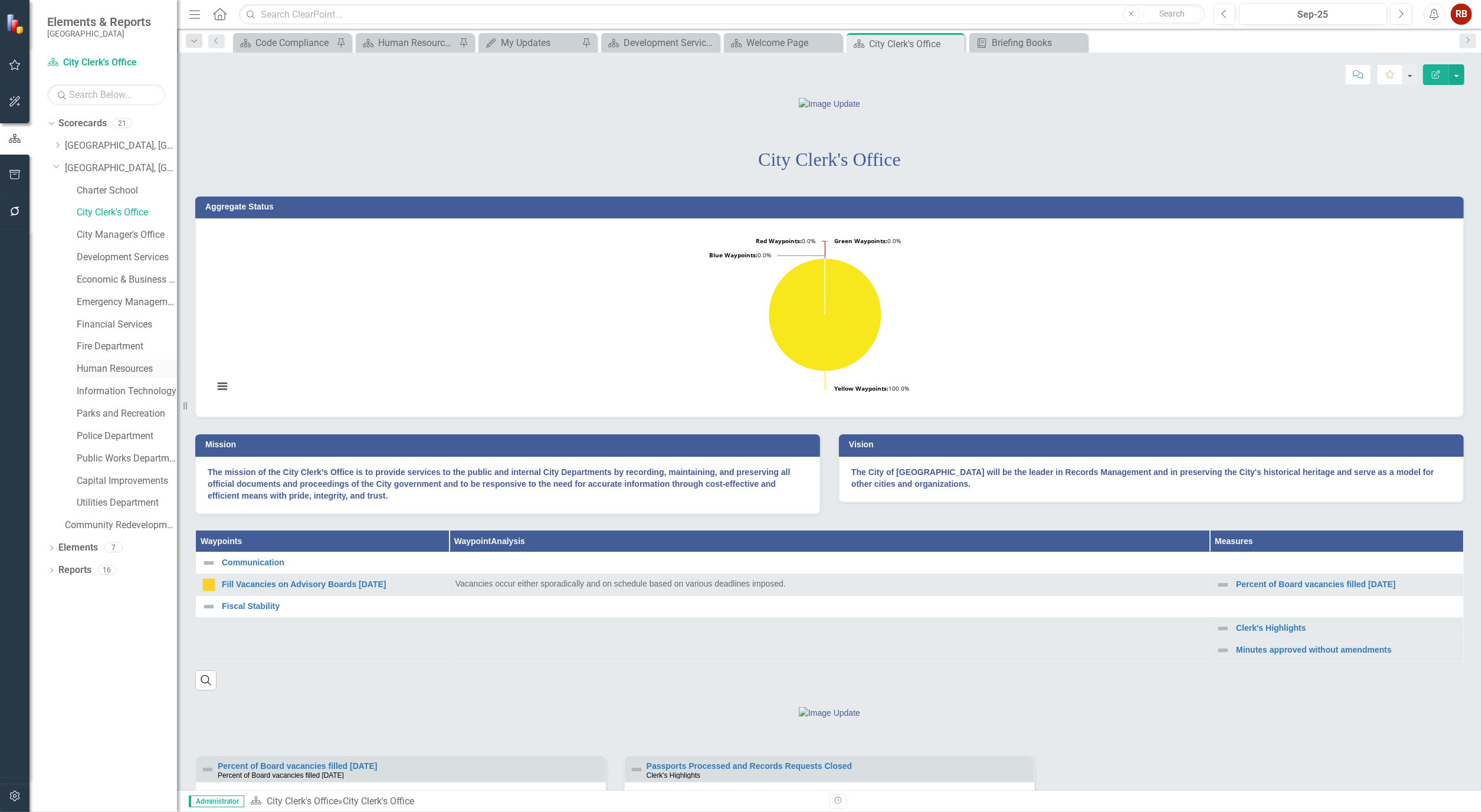
click at [106, 368] on link "Human Resources" at bounding box center [127, 369] width 100 height 14
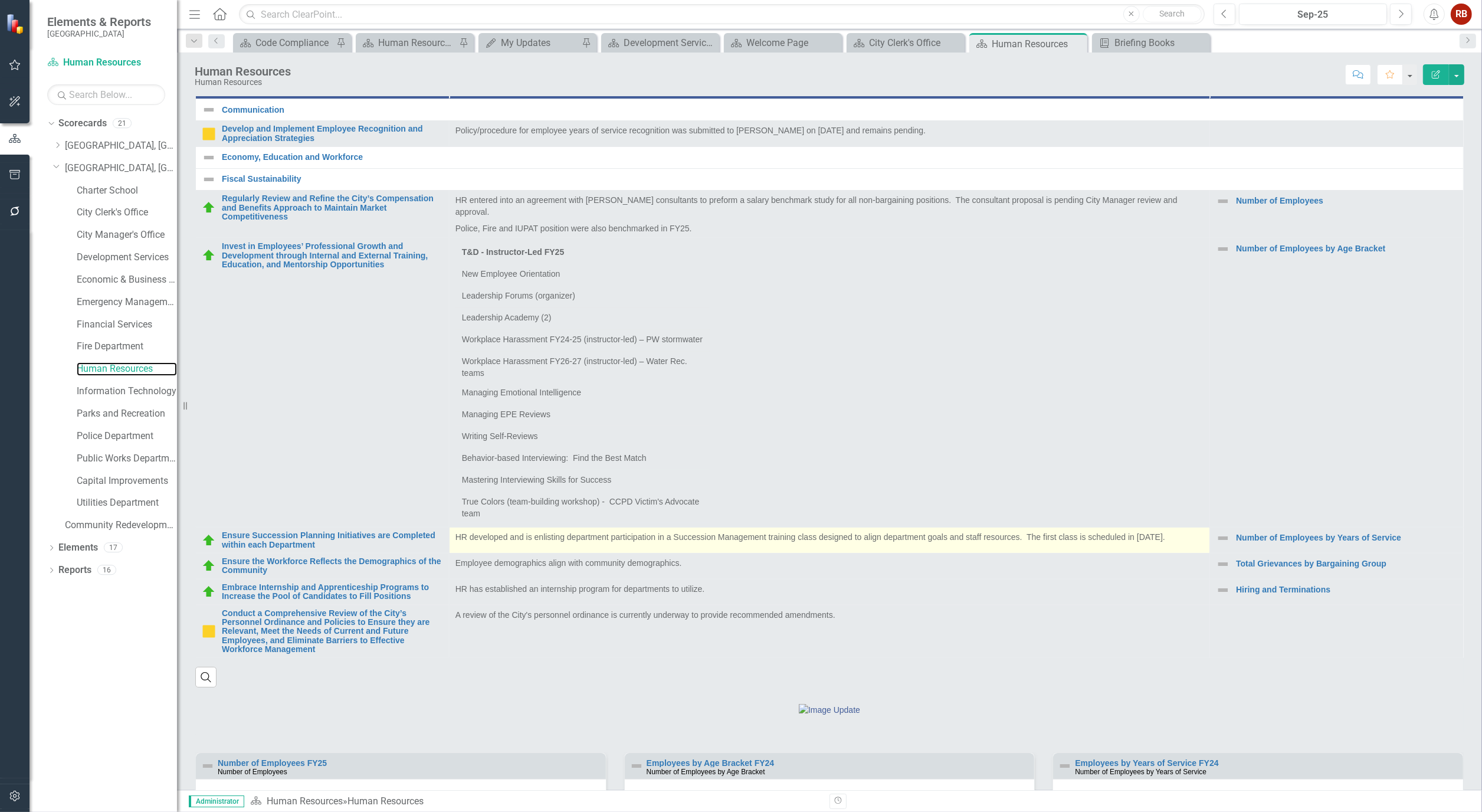
scroll to position [393, 0]
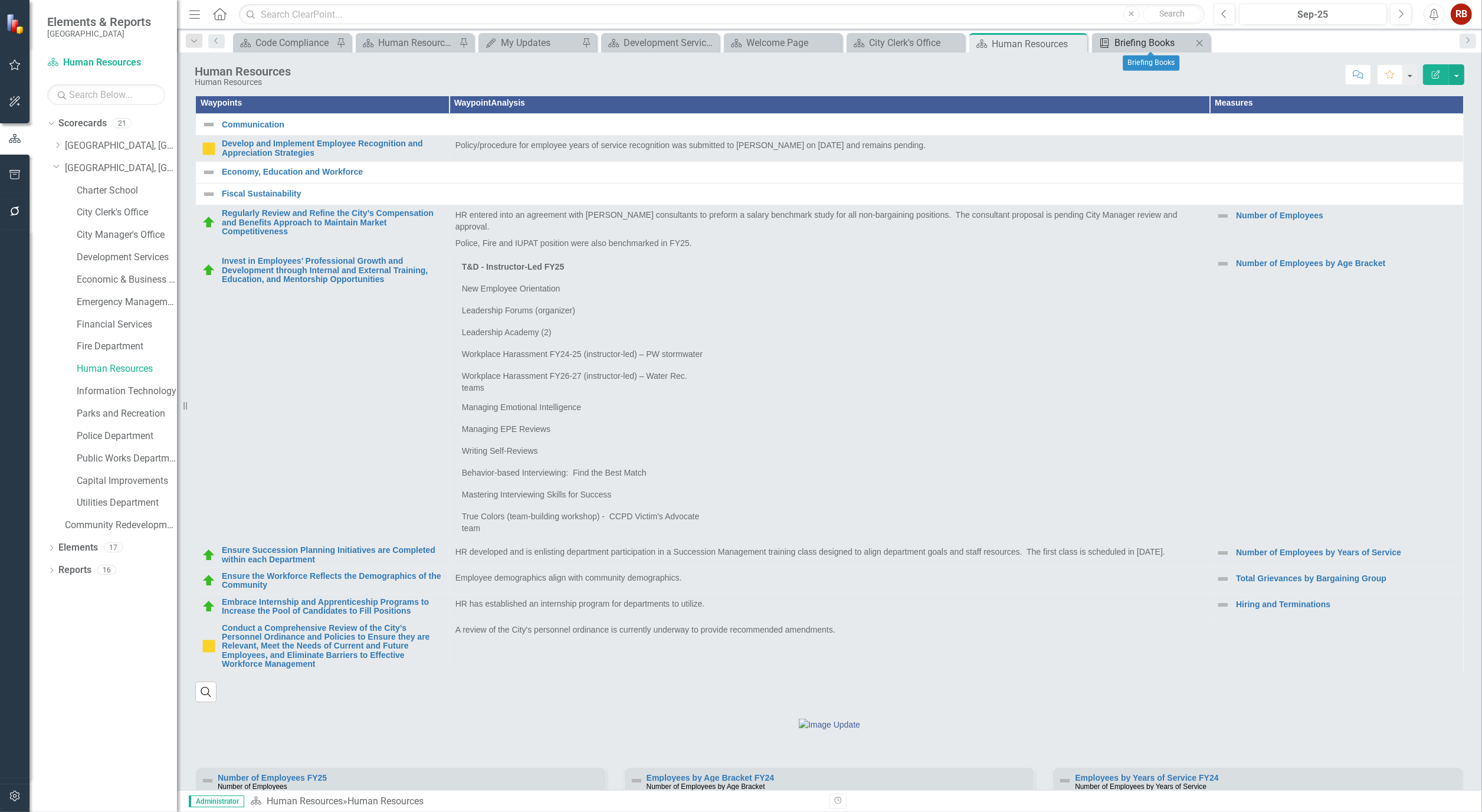
click at [1143, 38] on div "Briefing Books" at bounding box center [1153, 42] width 78 height 15
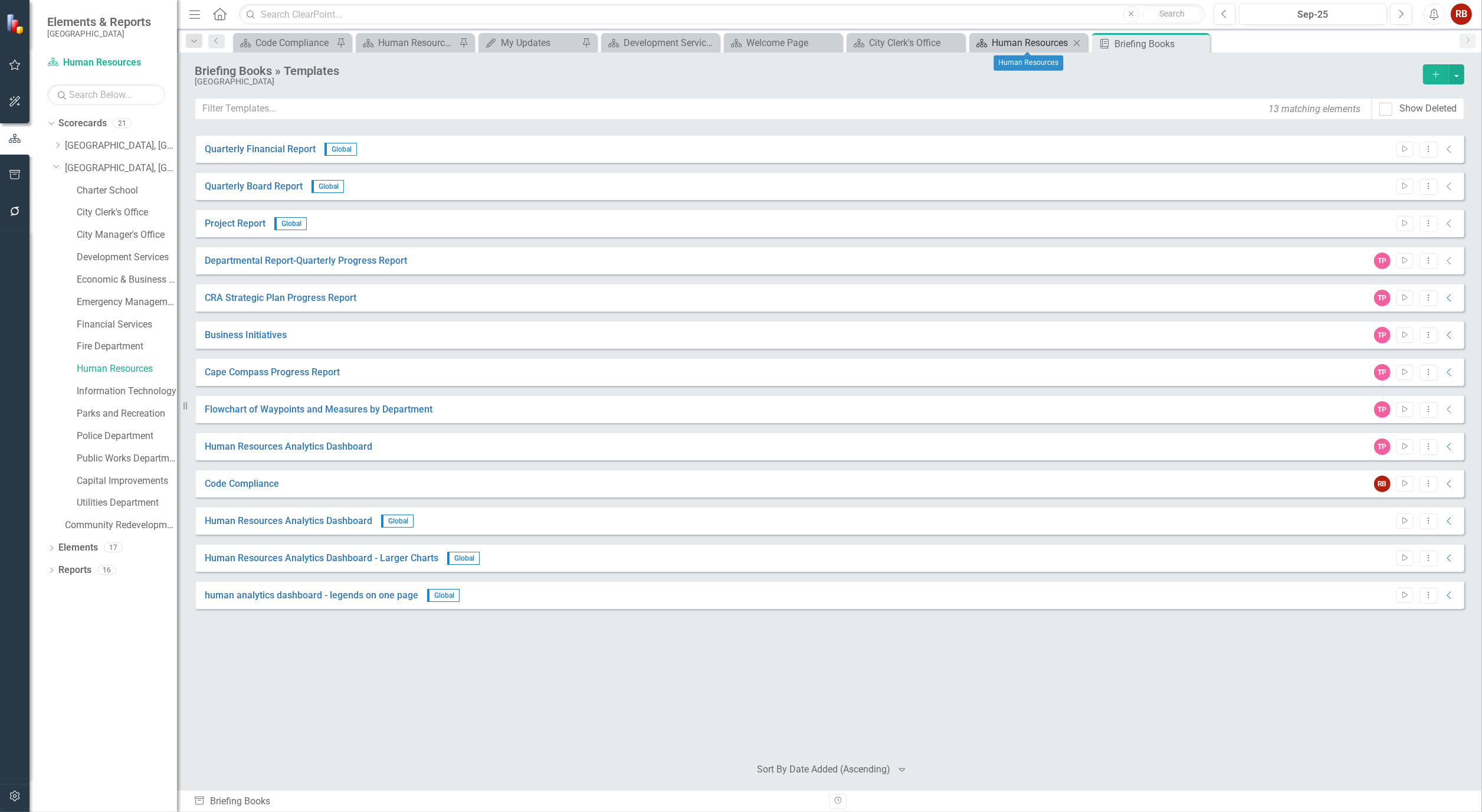
click at [1052, 40] on div "Human Resources" at bounding box center [1030, 42] width 78 height 15
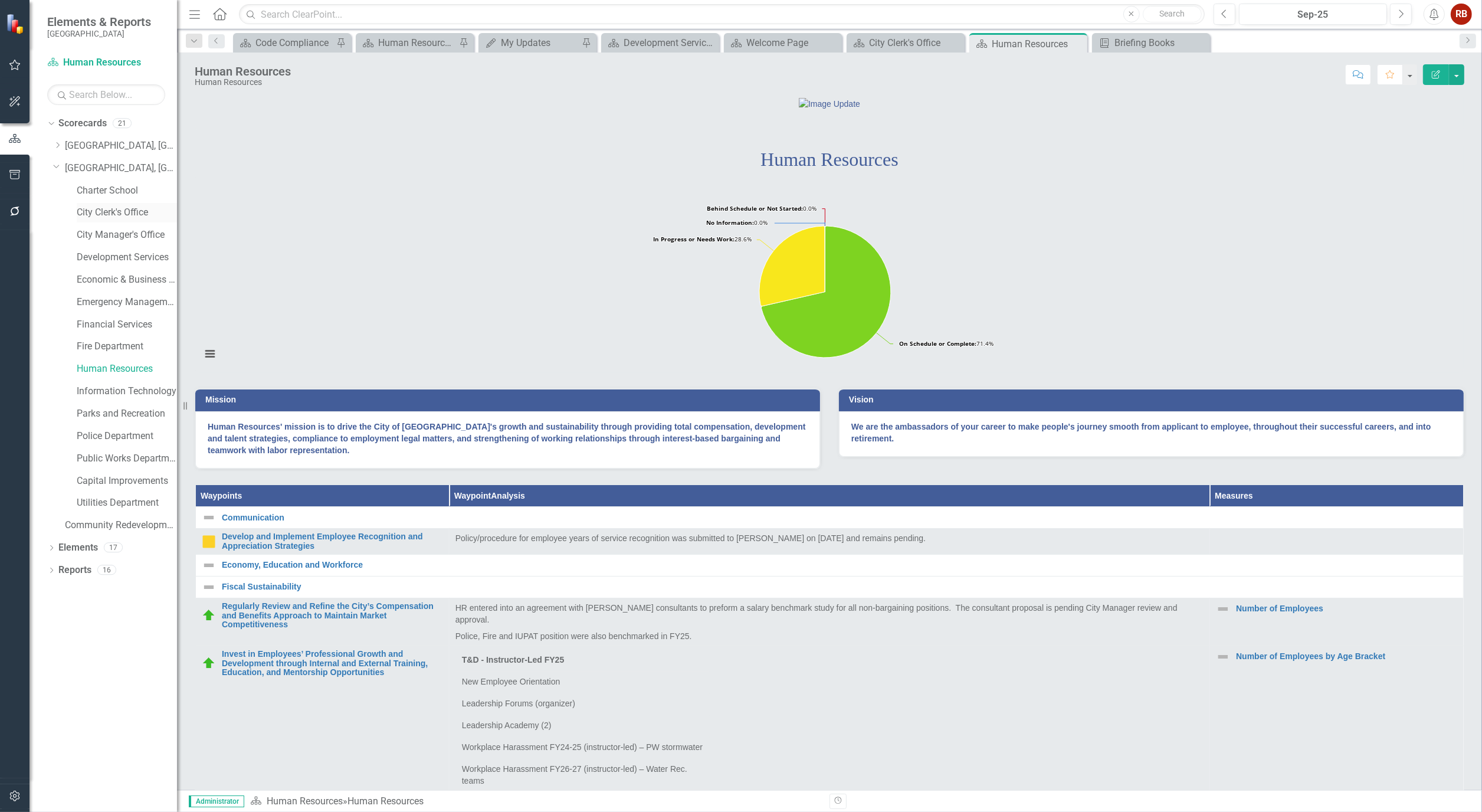
click at [104, 220] on div "City Clerk's Office" at bounding box center [127, 212] width 100 height 19
click at [104, 226] on div "City Manager's Office" at bounding box center [127, 235] width 100 height 19
click at [104, 232] on link "City Manager's Office" at bounding box center [127, 235] width 100 height 14
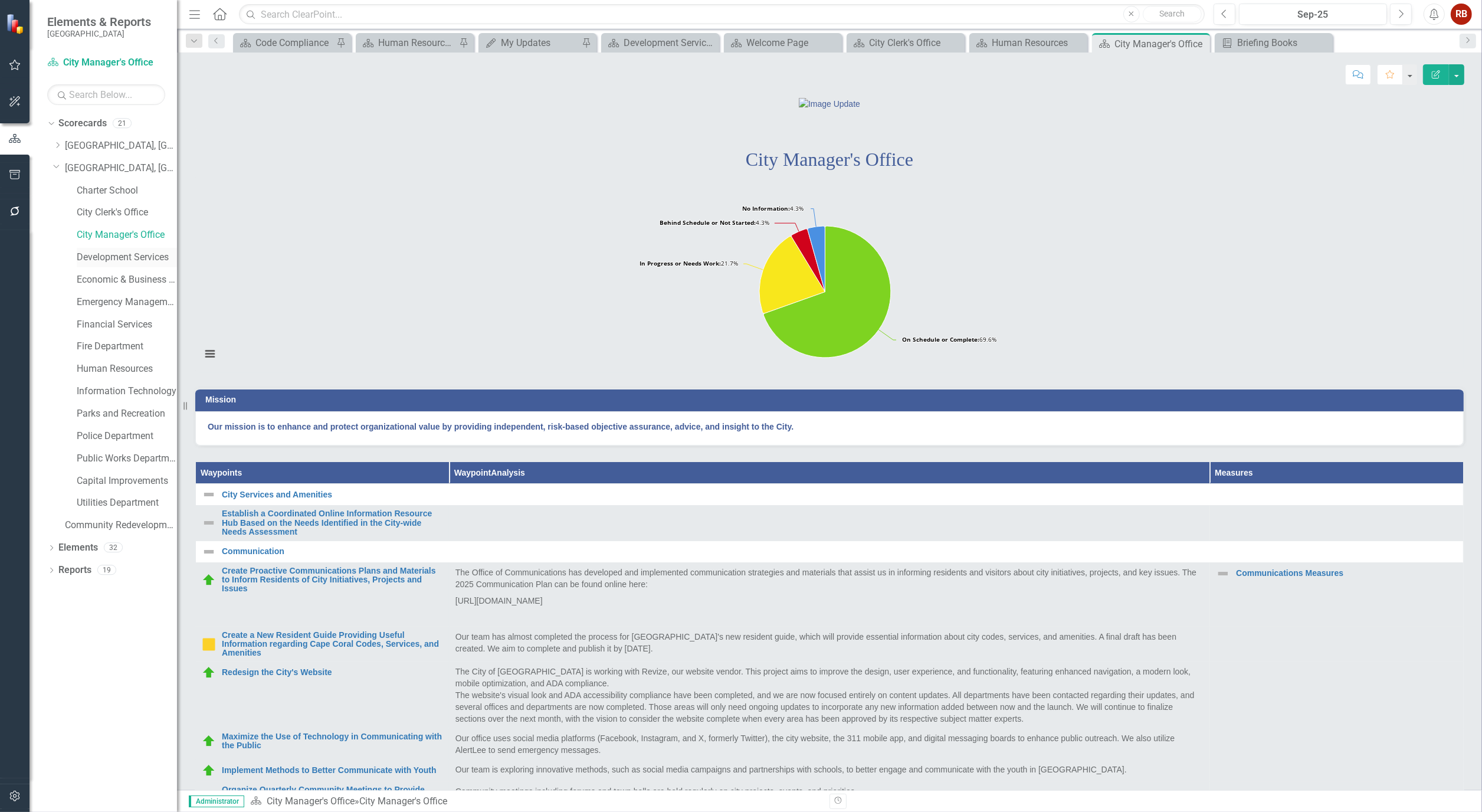
click at [138, 254] on link "Development Services" at bounding box center [127, 257] width 100 height 14
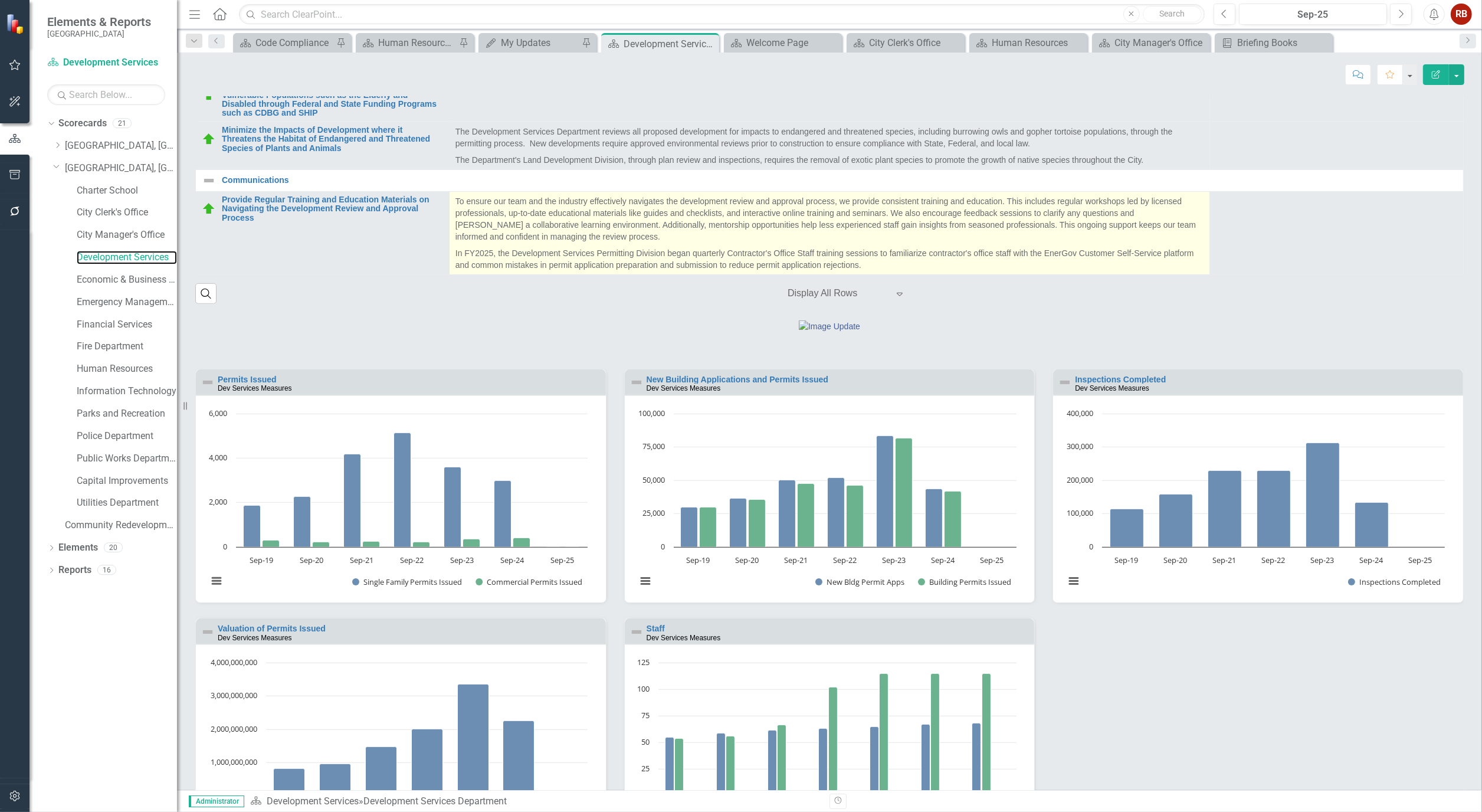
scroll to position [1095, 0]
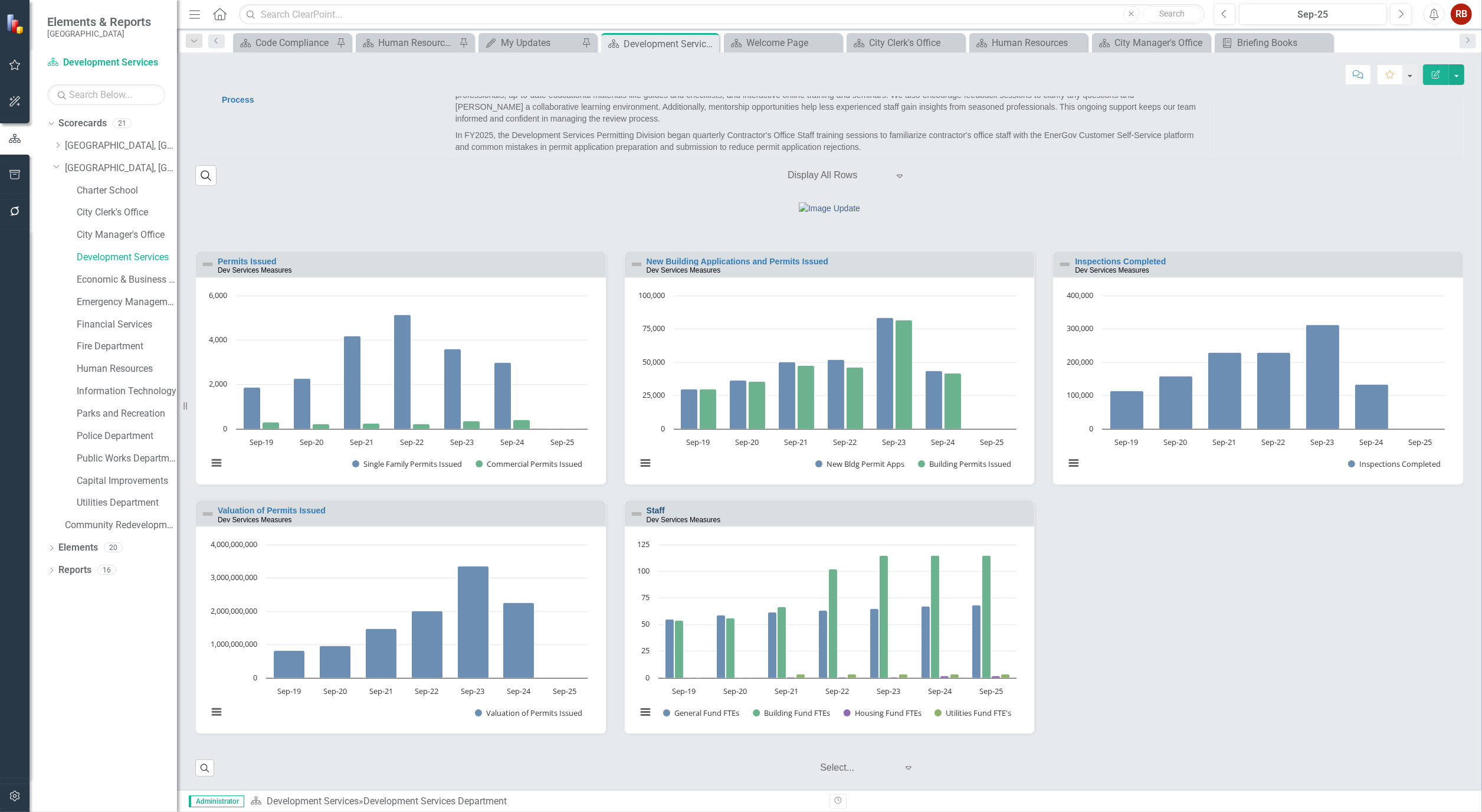
click at [646, 506] on link "Staff" at bounding box center [655, 510] width 18 height 9
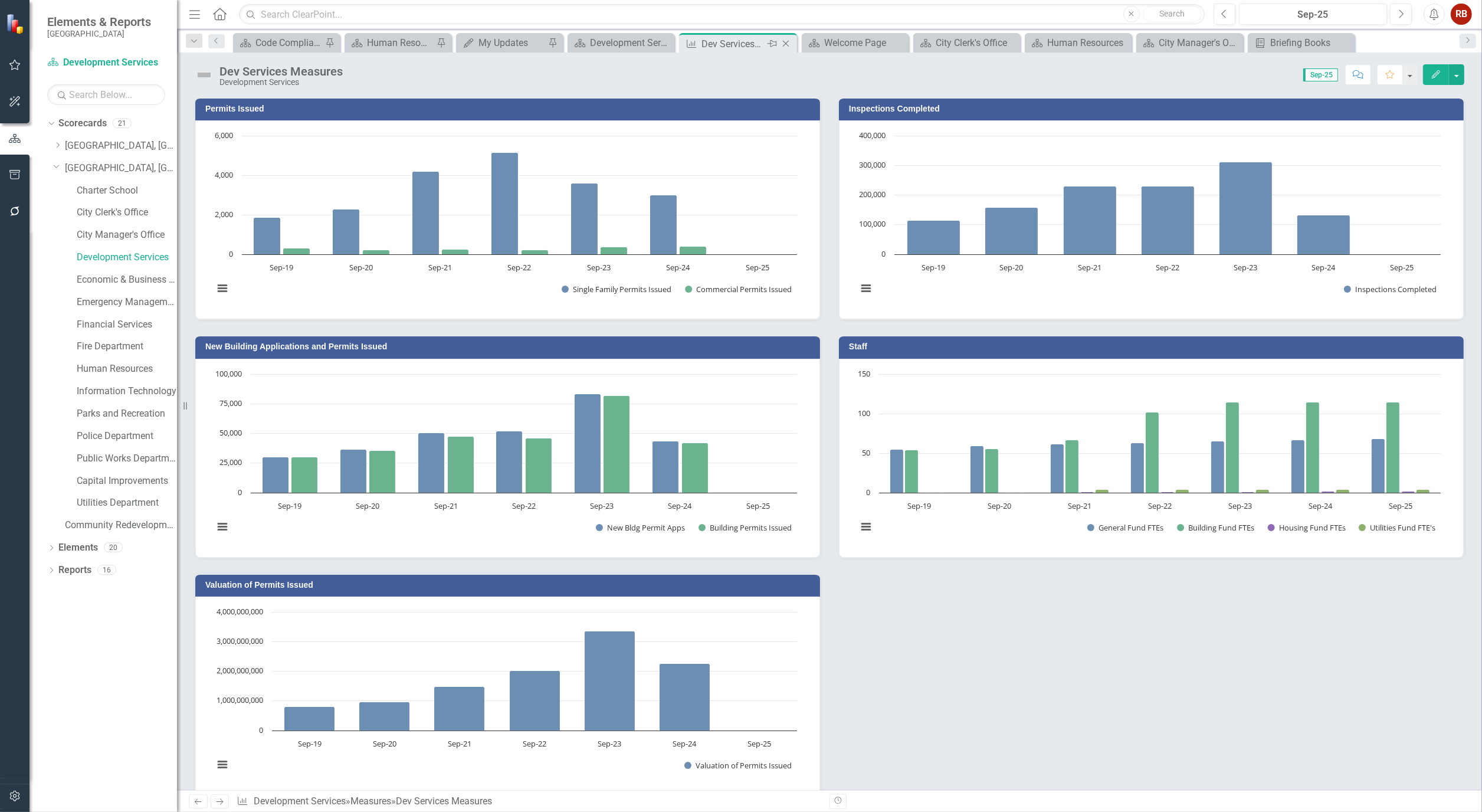
click at [788, 43] on icon "Close" at bounding box center [785, 43] width 11 height 9
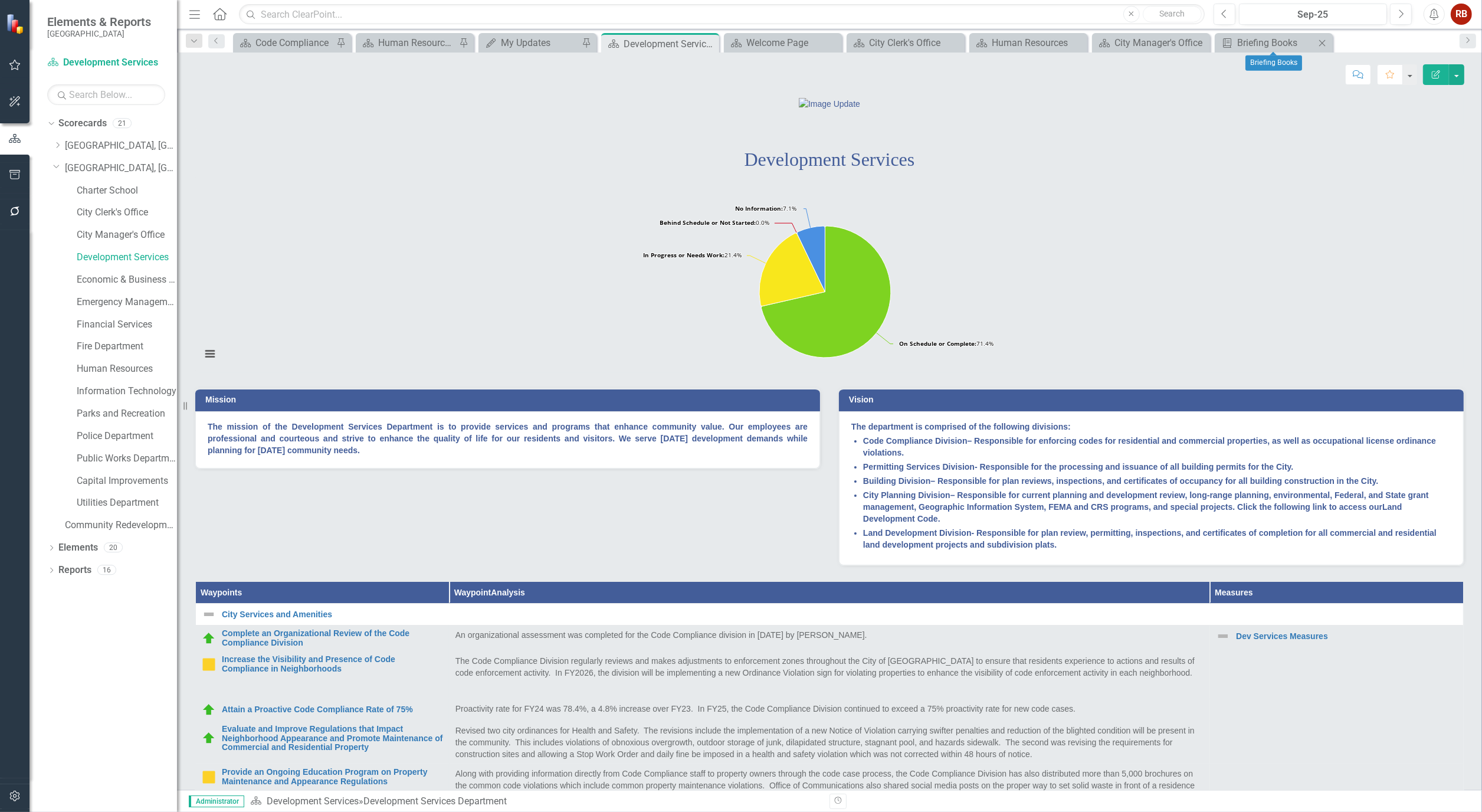
click at [1323, 44] on icon "Close" at bounding box center [1322, 42] width 11 height 9
click at [1202, 38] on icon "Close" at bounding box center [1199, 42] width 11 height 9
click at [0, 0] on icon "Close" at bounding box center [0, 0] width 0 height 0
click at [955, 40] on icon "Close" at bounding box center [953, 42] width 11 height 9
click at [95, 360] on div "Human Resources" at bounding box center [127, 369] width 100 height 19
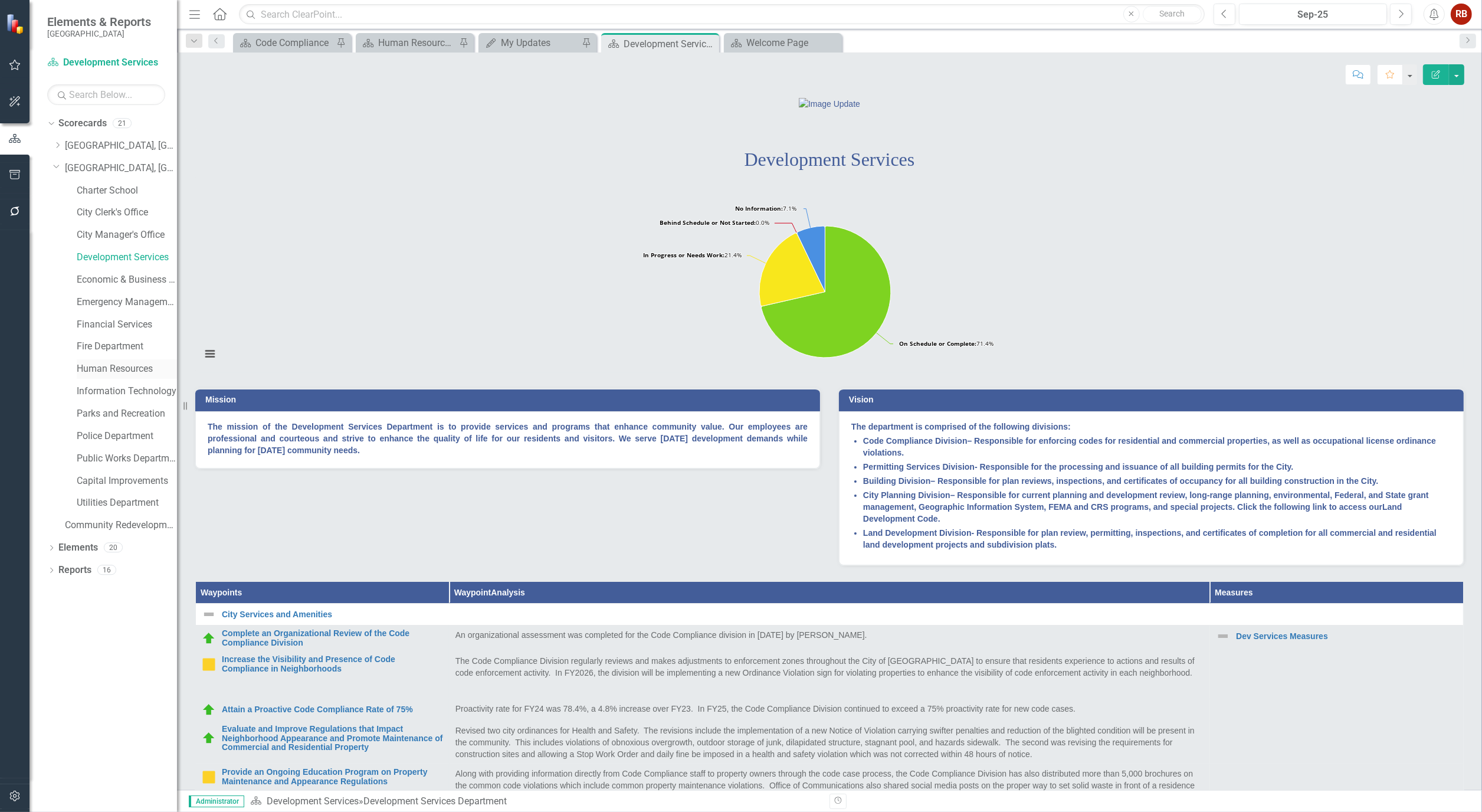
click at [95, 367] on link "Human Resources" at bounding box center [127, 369] width 100 height 14
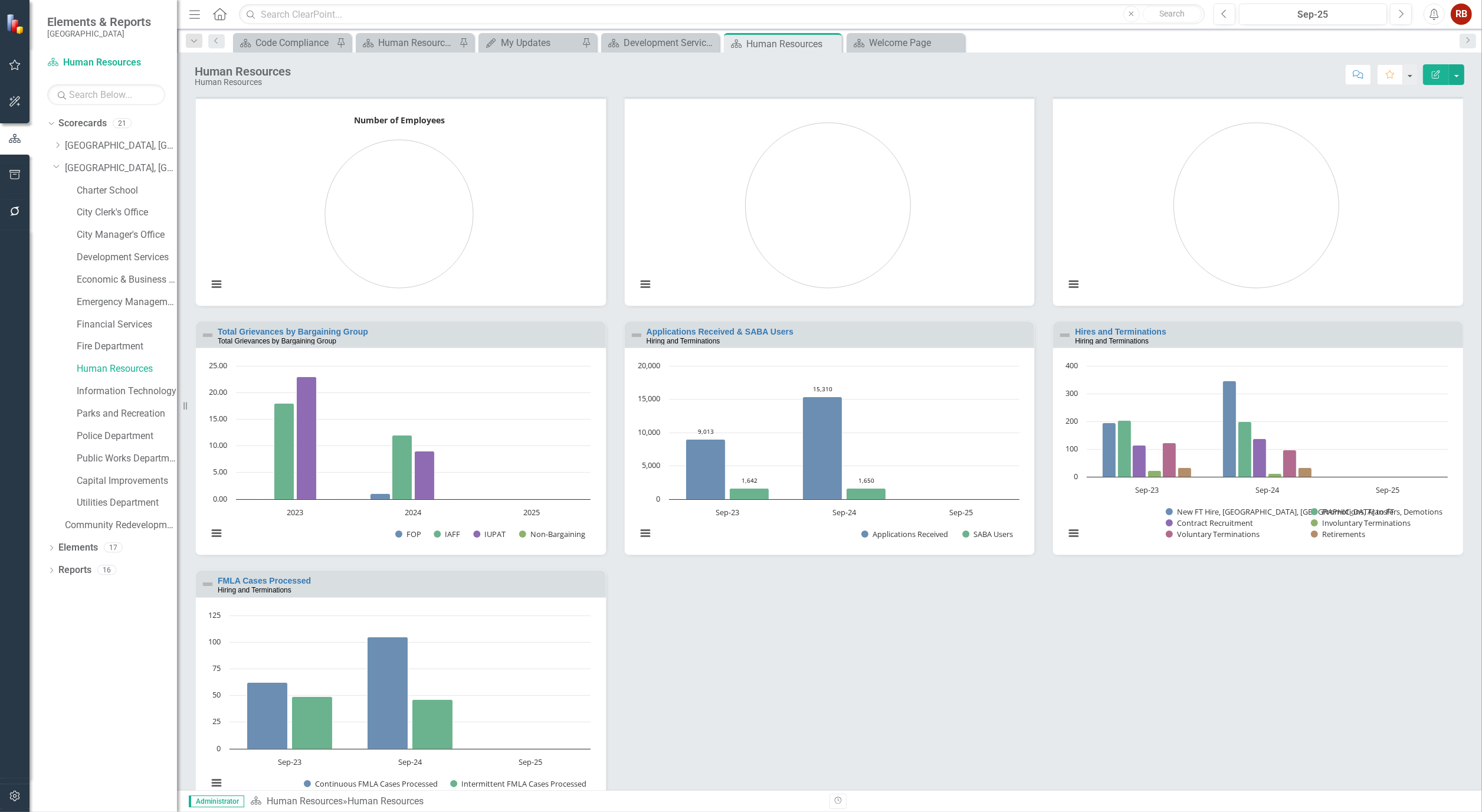
scroll to position [1215, 0]
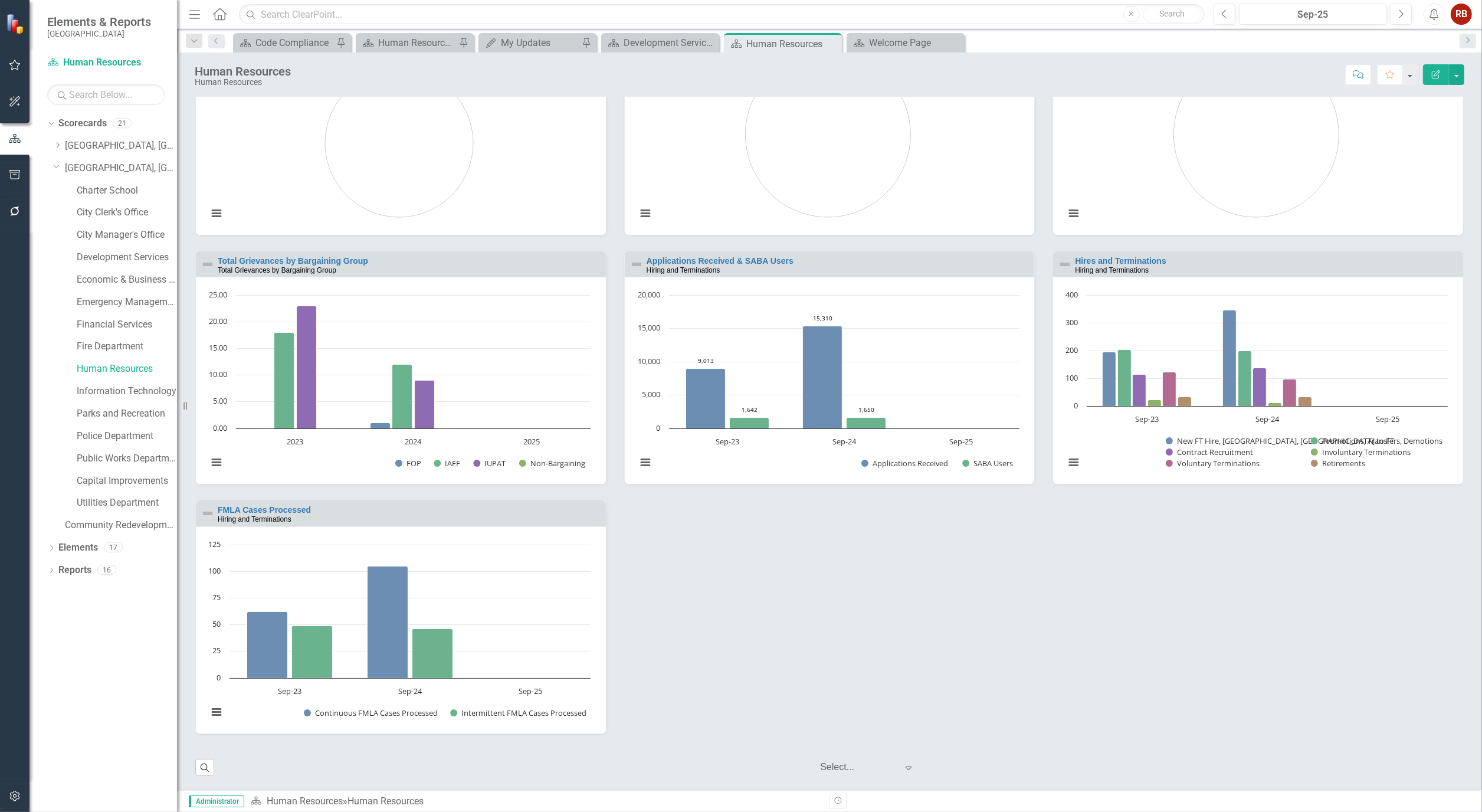
click at [759, 546] on div "Number of Employees FY25 Number of Employees Loading... Number of Employees Pie…" at bounding box center [829, 375] width 1286 height 747
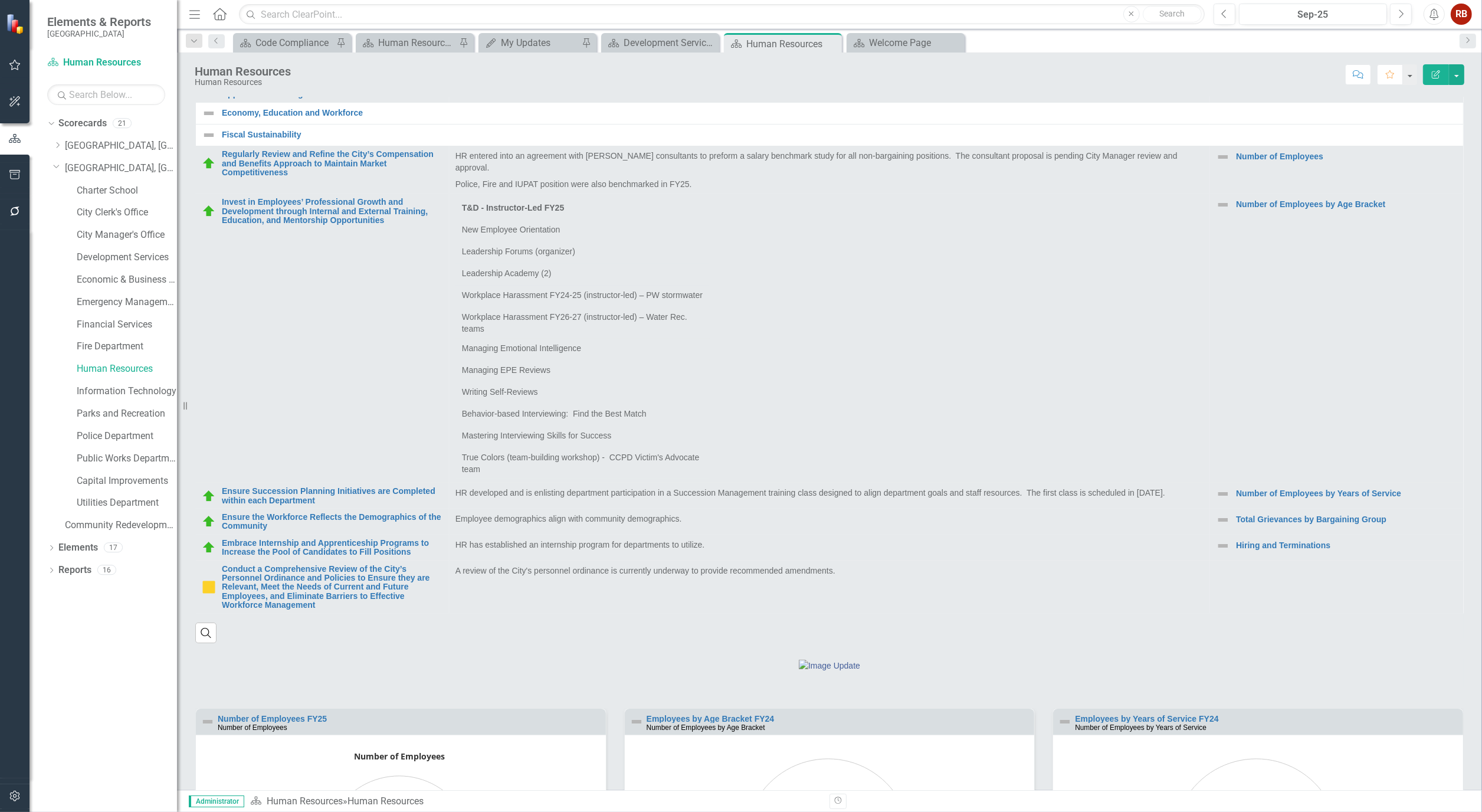
scroll to position [428, 0]
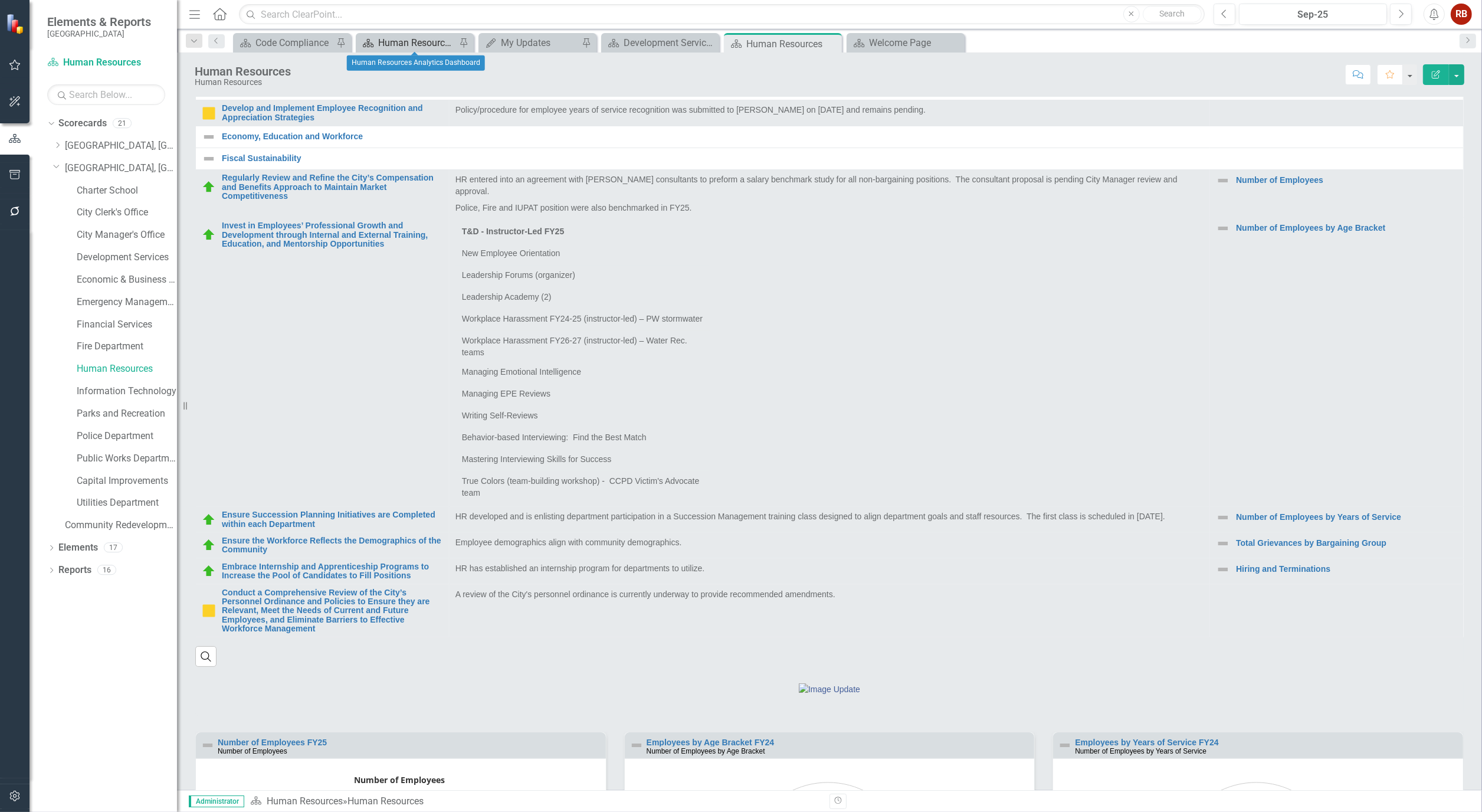
click at [432, 37] on div "Human Resources Analytics Dashboard" at bounding box center [417, 42] width 78 height 15
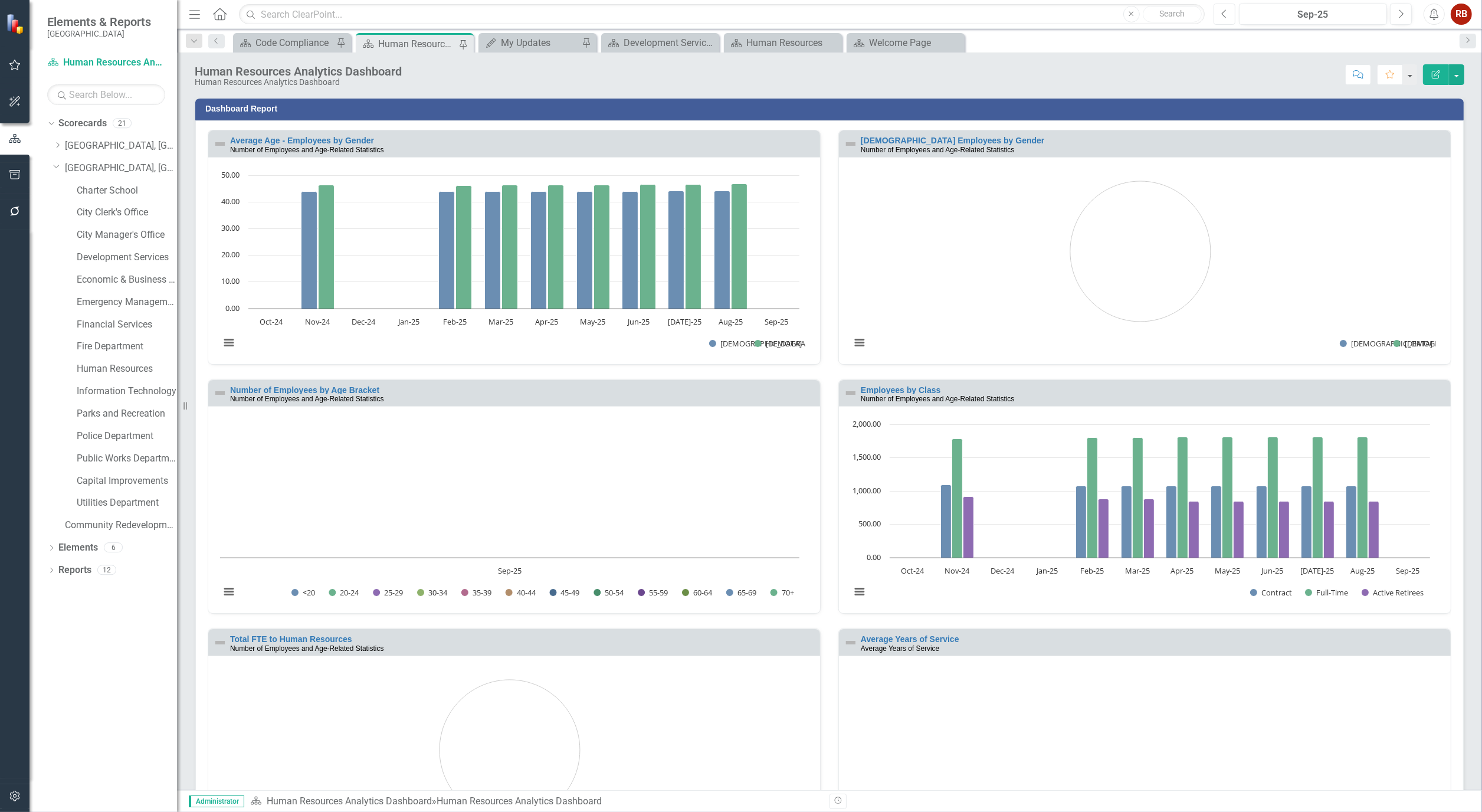
click at [1223, 11] on icon "button" at bounding box center [1223, 14] width 5 height 9
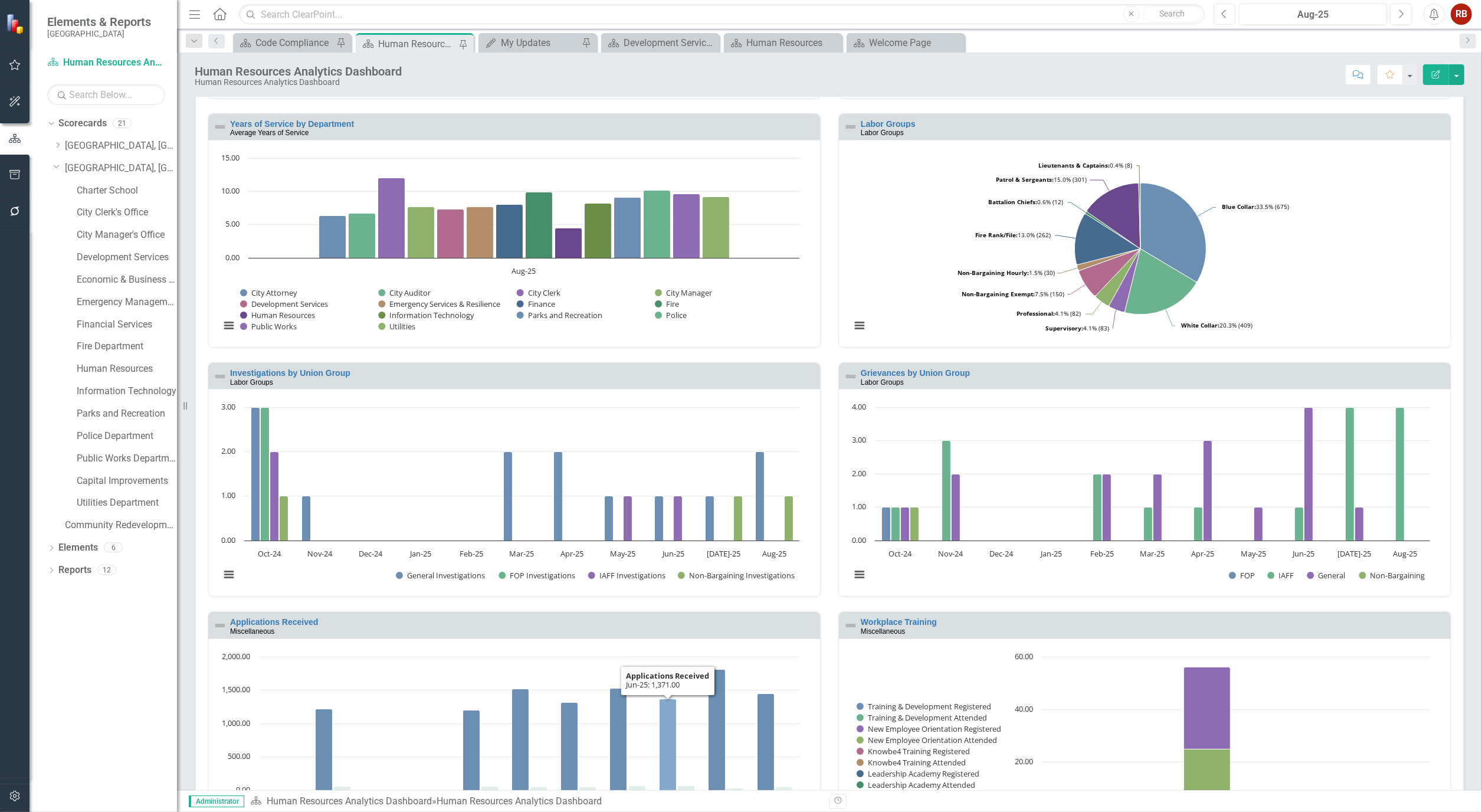
scroll to position [627, 0]
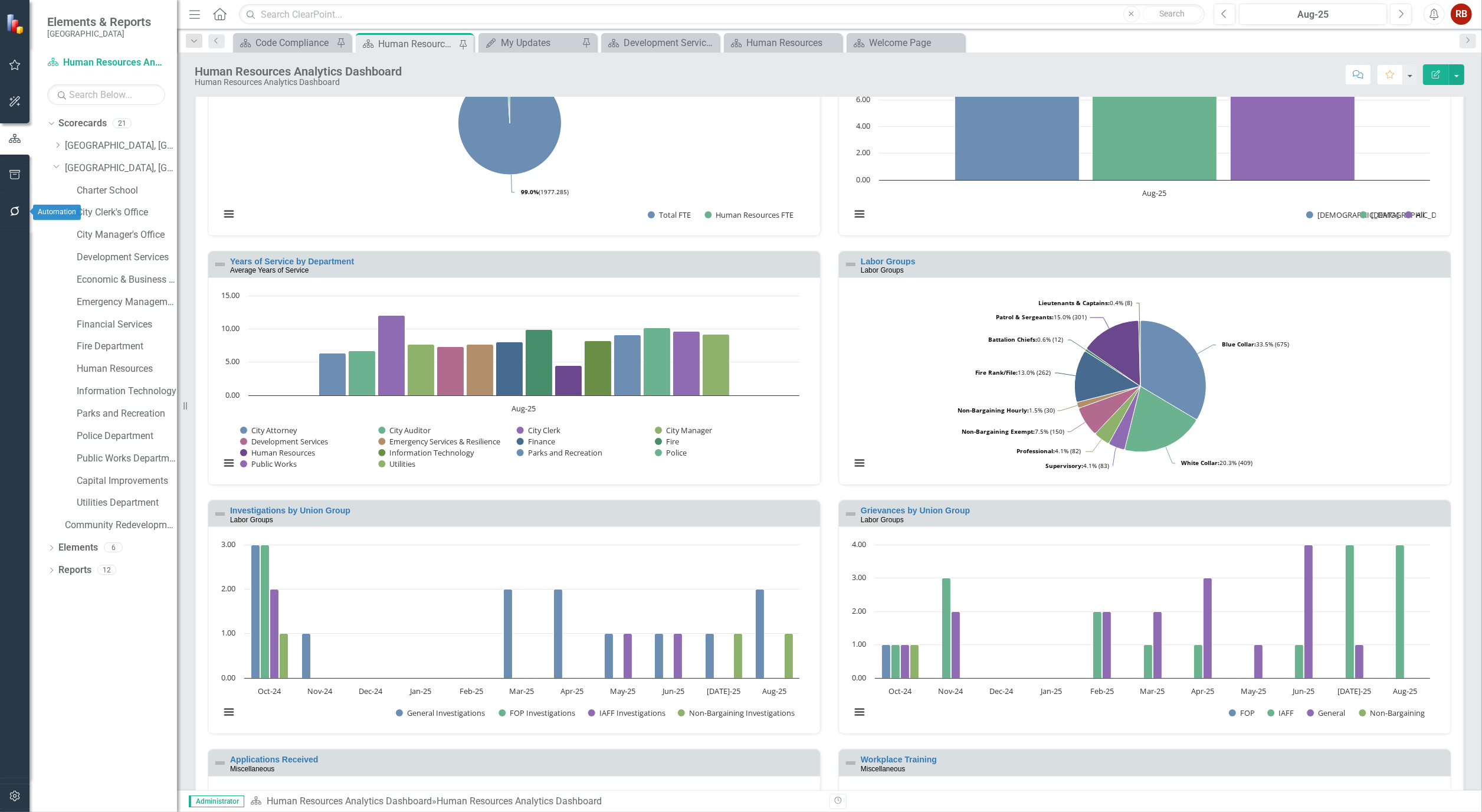
click at [12, 203] on button "button" at bounding box center [14, 212] width 27 height 25
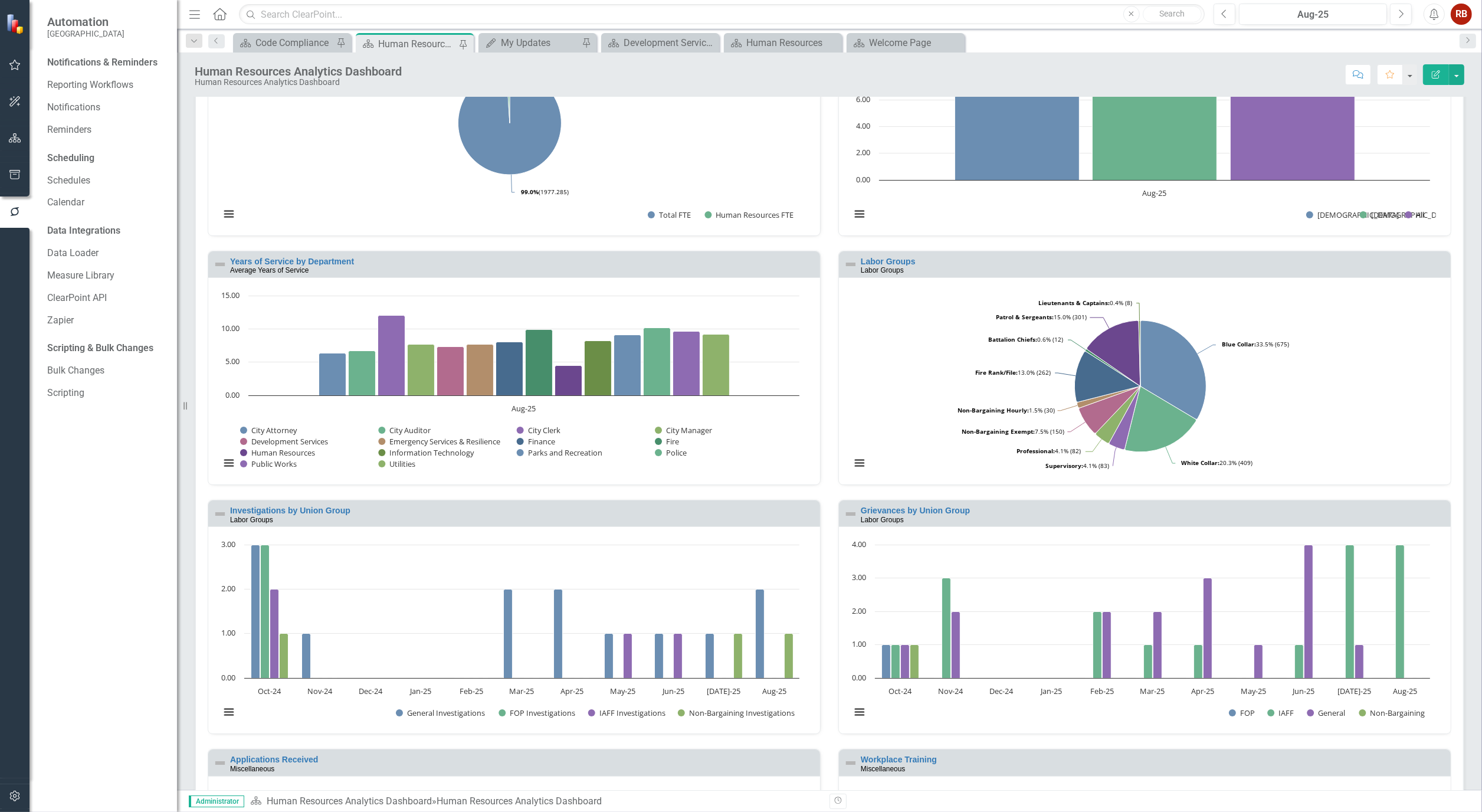
click at [1, 171] on button "button" at bounding box center [14, 175] width 27 height 25
click at [95, 77] on link "Briefing Books" at bounding box center [106, 82] width 118 height 14
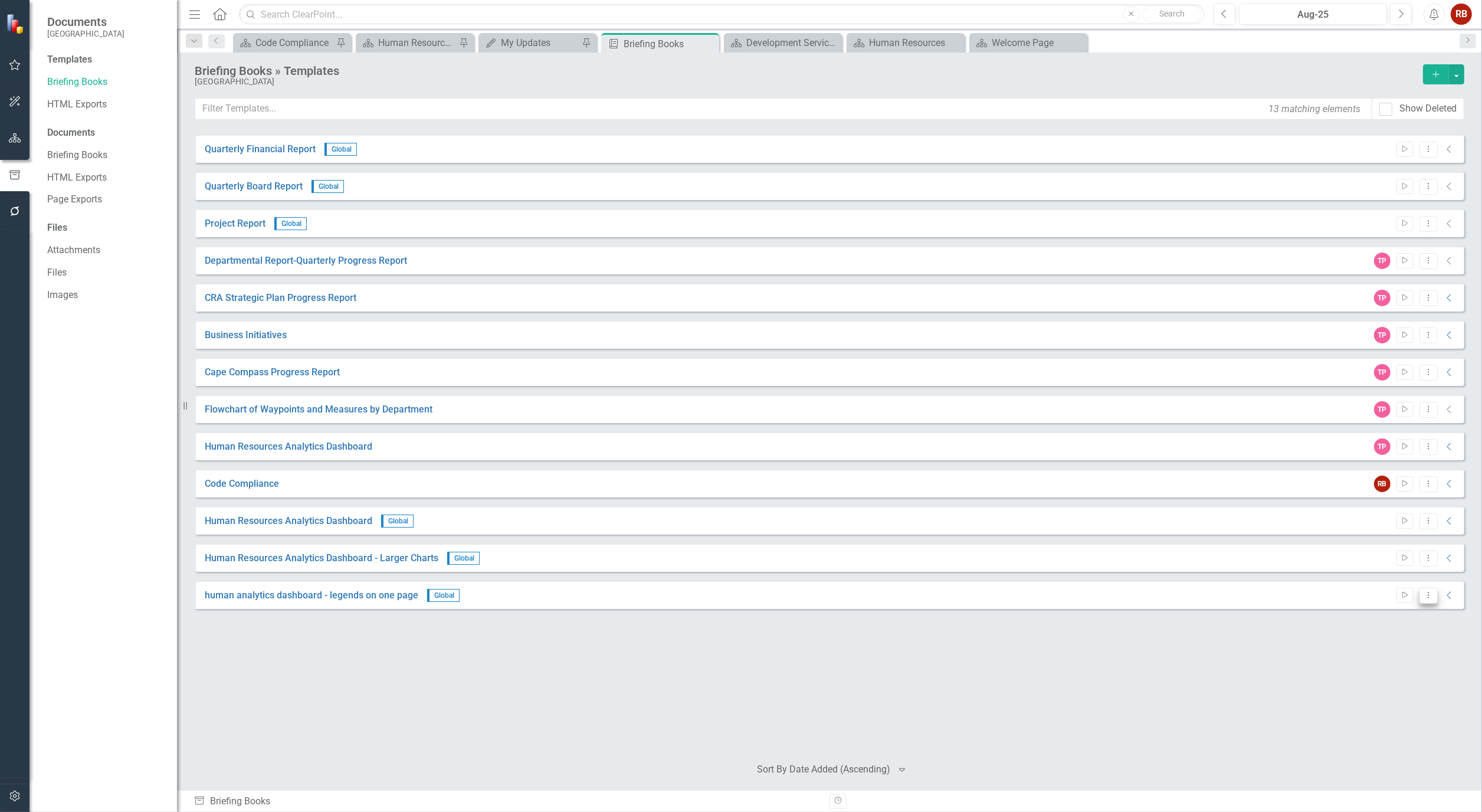
click at [1433, 596] on icon "Dropdown Menu" at bounding box center [1428, 595] width 10 height 8
click at [1396, 610] on link "Start Run Template" at bounding box center [1382, 614] width 109 height 22
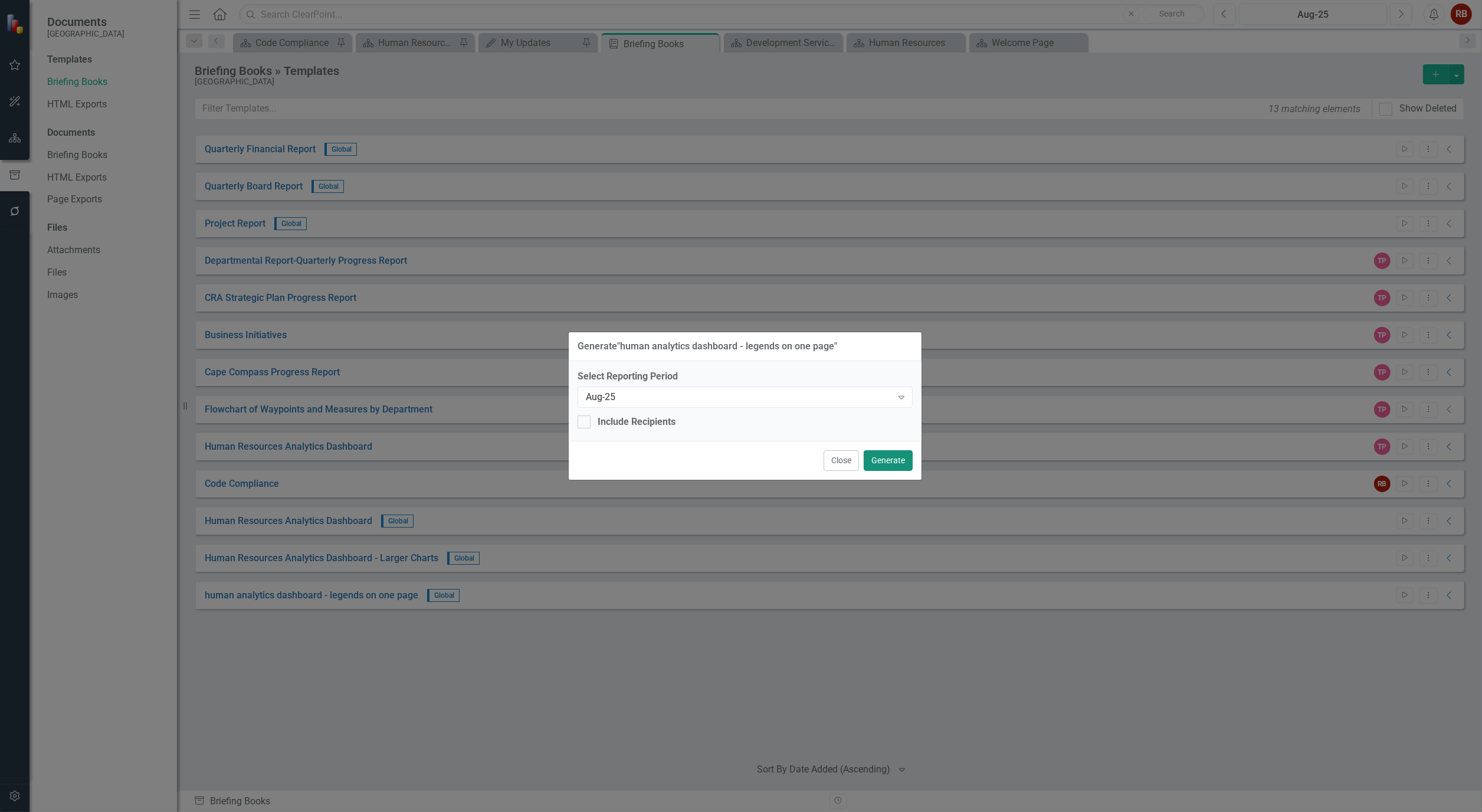
click at [903, 462] on button "Generate" at bounding box center [888, 460] width 49 height 21
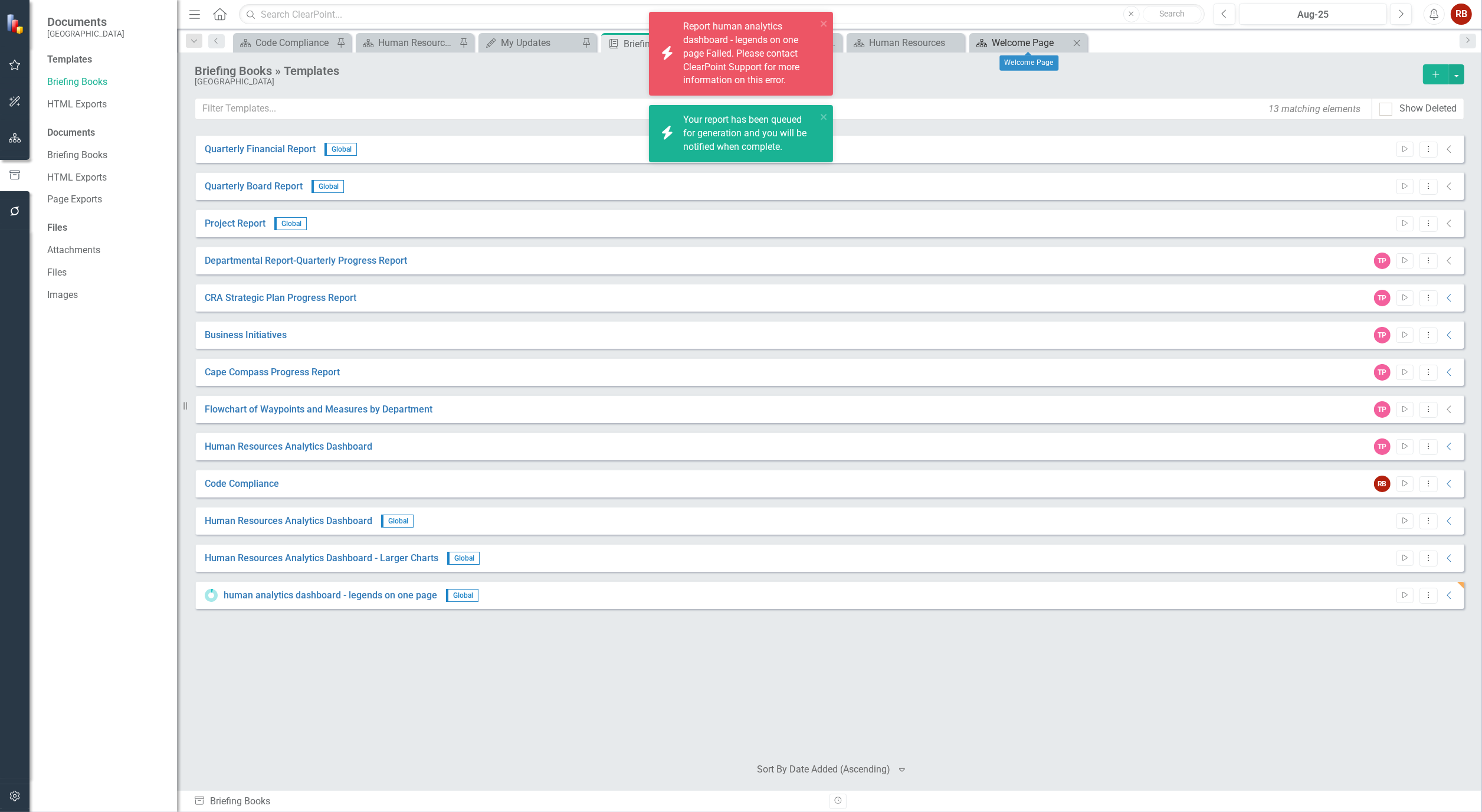
click at [1019, 42] on div "Welcome Page" at bounding box center [1030, 42] width 78 height 15
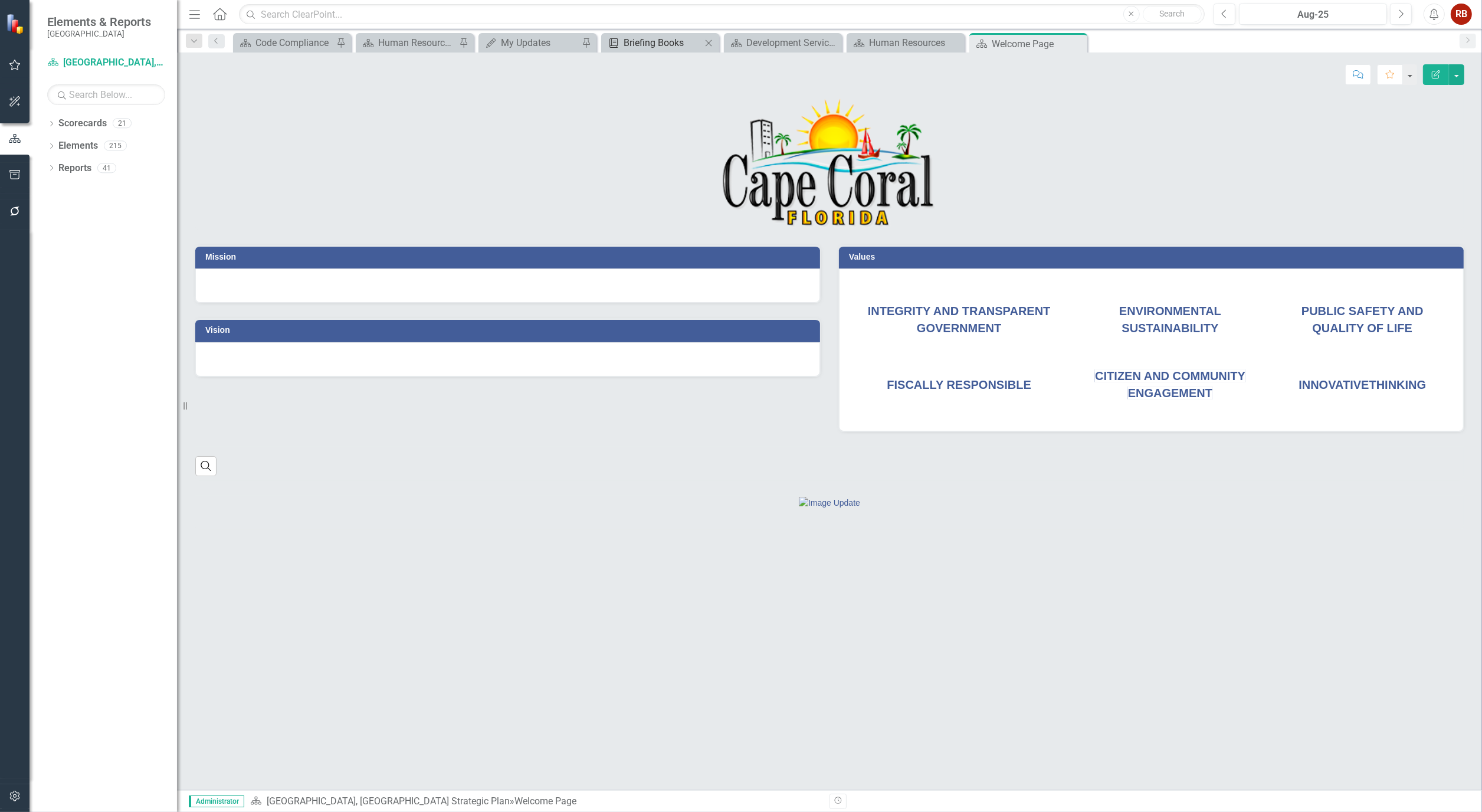
click at [662, 42] on div "Briefing Books" at bounding box center [662, 42] width 78 height 15
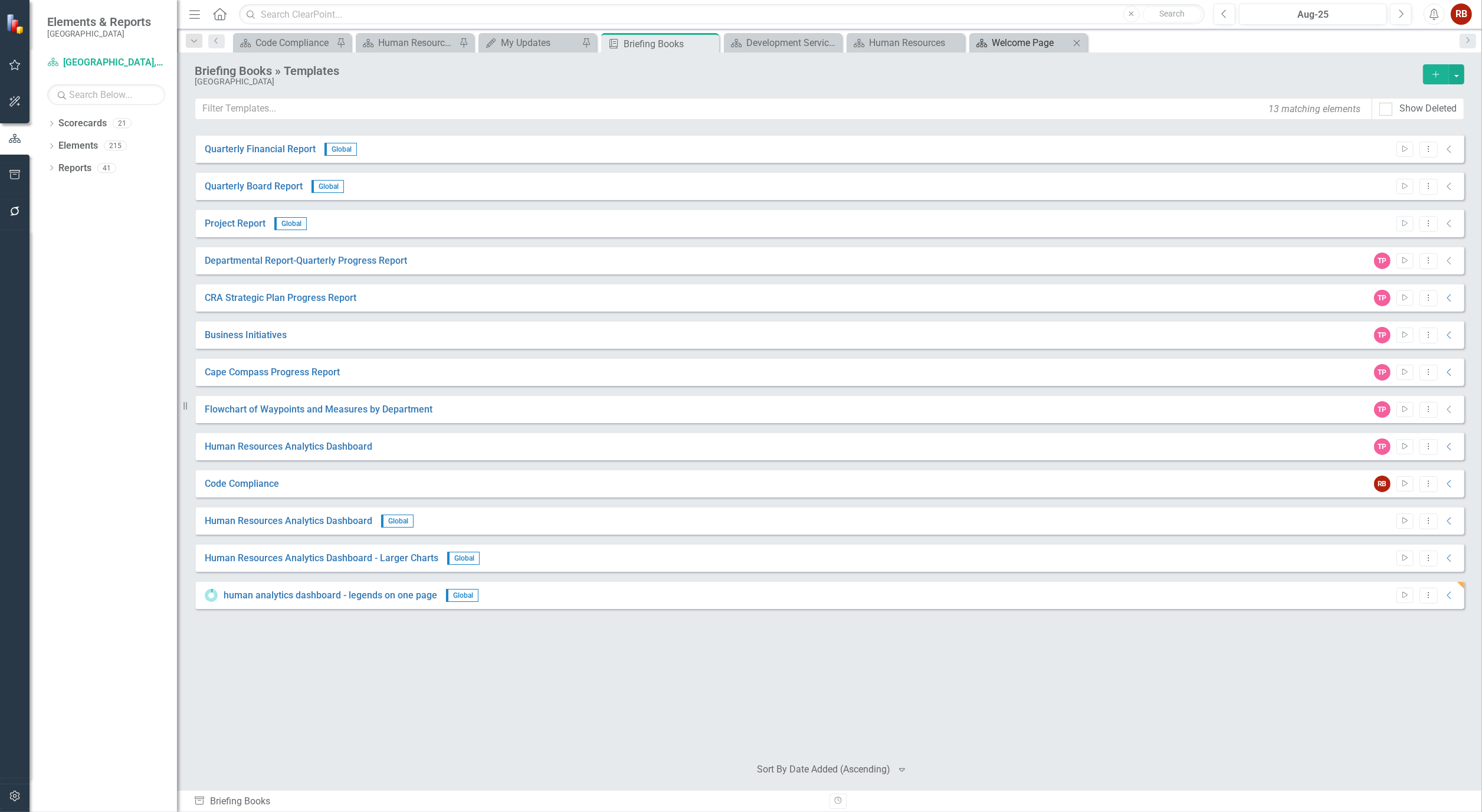
click at [1019, 37] on div "Welcome Page" at bounding box center [1030, 42] width 78 height 15
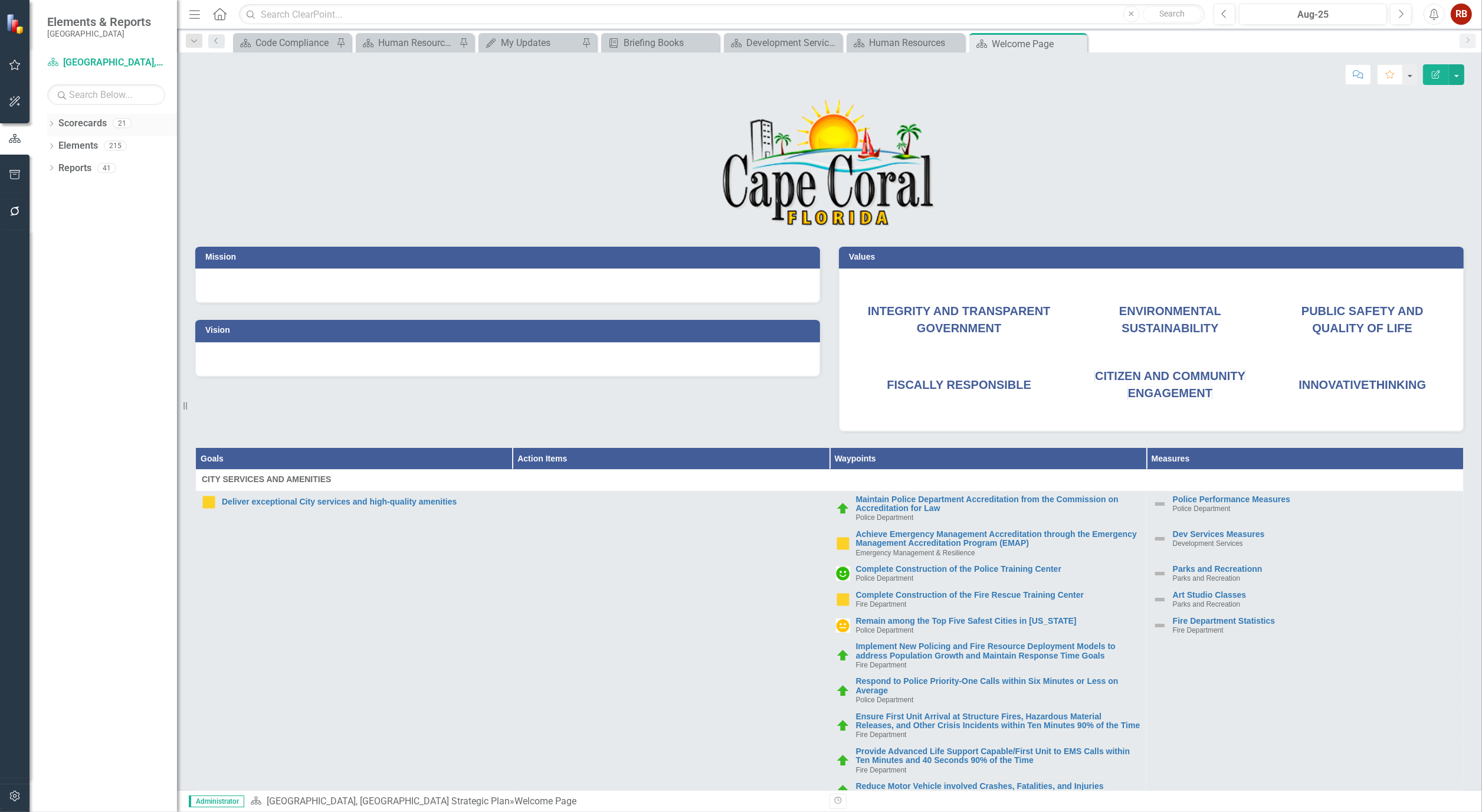
click at [49, 121] on icon "Dropdown" at bounding box center [52, 124] width 9 height 6
click at [54, 143] on icon "Dropdown" at bounding box center [57, 145] width 9 height 7
click at [54, 143] on icon at bounding box center [57, 144] width 6 height 3
click at [61, 162] on div "Dropdown [GEOGRAPHIC_DATA], [GEOGRAPHIC_DATA] Strategic Plan" at bounding box center [115, 168] width 124 height 19
click at [59, 168] on icon at bounding box center [58, 167] width 3 height 6
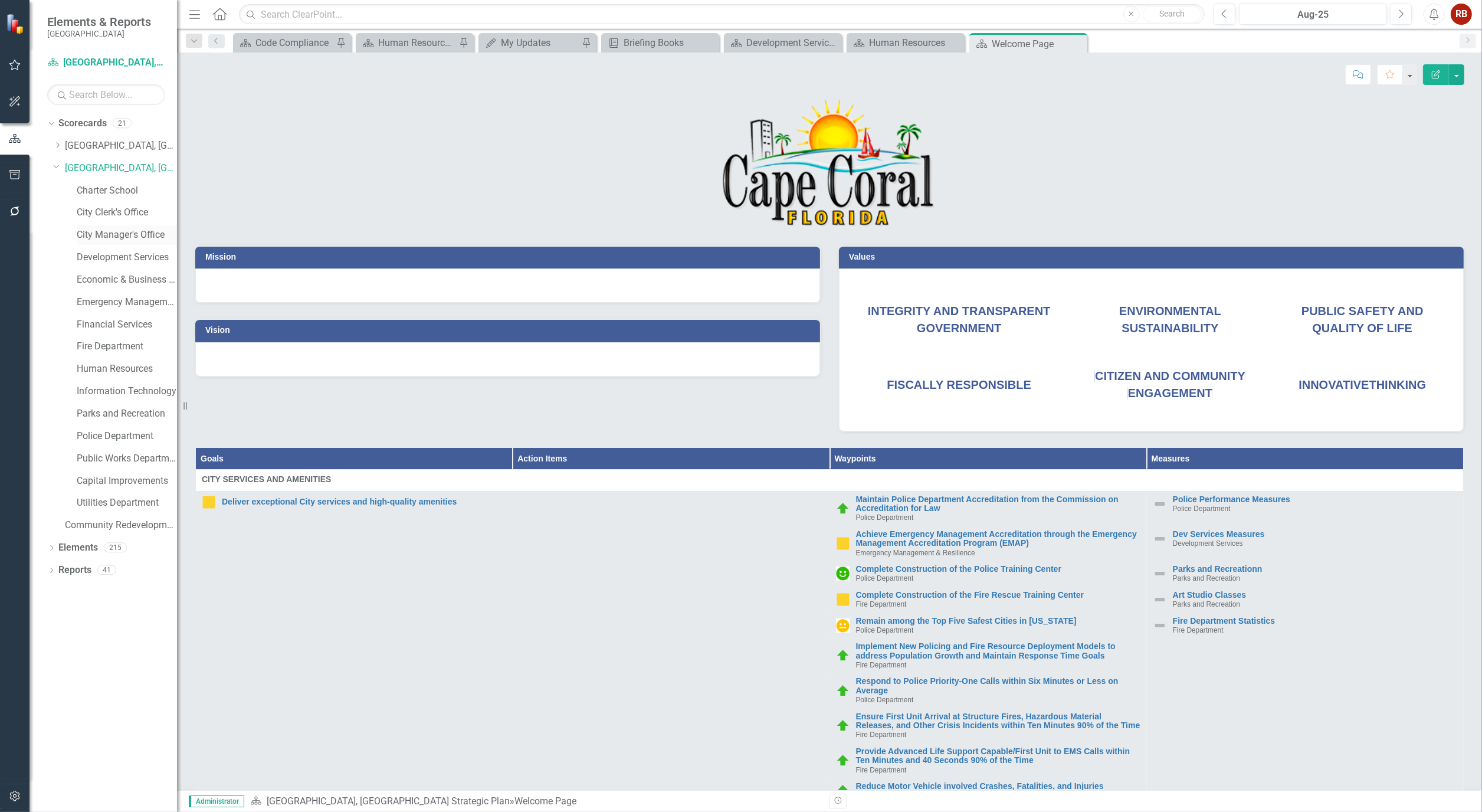
click at [137, 232] on link "City Manager's Office" at bounding box center [127, 235] width 100 height 14
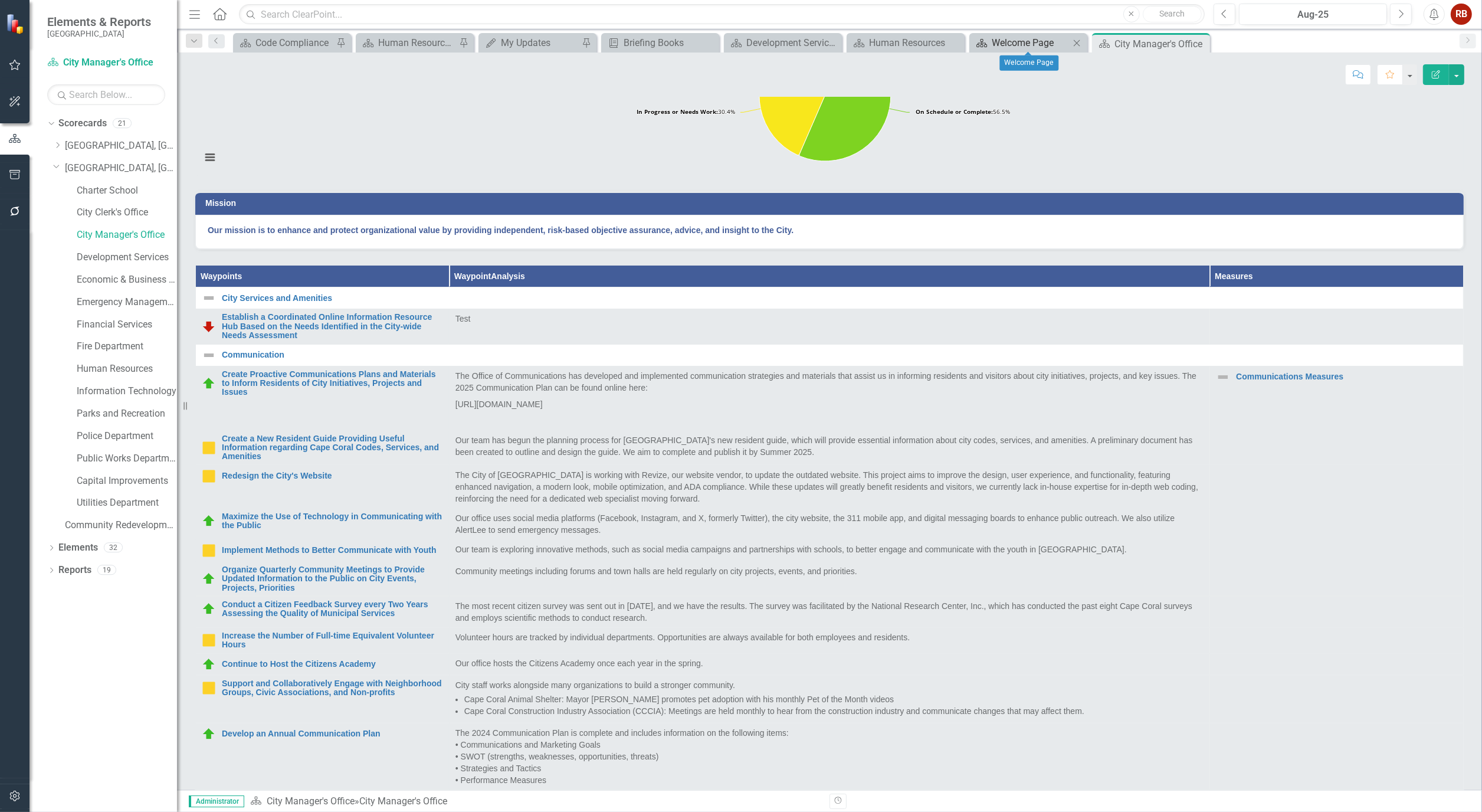
click at [1057, 47] on div "Welcome Page" at bounding box center [1030, 42] width 78 height 15
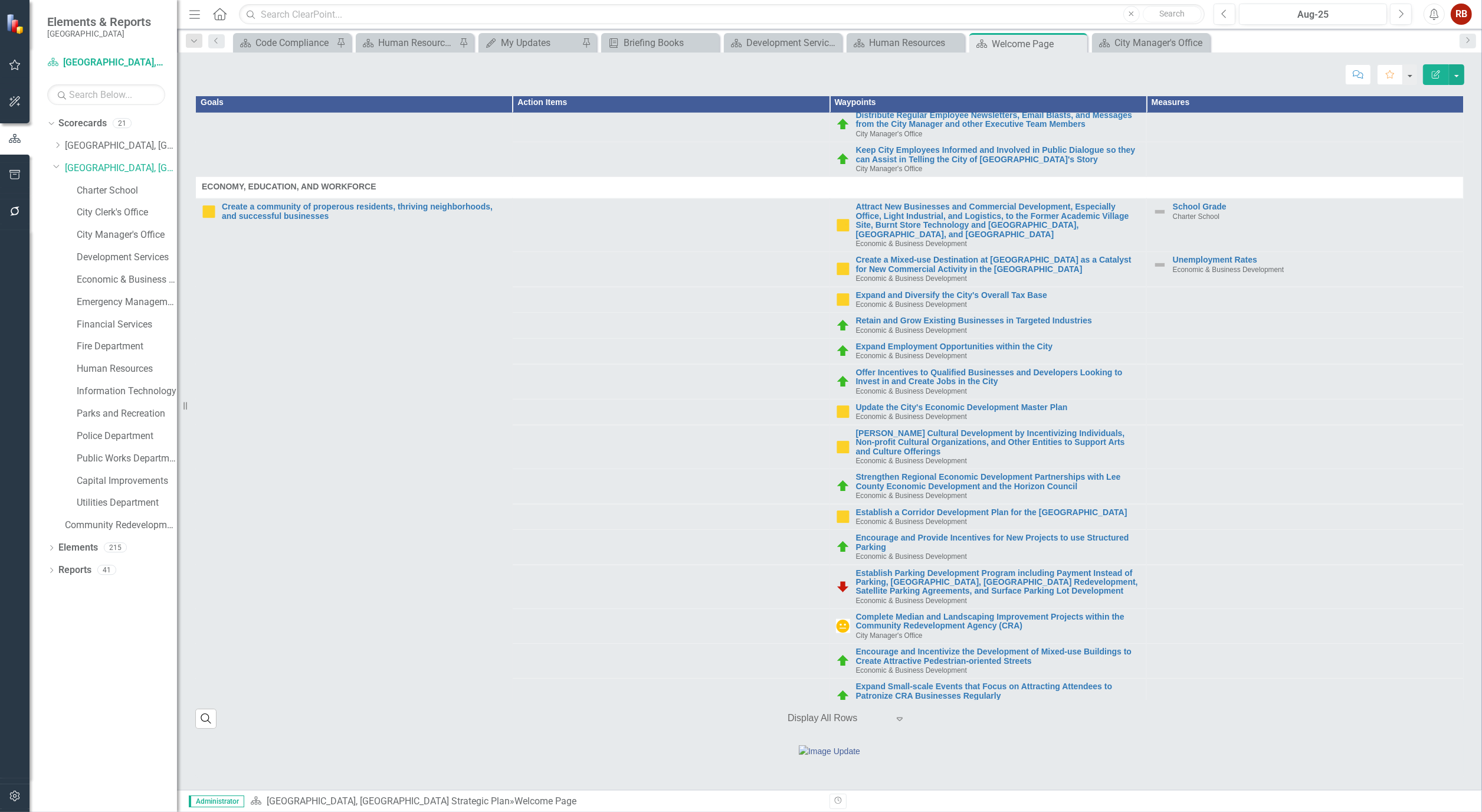
scroll to position [1770, 0]
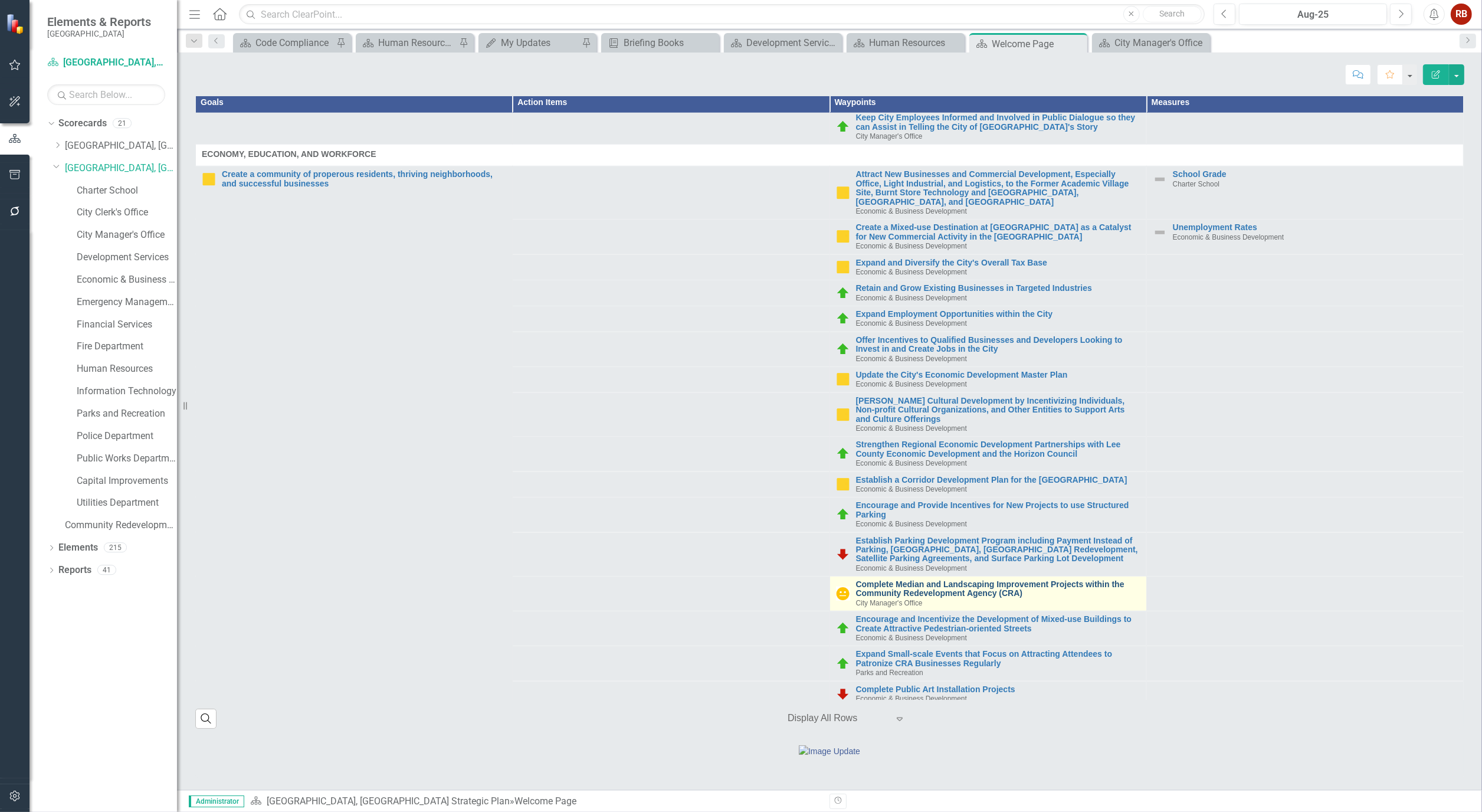
click at [961, 592] on link "Complete Median and Landscaping Improvement Projects within the Community Redev…" at bounding box center [998, 588] width 284 height 18
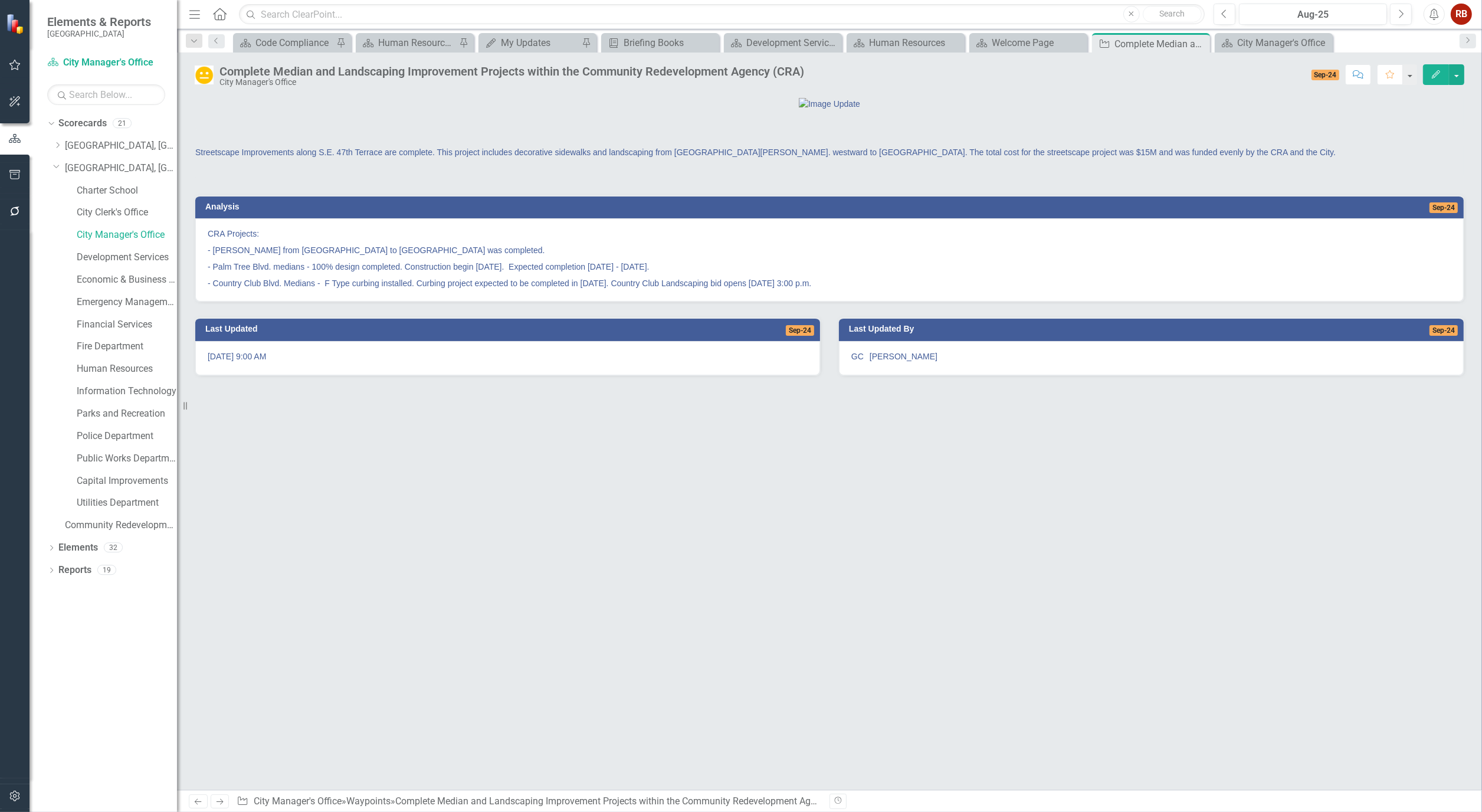
drag, startPoint x: 1200, startPoint y: 44, endPoint x: 694, endPoint y: 4, distance: 507.6
click at [0, 0] on icon "Close" at bounding box center [0, 0] width 0 height 0
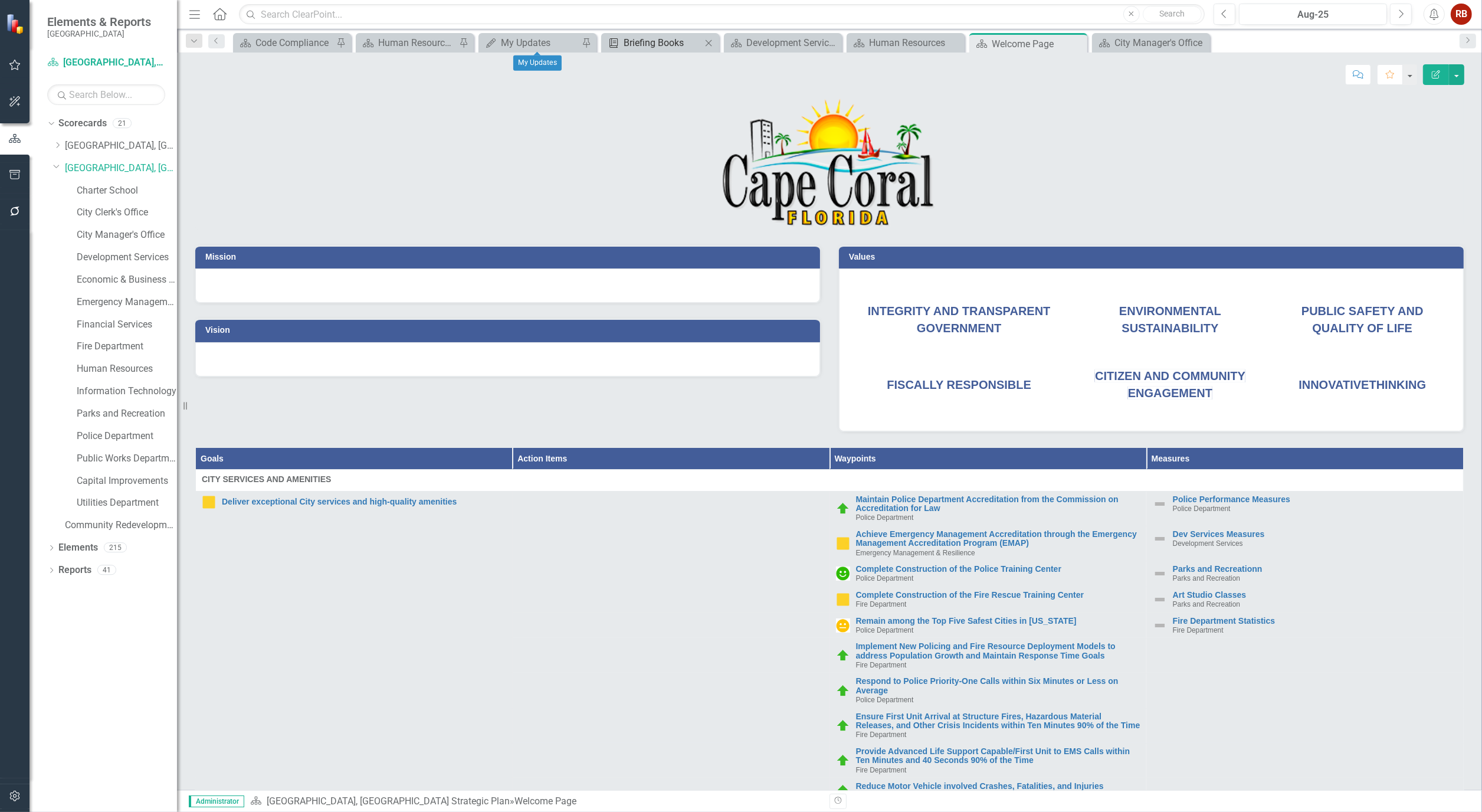
click at [610, 42] on icon "Briefing Book Template" at bounding box center [613, 42] width 11 height 9
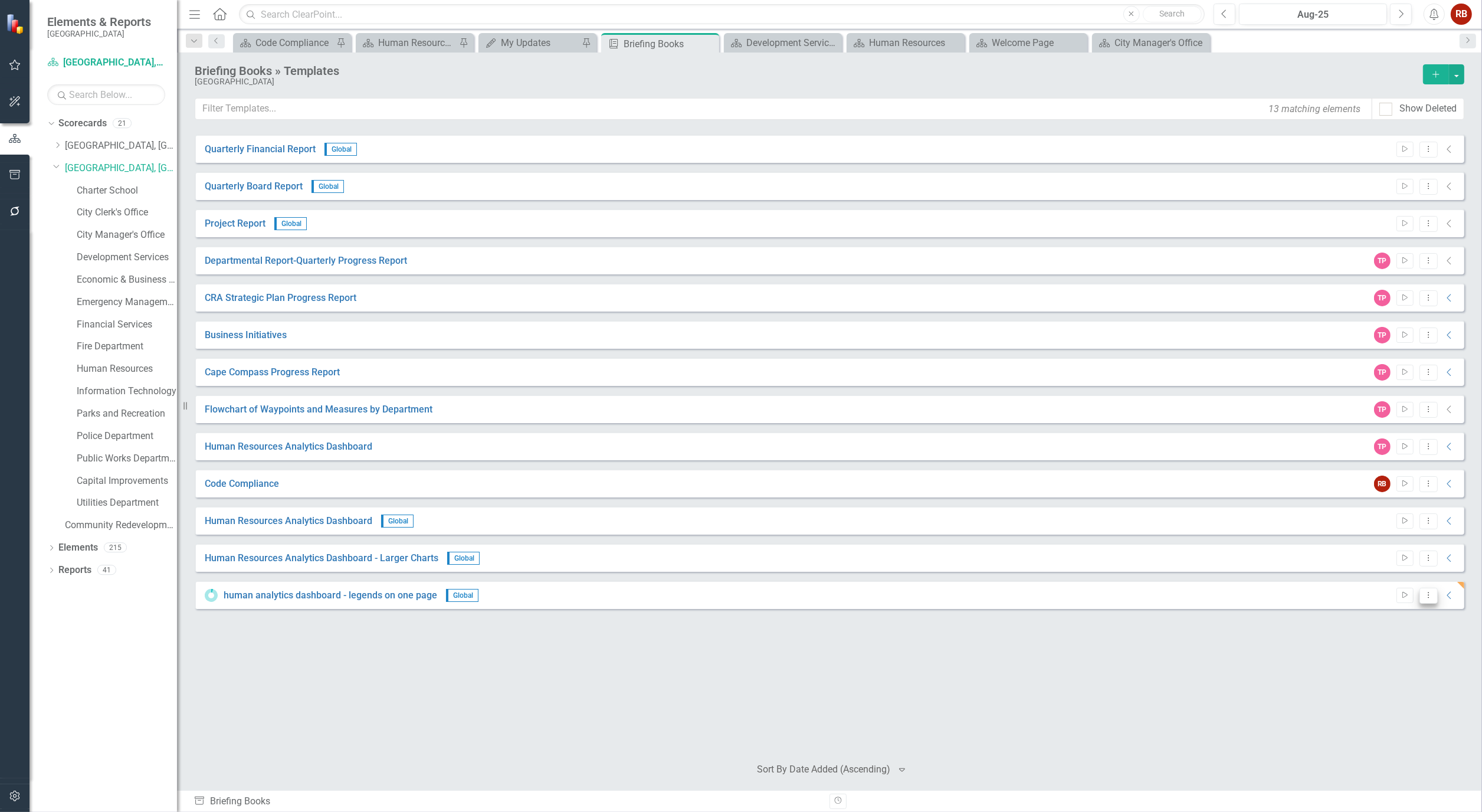
click at [1429, 593] on icon "Dropdown Menu" at bounding box center [1428, 595] width 10 height 8
click at [1382, 610] on link "Start Run Template" at bounding box center [1382, 614] width 109 height 22
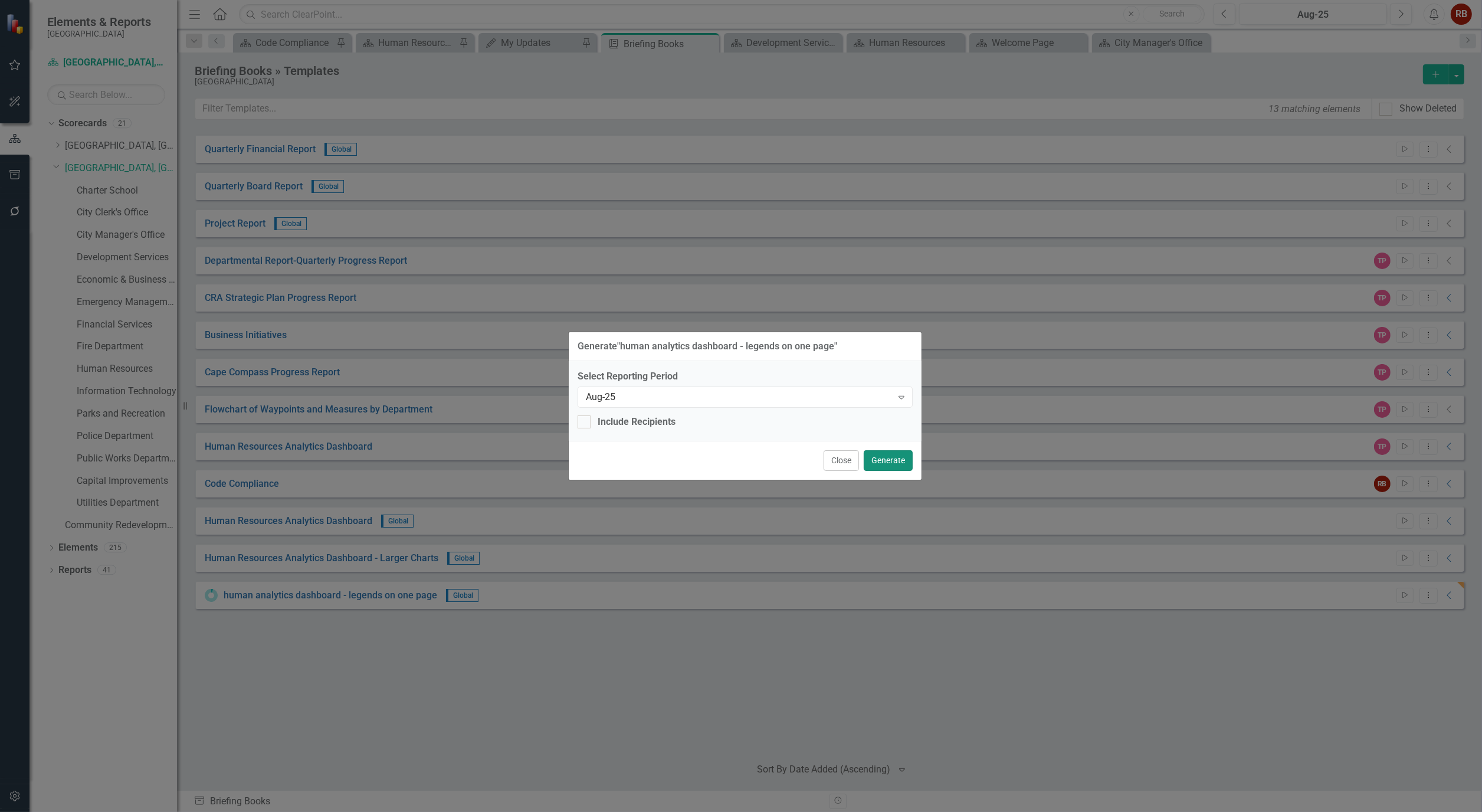
click at [888, 462] on button "Generate" at bounding box center [888, 460] width 49 height 21
